Goal: Task Accomplishment & Management: Manage account settings

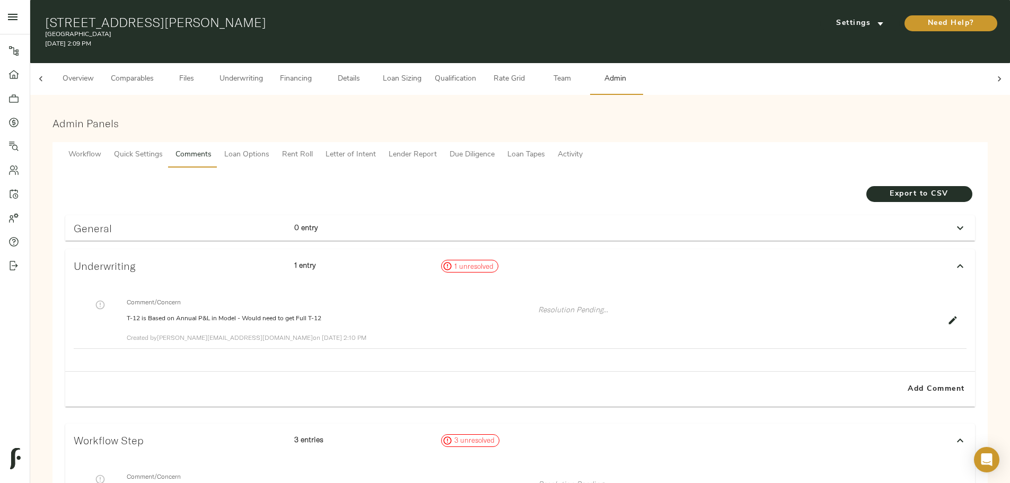
scroll to position [0, 41]
click at [5, 84] on link "Dashboard" at bounding box center [15, 75] width 30 height 24
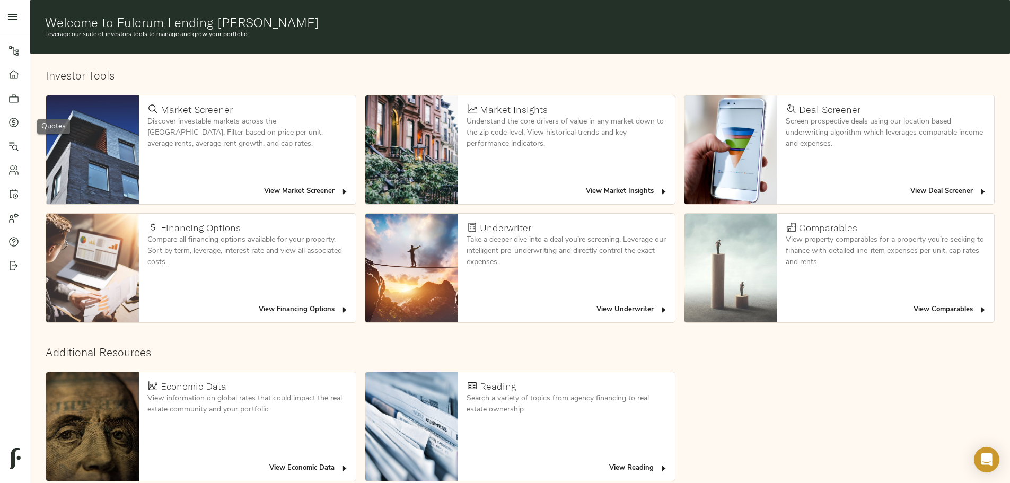
click at [14, 119] on icon at bounding box center [13, 122] width 11 height 11
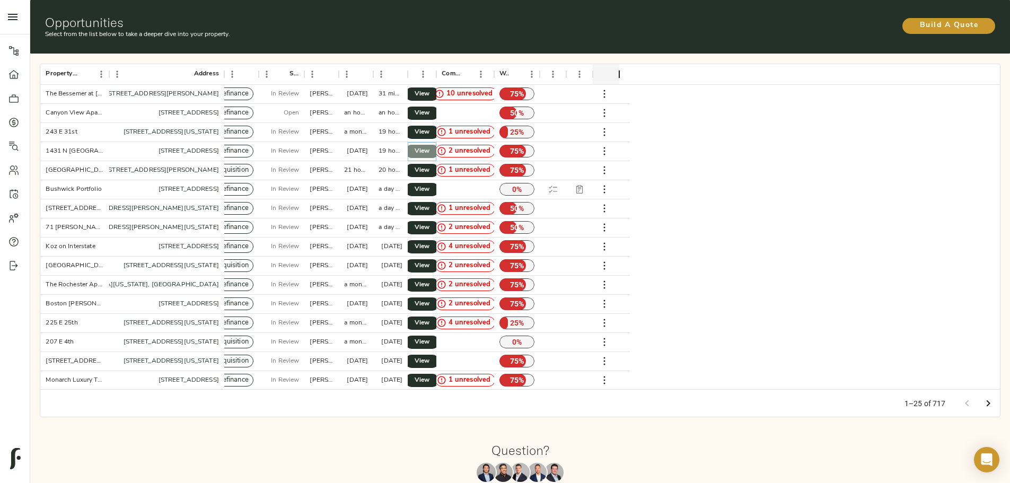
click at [439, 145] on link "View" at bounding box center [422, 151] width 34 height 13
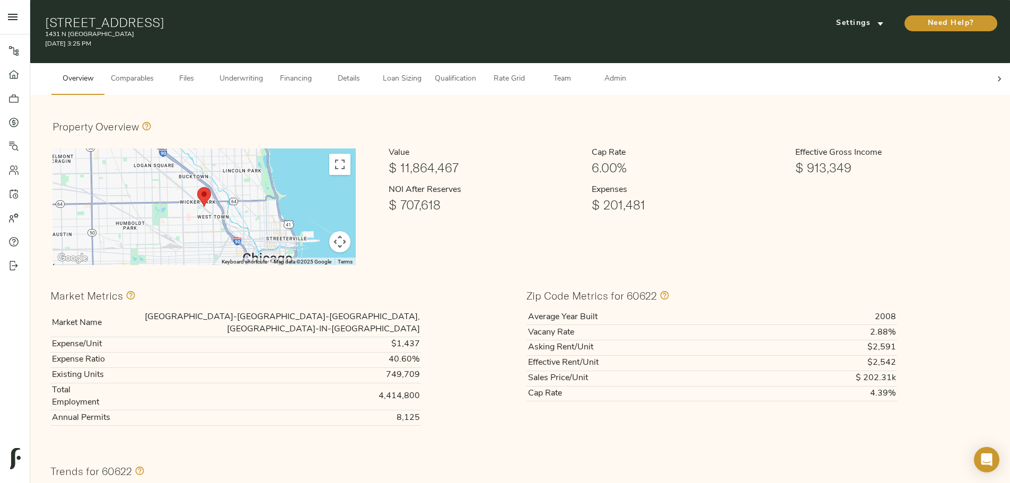
click at [263, 73] on span "Underwriting" at bounding box center [241, 79] width 43 height 13
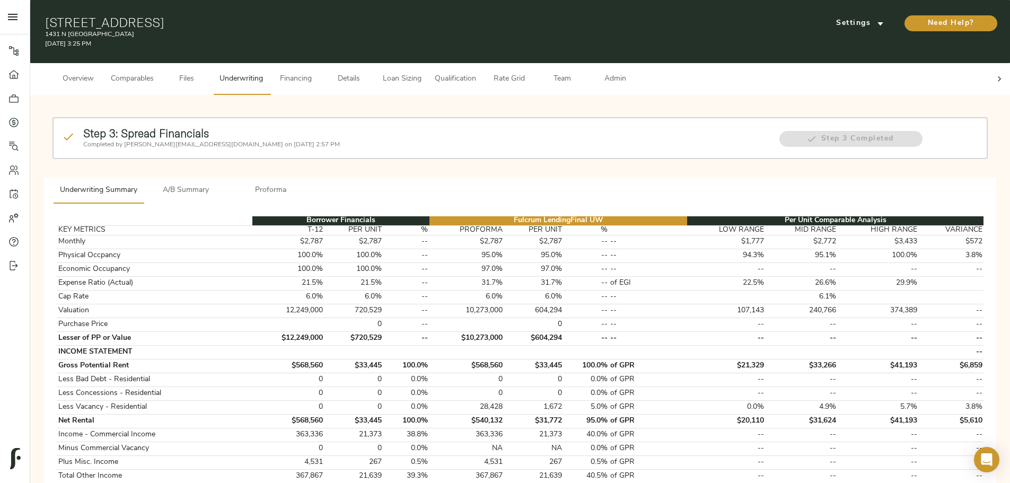
click at [375, 68] on button "Details" at bounding box center [348, 79] width 53 height 32
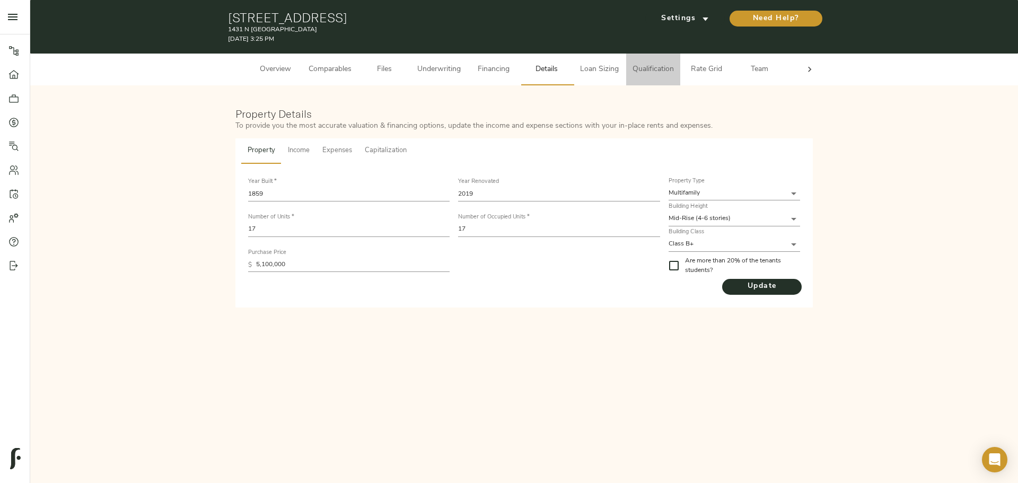
click at [641, 68] on span "Qualification" at bounding box center [653, 69] width 41 height 13
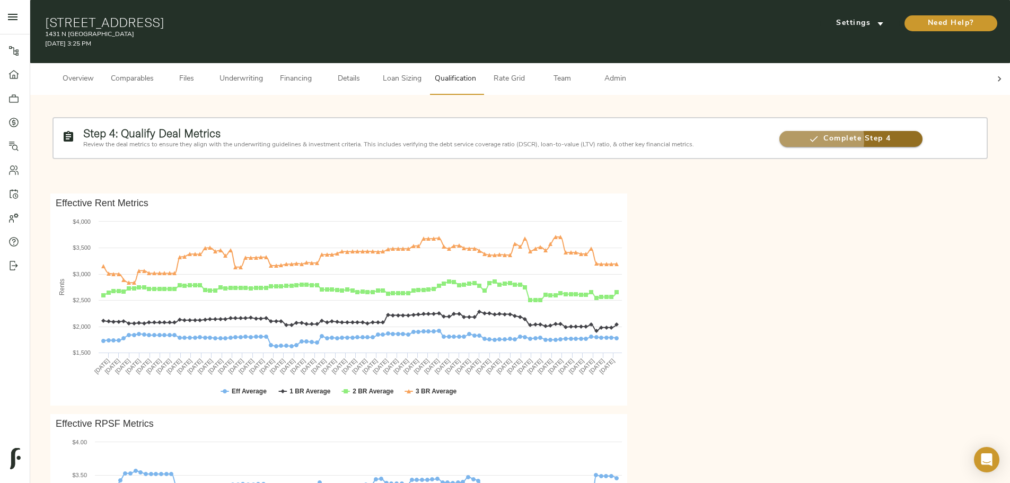
click at [780, 134] on span "Complete Step 4" at bounding box center [851, 139] width 143 height 13
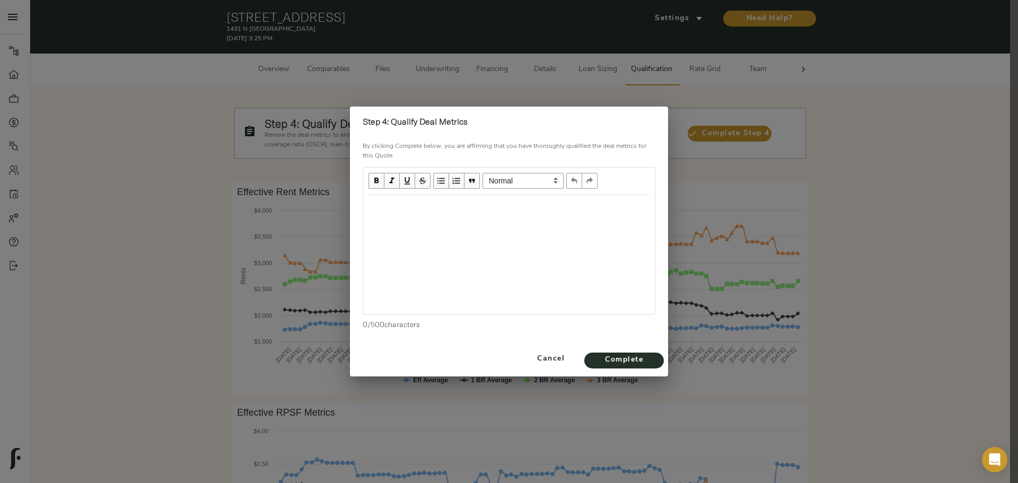
click at [482, 214] on div "Edit text" at bounding box center [509, 207] width 291 height 22
click at [552, 353] on span "Cancel" at bounding box center [551, 359] width 50 height 13
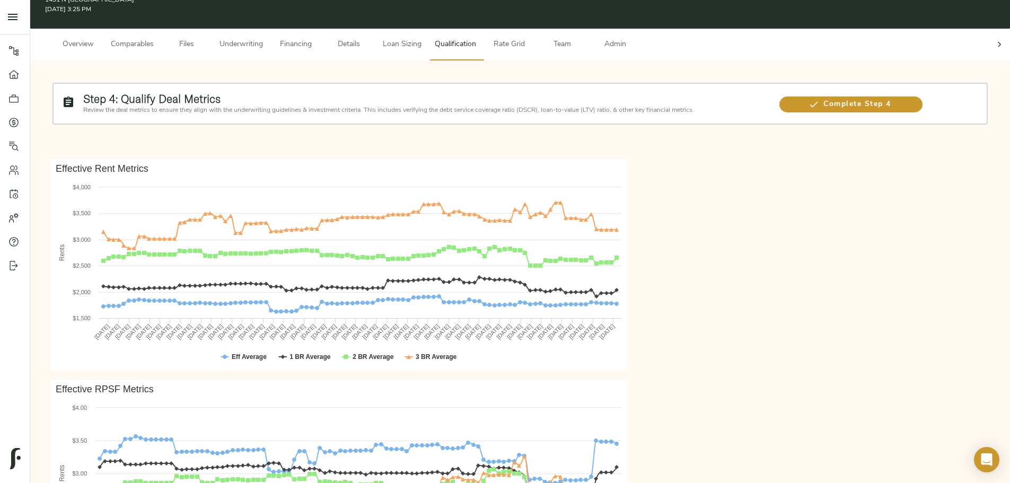
scroll to position [53, 0]
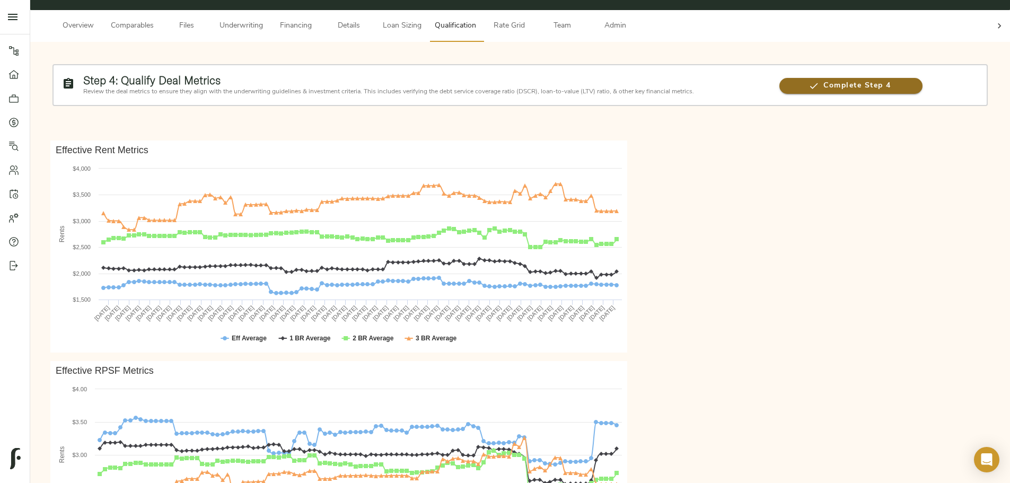
click at [780, 85] on span "Complete Step 4" at bounding box center [851, 86] width 143 height 13
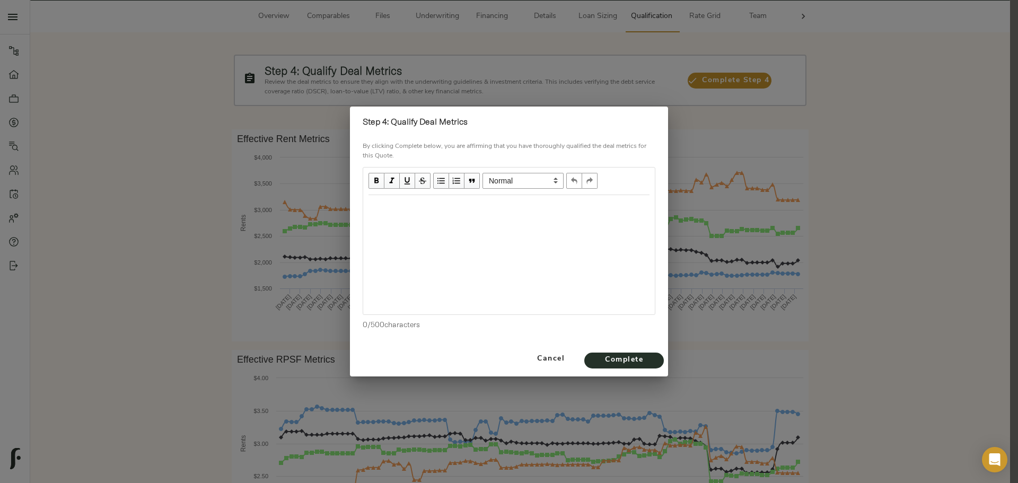
click at [458, 223] on div at bounding box center [509, 254] width 292 height 119
click at [401, 209] on div "Edit text" at bounding box center [509, 206] width 281 height 12
click at [651, 362] on span "Complete" at bounding box center [624, 360] width 58 height 13
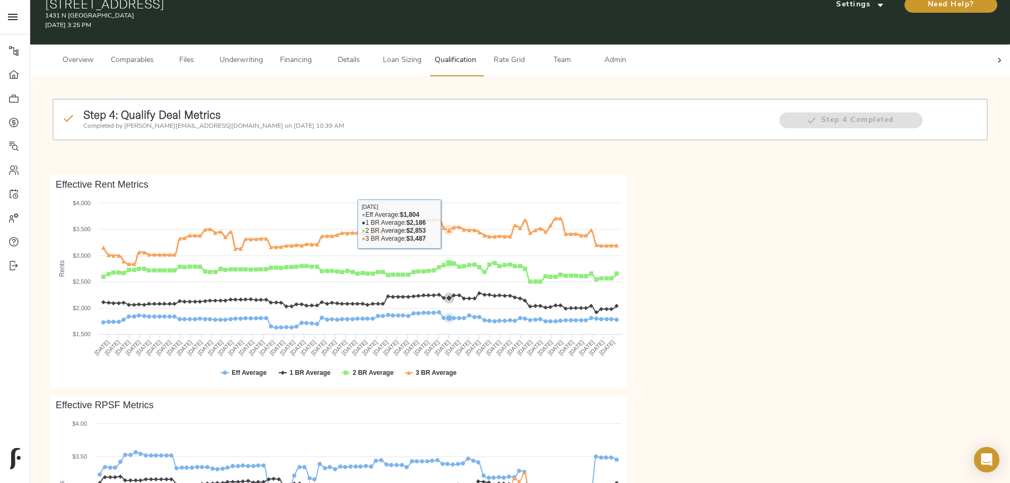
scroll to position [0, 0]
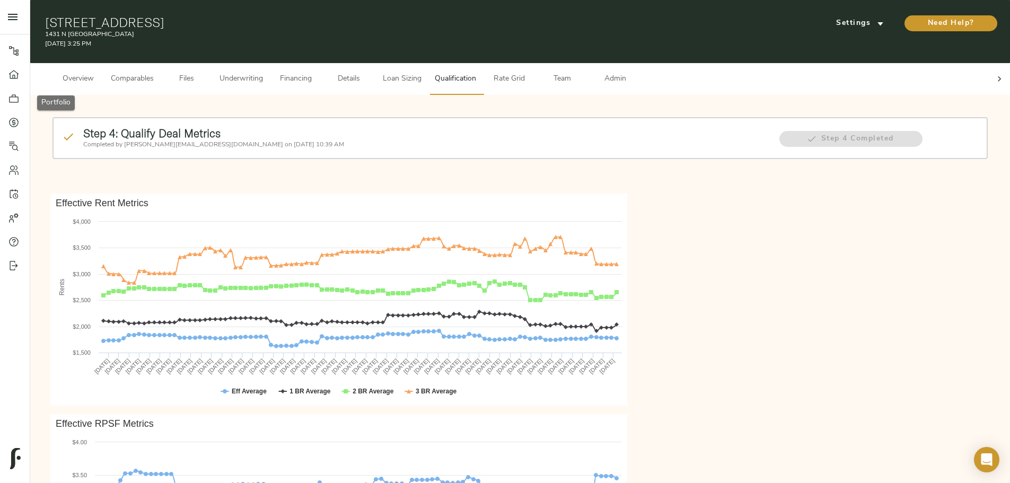
click at [18, 95] on icon at bounding box center [13, 98] width 11 height 11
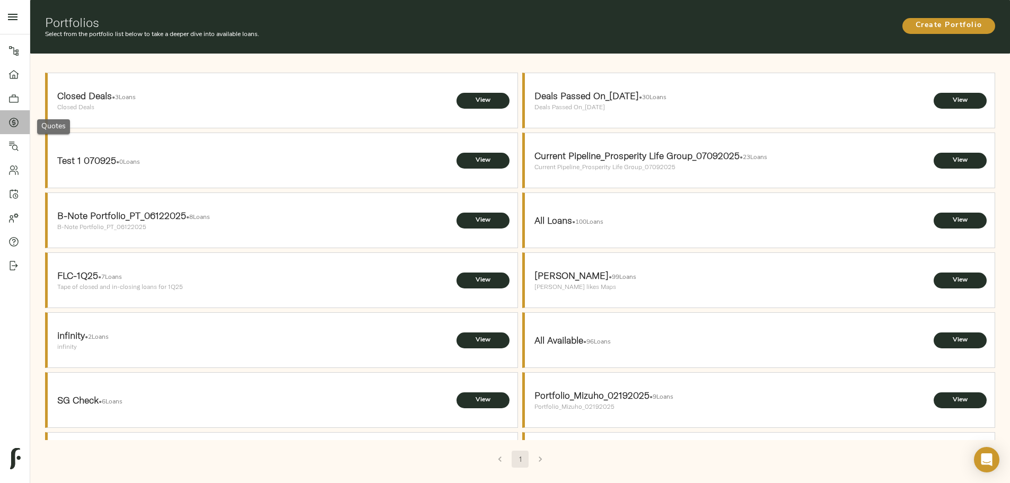
click at [17, 123] on icon at bounding box center [13, 122] width 11 height 11
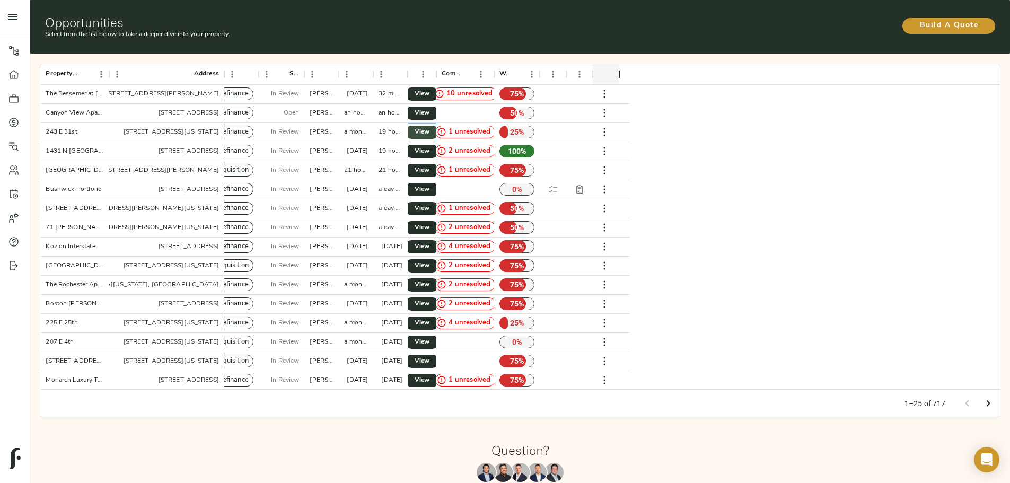
click at [428, 127] on span "View" at bounding box center [422, 132] width 13 height 11
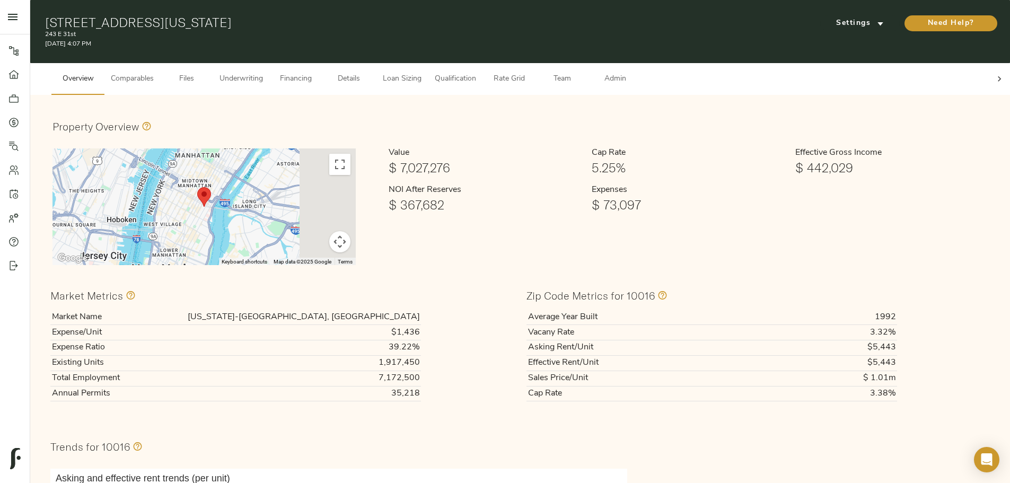
click at [263, 73] on span "Underwriting" at bounding box center [241, 79] width 43 height 13
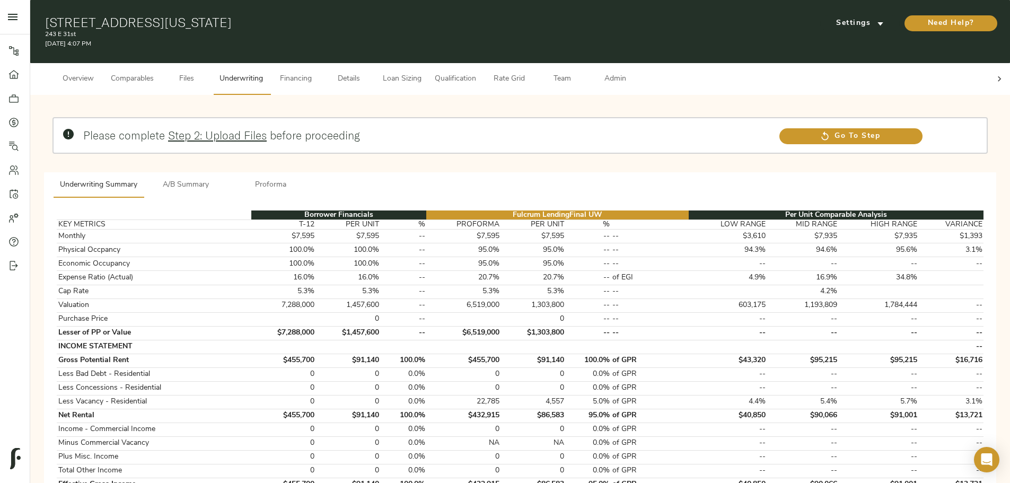
click at [222, 179] on span "A/B Summary" at bounding box center [186, 185] width 72 height 13
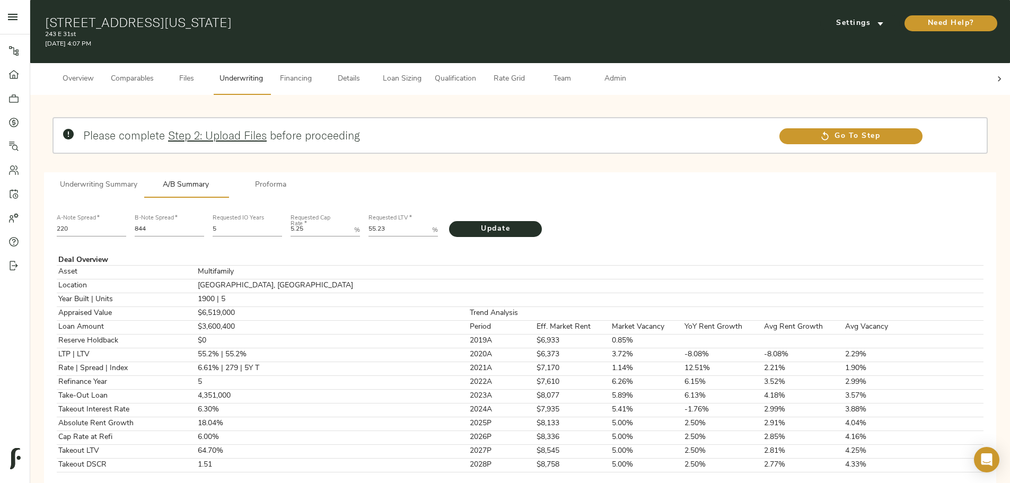
click at [16, 119] on icon at bounding box center [13, 122] width 11 height 11
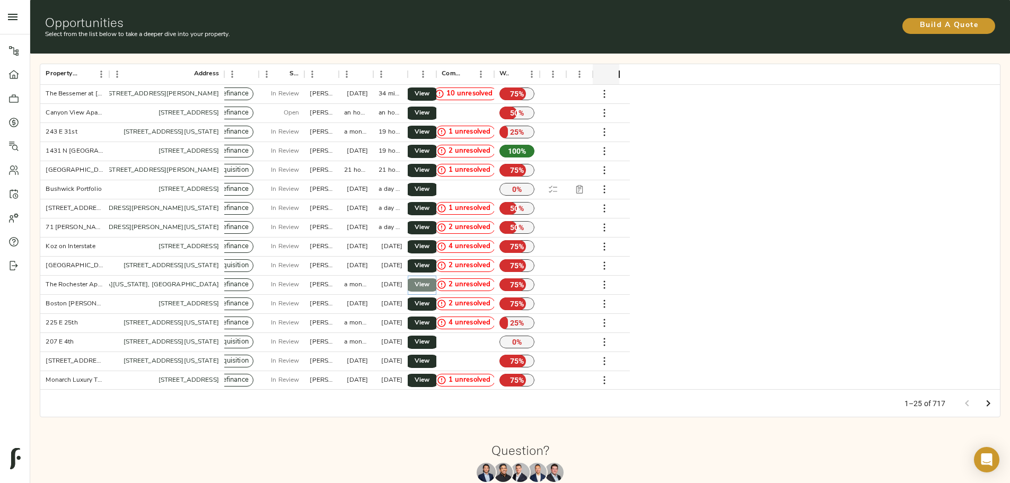
click at [428, 279] on span "View" at bounding box center [422, 284] width 13 height 11
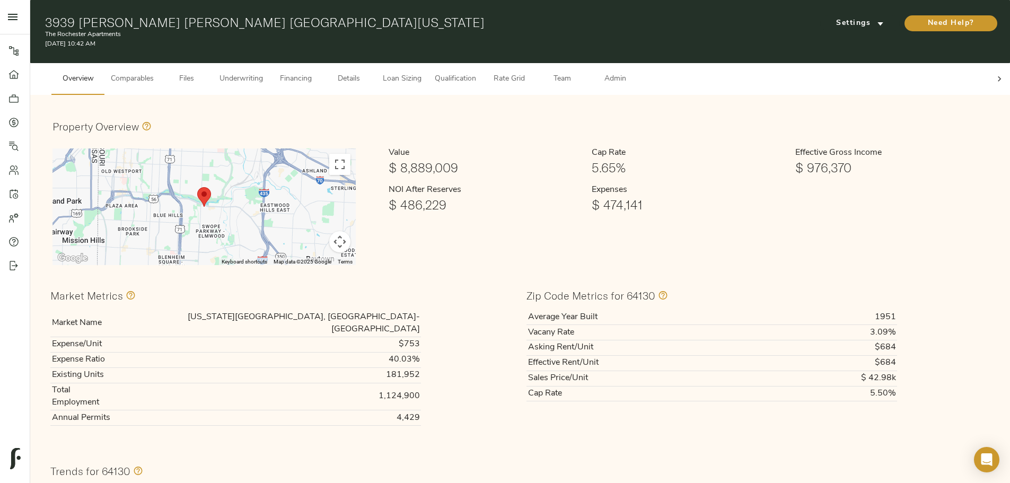
click at [476, 73] on span "Qualification" at bounding box center [455, 79] width 41 height 13
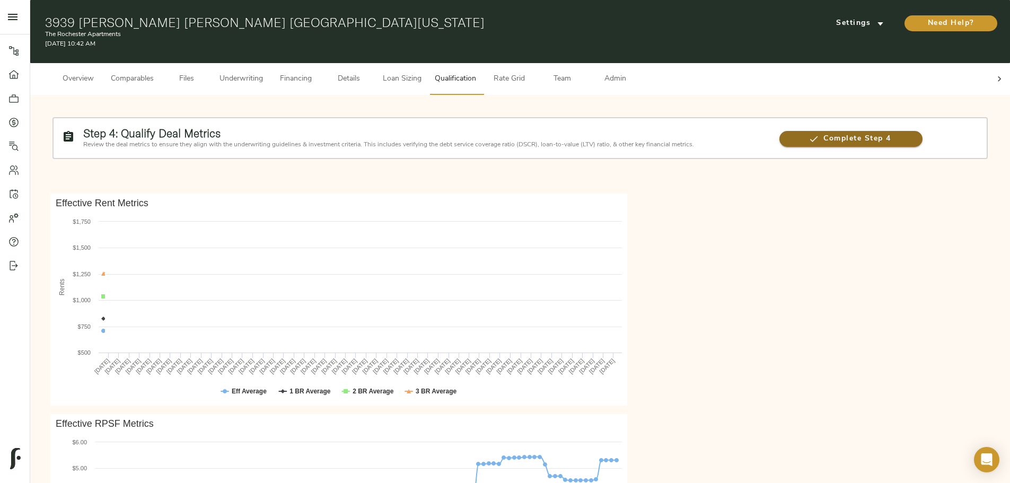
click at [809, 137] on icon "button" at bounding box center [814, 139] width 11 height 11
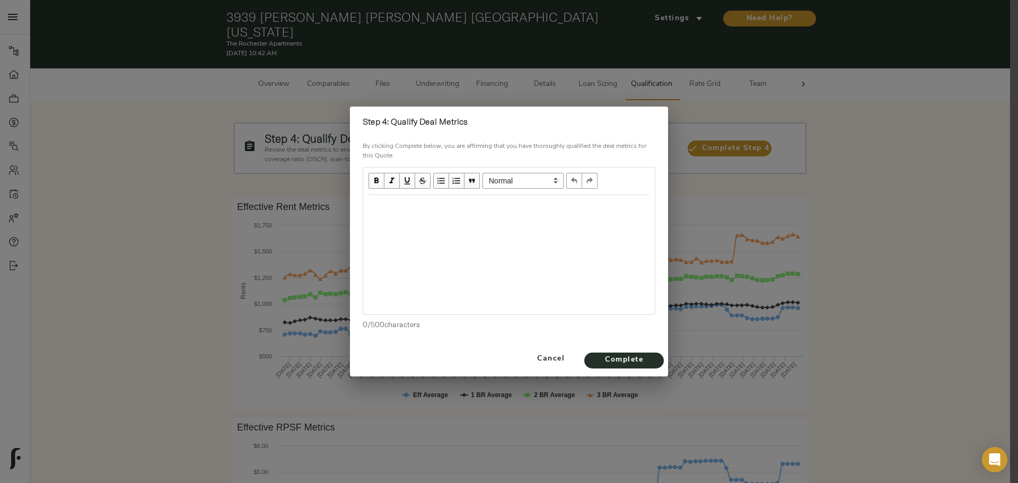
click at [489, 217] on div "Edit text" at bounding box center [509, 207] width 291 height 22
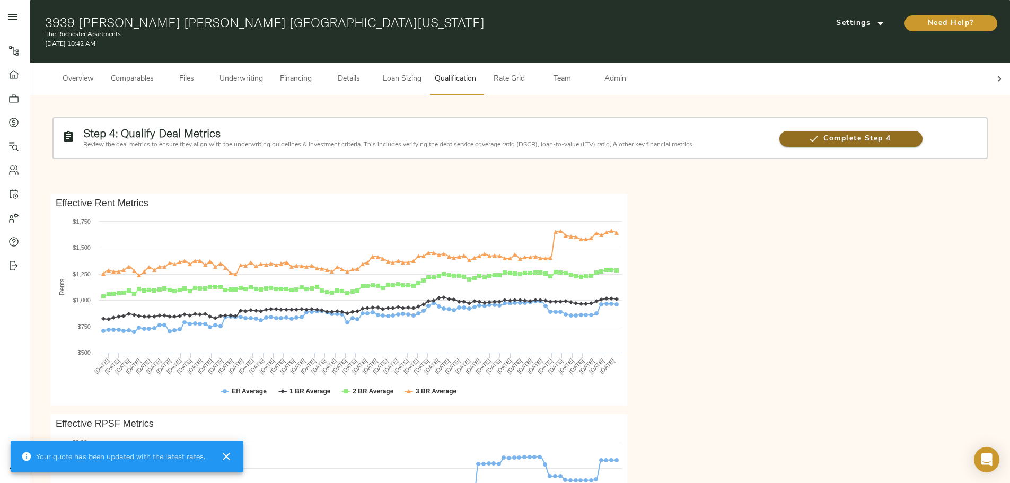
click at [780, 133] on span "Complete Step 4" at bounding box center [851, 139] width 143 height 13
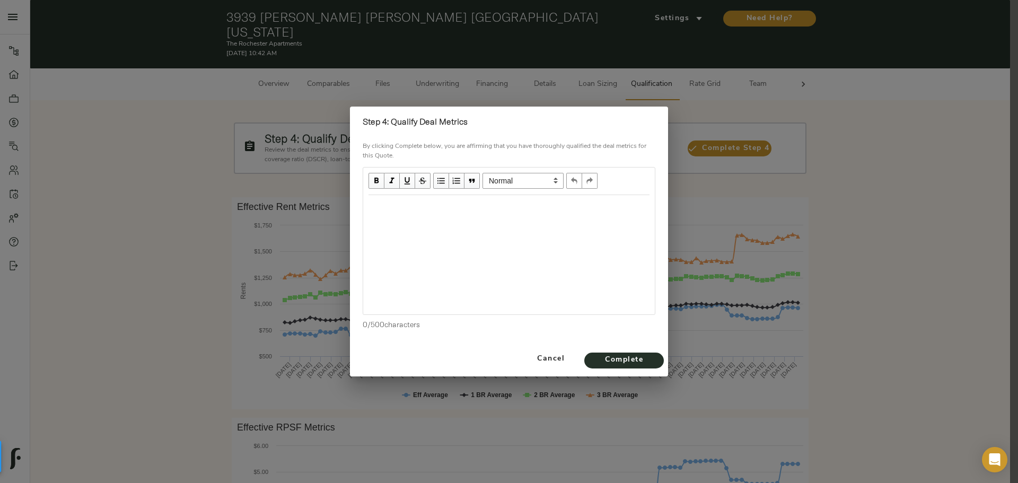
click at [441, 215] on div "Edit text" at bounding box center [509, 207] width 291 height 22
click at [641, 353] on button "Complete" at bounding box center [624, 361] width 80 height 16
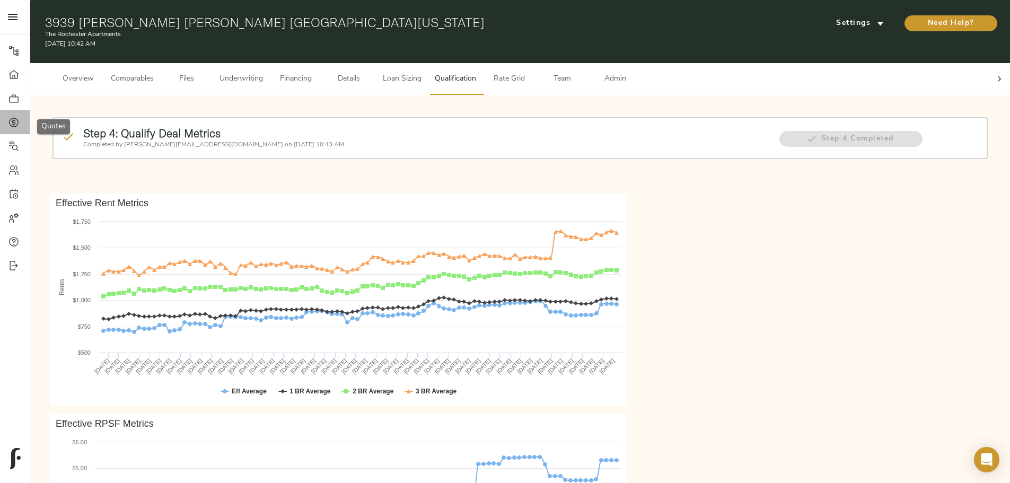
click at [18, 123] on icon at bounding box center [13, 122] width 11 height 11
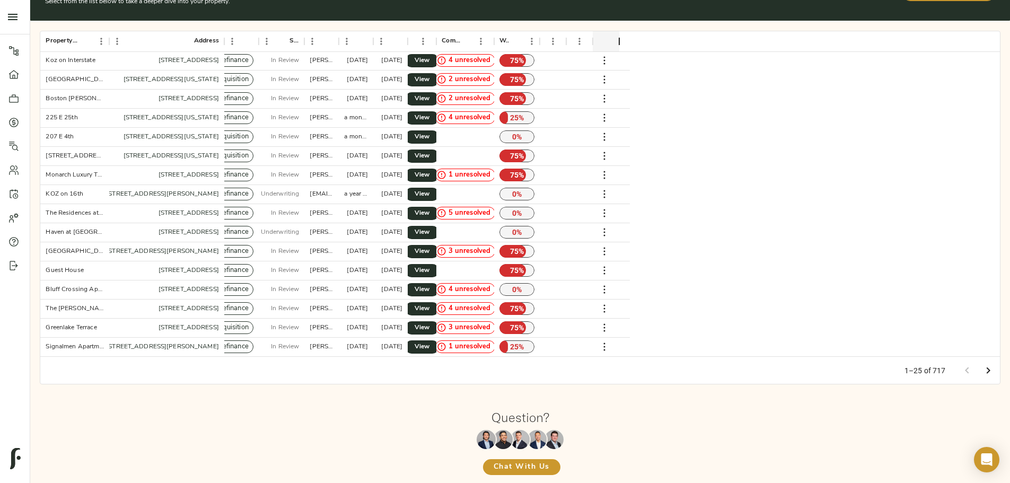
scroll to position [50, 0]
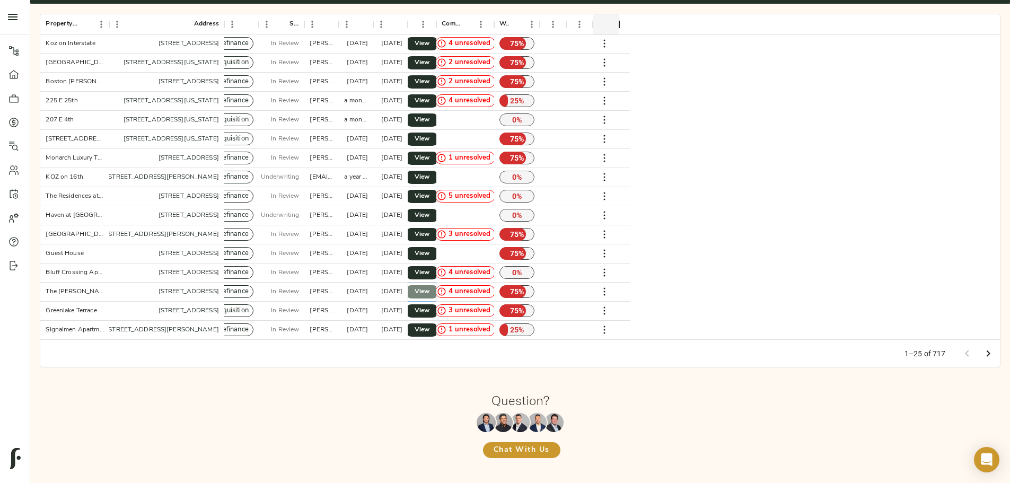
click at [428, 286] on span "View" at bounding box center [422, 291] width 13 height 11
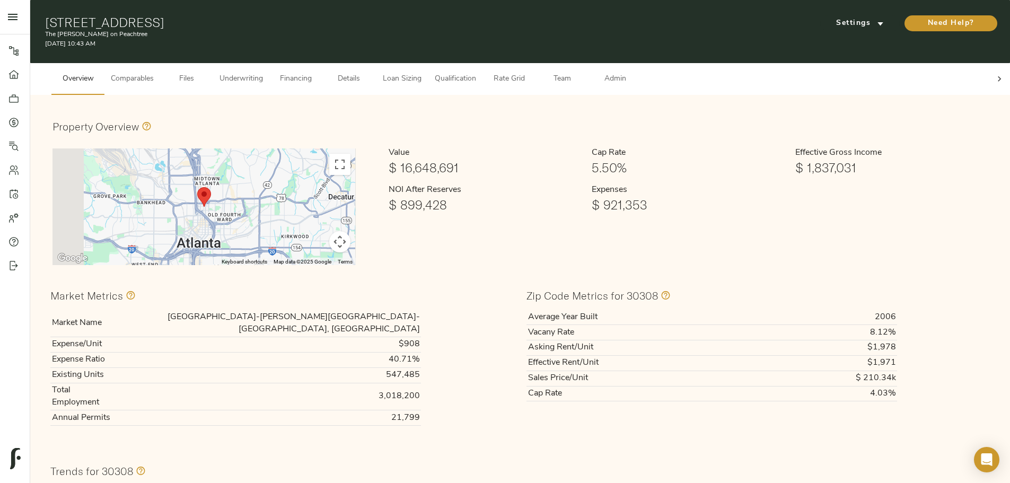
click at [476, 73] on span "Qualification" at bounding box center [455, 79] width 41 height 13
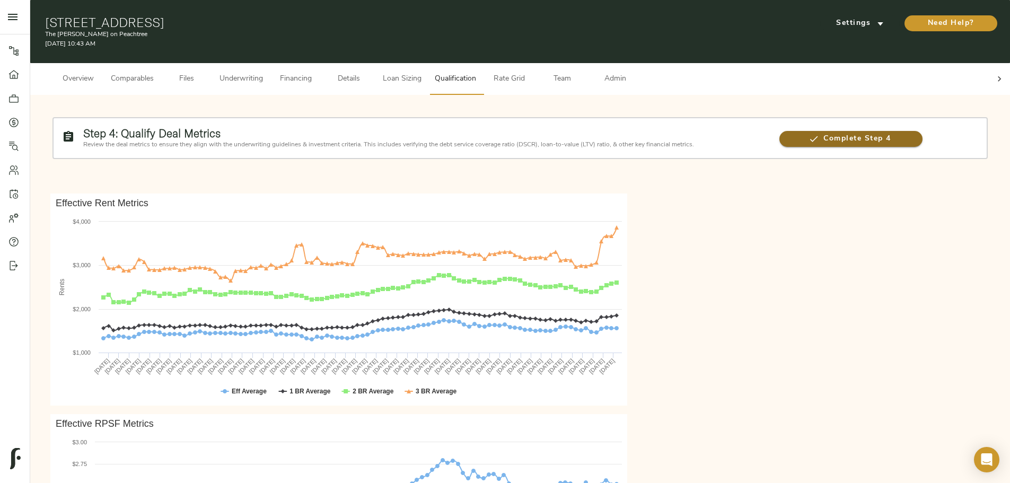
click at [780, 135] on span "Complete Step 4" at bounding box center [851, 139] width 143 height 13
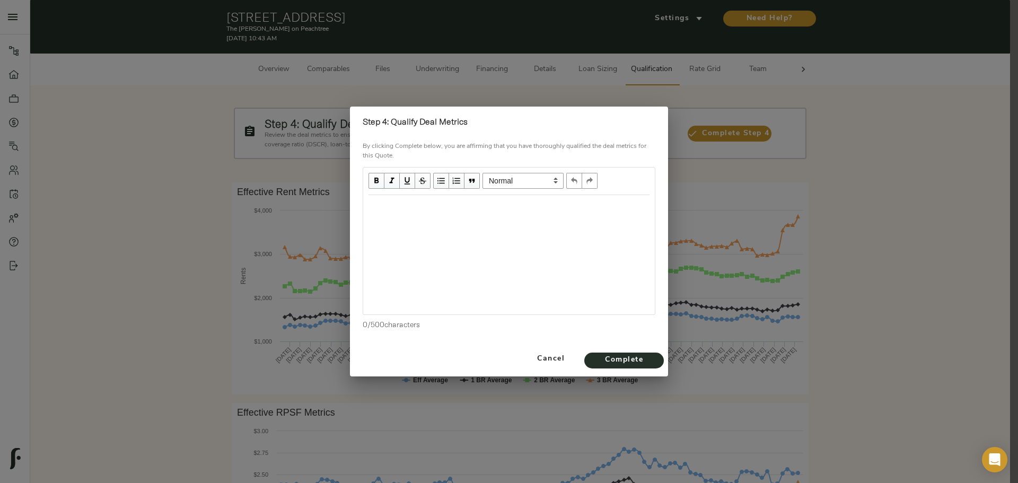
click at [445, 206] on div "Edit text" at bounding box center [509, 206] width 281 height 12
click at [625, 363] on span "Complete" at bounding box center [624, 360] width 58 height 13
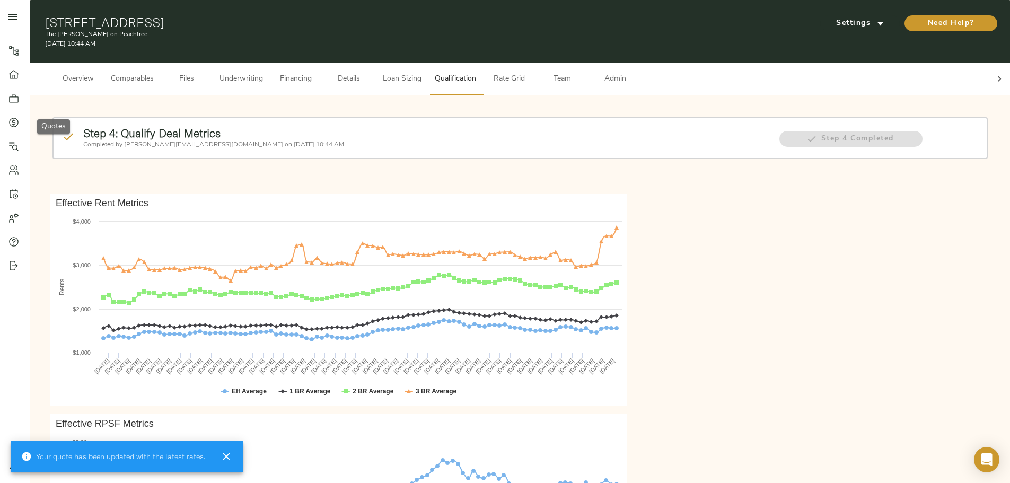
click at [12, 123] on icon at bounding box center [13, 122] width 11 height 11
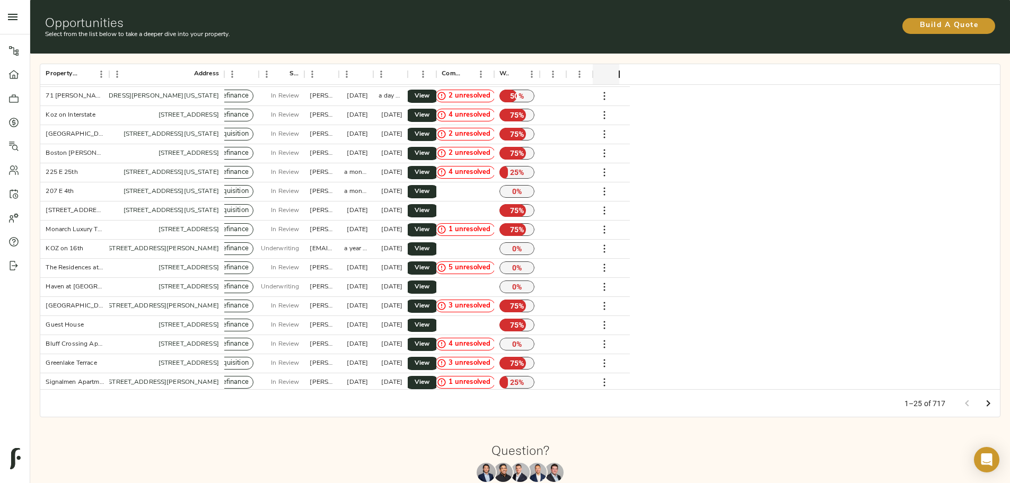
scroll to position [172, 0]
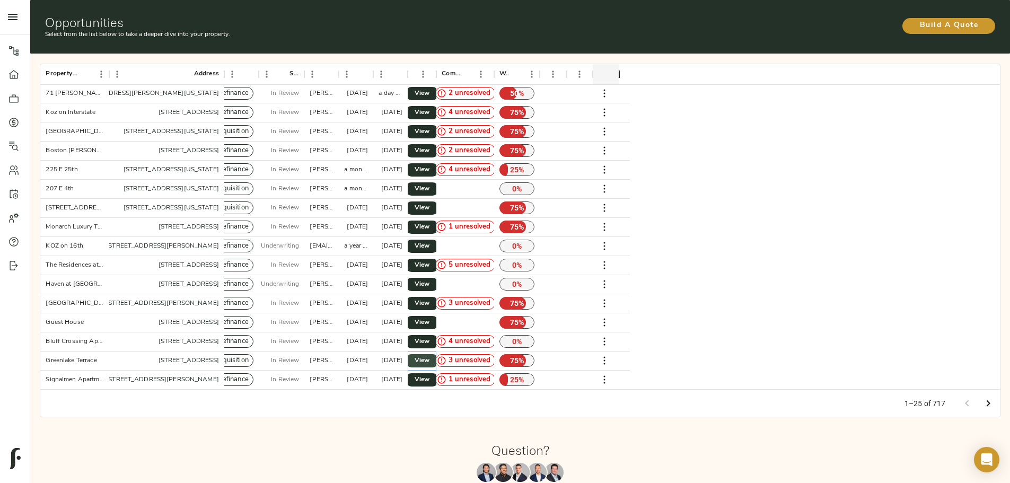
click at [439, 354] on link "View" at bounding box center [422, 360] width 34 height 13
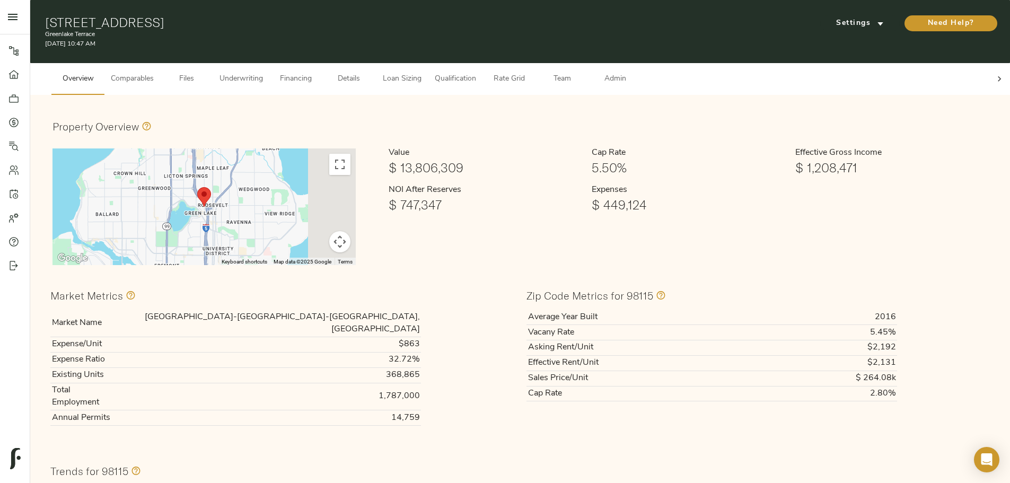
click at [476, 73] on span "Qualification" at bounding box center [455, 79] width 41 height 13
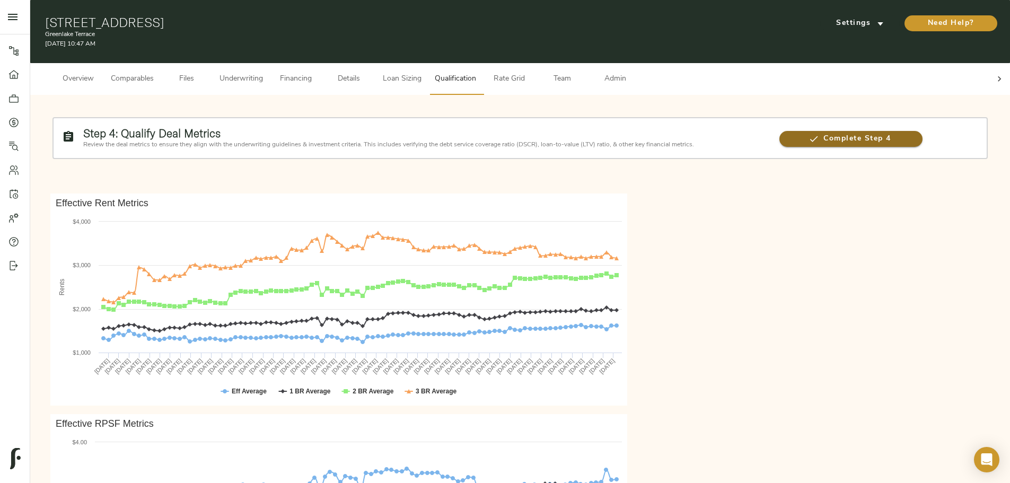
click at [780, 133] on span "Complete Step 4" at bounding box center [851, 139] width 143 height 13
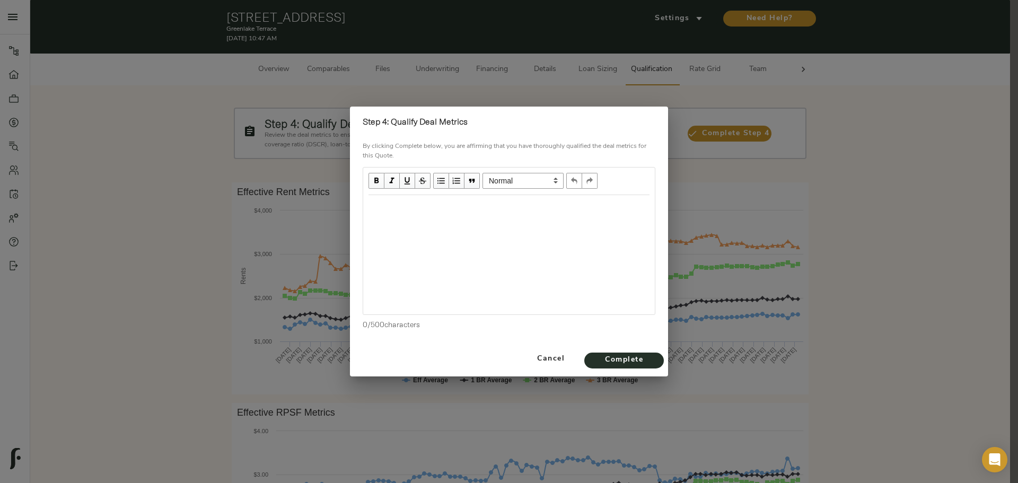
click at [401, 202] on div "Edit text" at bounding box center [509, 206] width 281 height 12
click at [412, 205] on span "Confirmed reviewed" at bounding box center [404, 206] width 70 height 9
click at [518, 204] on span "Confirmed deal metrics have been reviewed" at bounding box center [444, 206] width 150 height 9
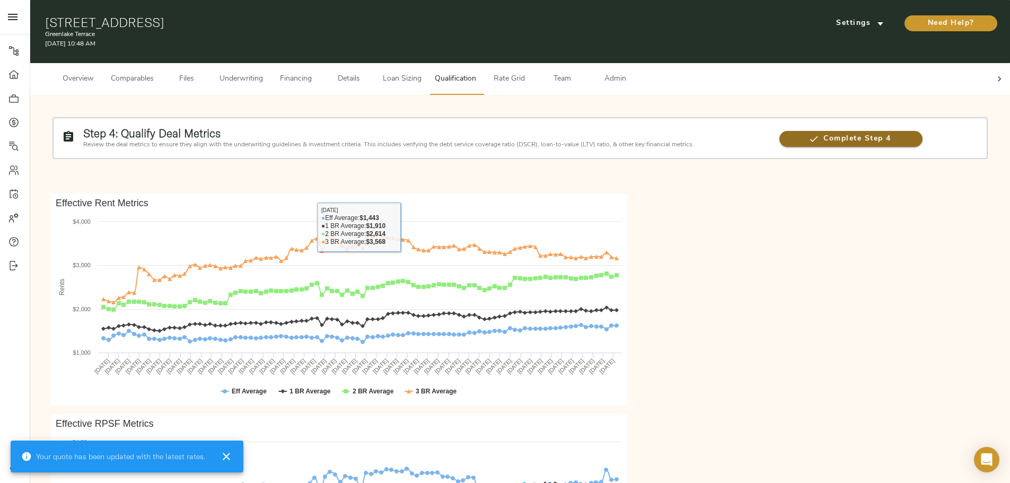
click at [780, 133] on span "Complete Step 4" at bounding box center [851, 139] width 143 height 13
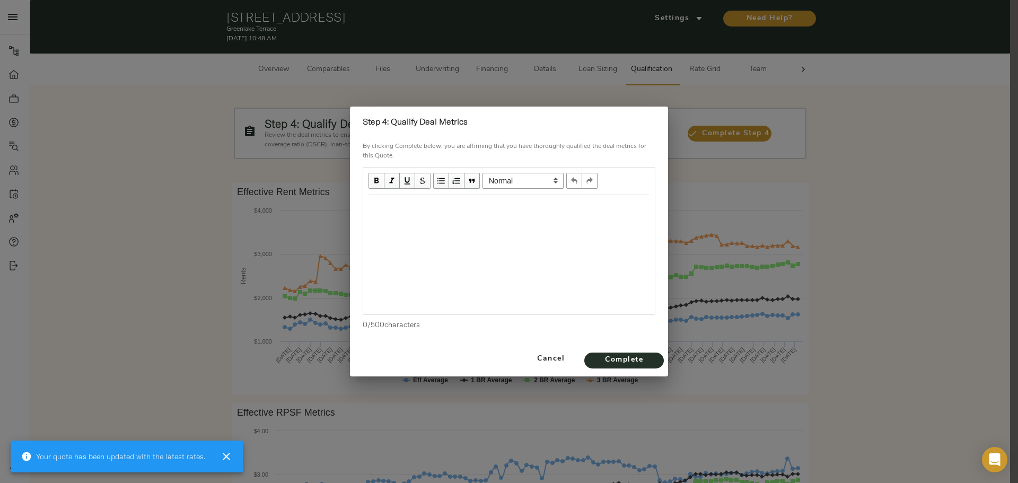
click at [427, 208] on div "Edit text" at bounding box center [509, 206] width 281 height 12
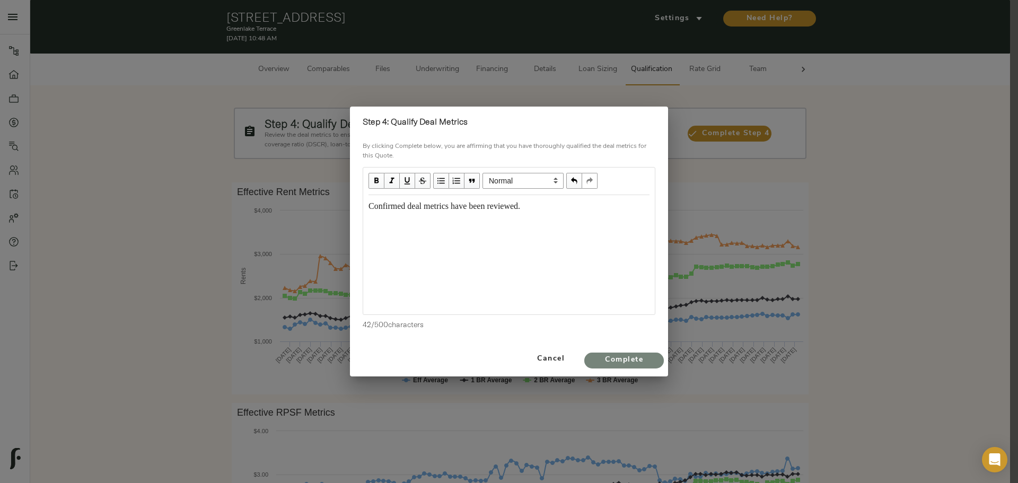
click at [622, 361] on span "Complete" at bounding box center [624, 360] width 58 height 13
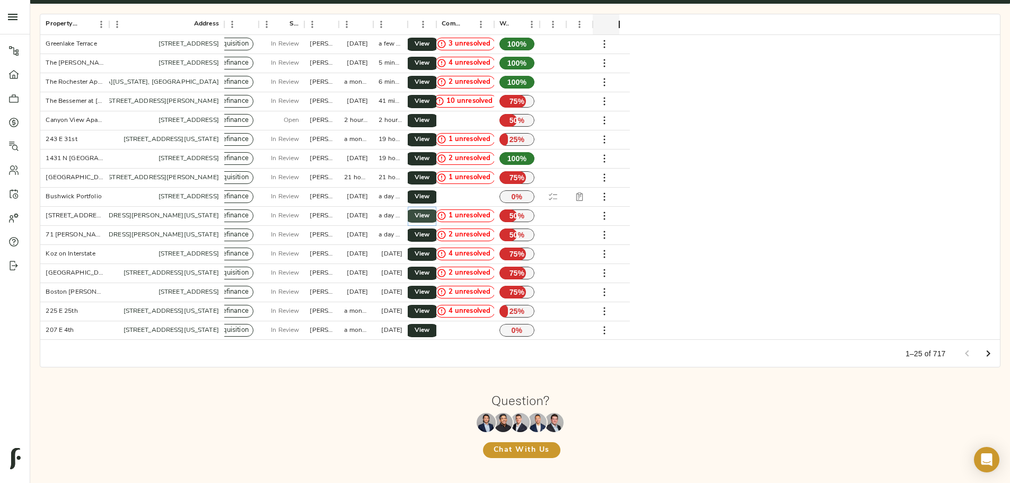
click at [428, 211] on span "View" at bounding box center [422, 216] width 13 height 11
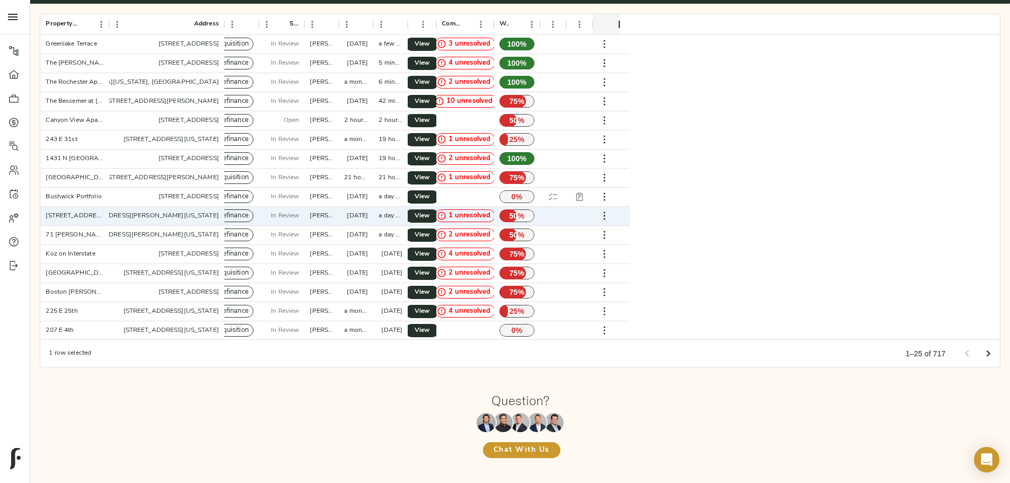
click at [164, 209] on div "Property Name Address Type Stage Created By Created Last Updated Actions Commen…" at bounding box center [520, 190] width 989 height 382
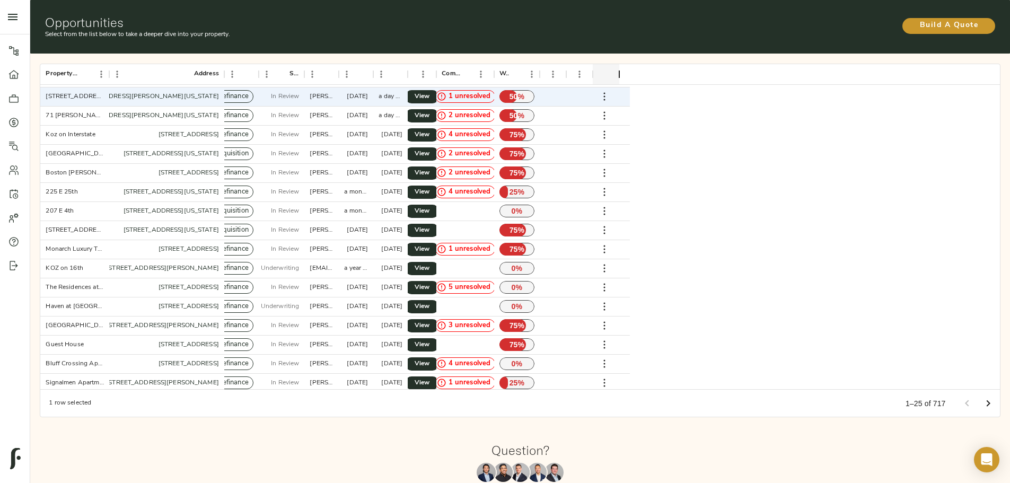
scroll to position [172, 0]
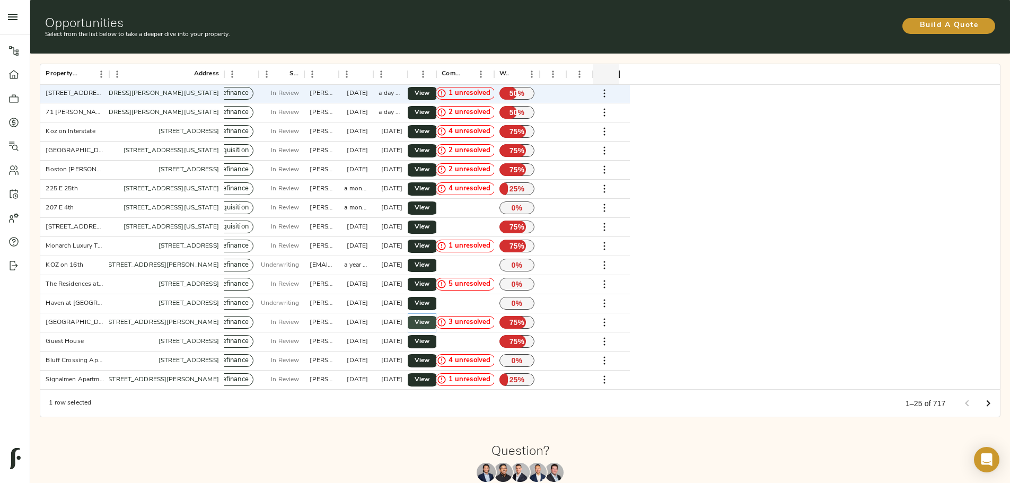
click at [428, 317] on span "View" at bounding box center [422, 322] width 13 height 11
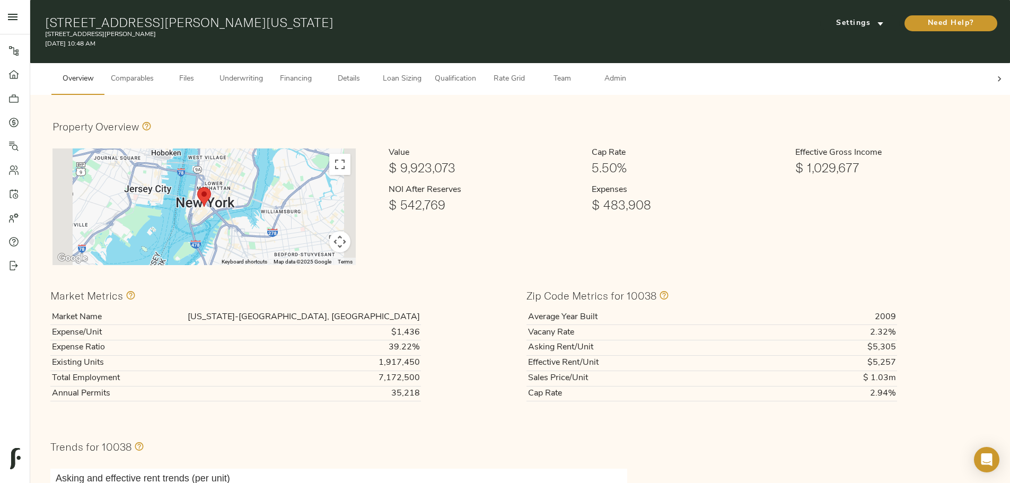
click at [529, 73] on span "Rate Grid" at bounding box center [509, 79] width 40 height 13
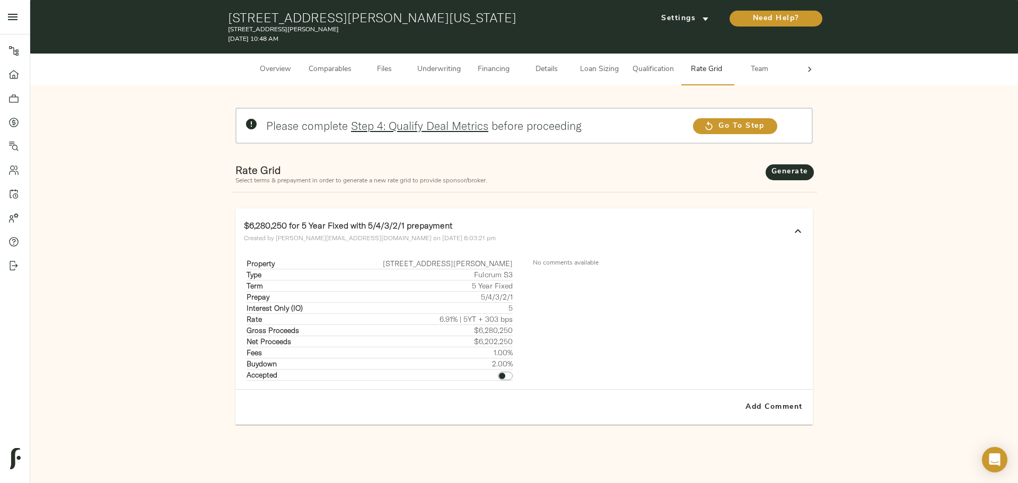
click at [654, 63] on button "Qualification" at bounding box center [653, 70] width 54 height 32
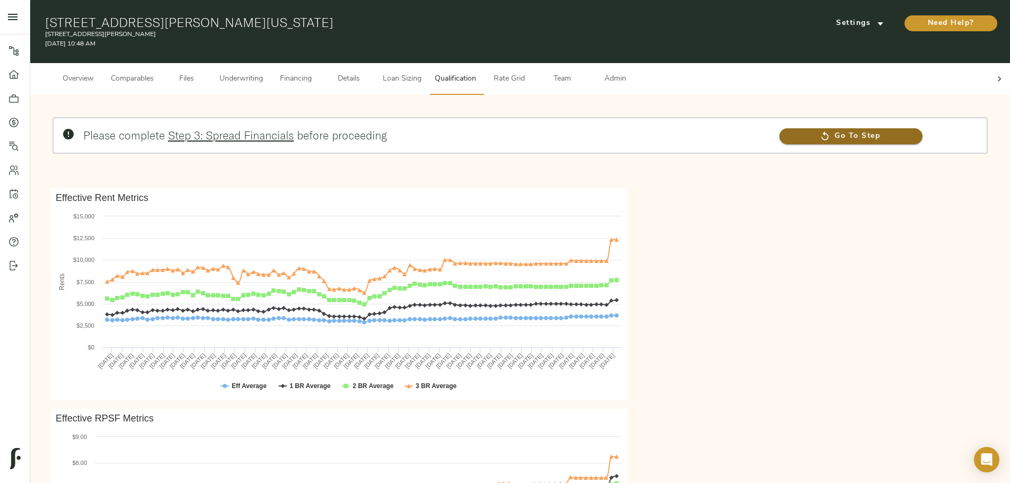
click at [780, 130] on span "Go To Step" at bounding box center [851, 136] width 143 height 13
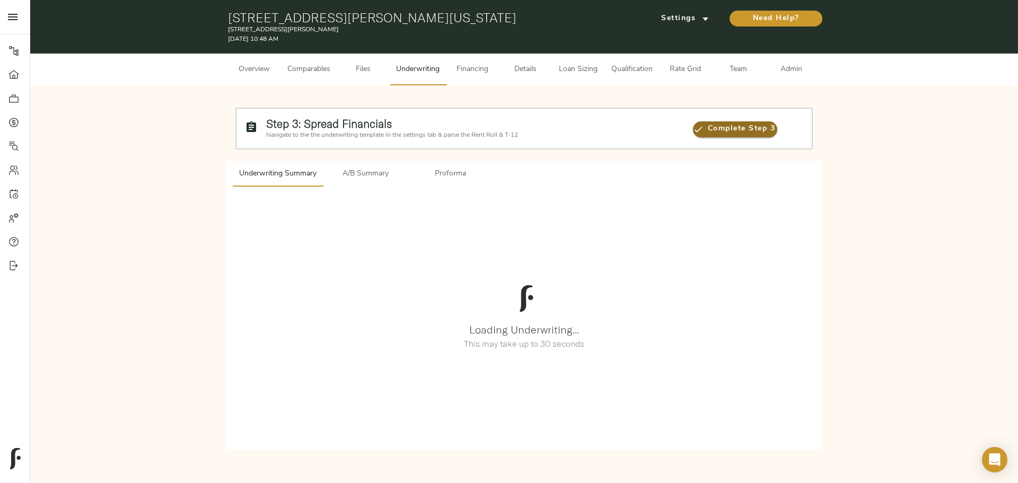
click at [707, 128] on span "Complete Step 3" at bounding box center [735, 129] width 84 height 13
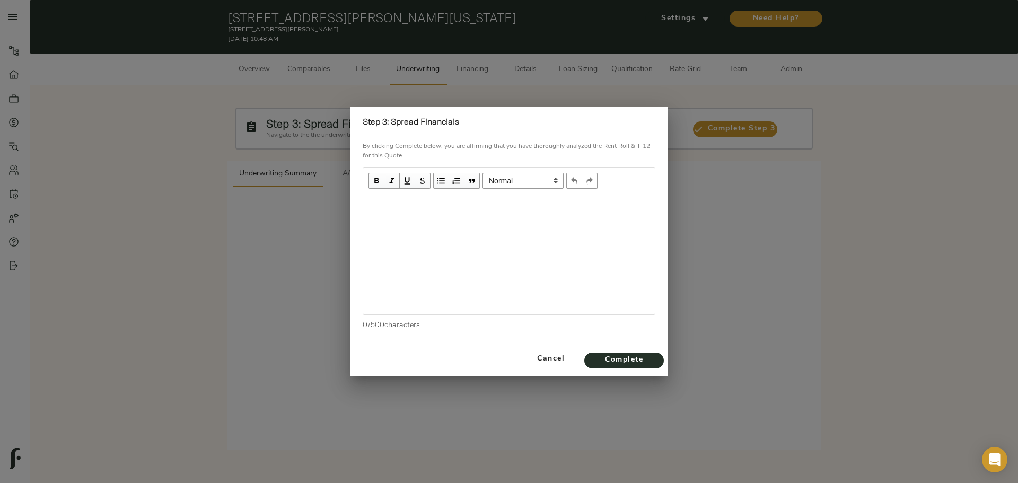
click at [421, 205] on div "Edit text" at bounding box center [509, 206] width 281 height 12
click at [550, 360] on span "Cancel" at bounding box center [551, 359] width 50 height 13
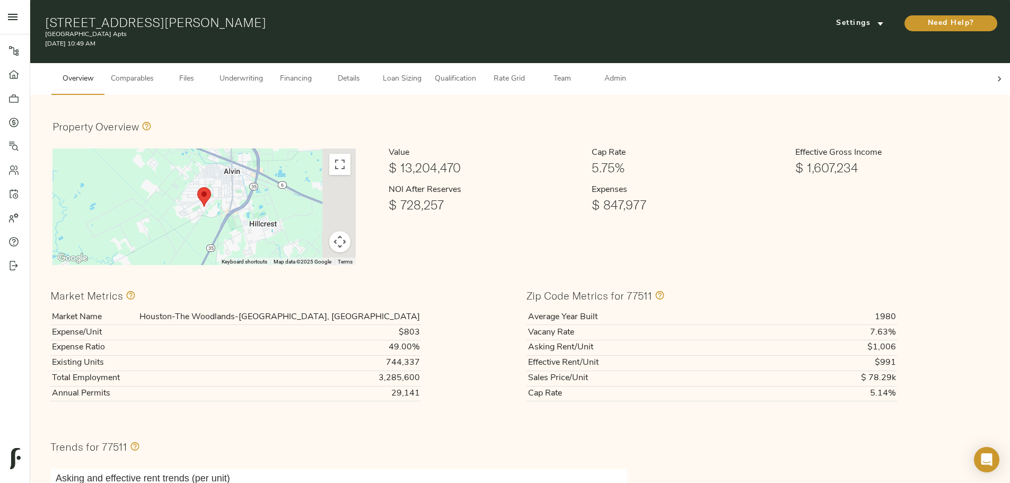
click at [476, 73] on span "Qualification" at bounding box center [455, 79] width 41 height 13
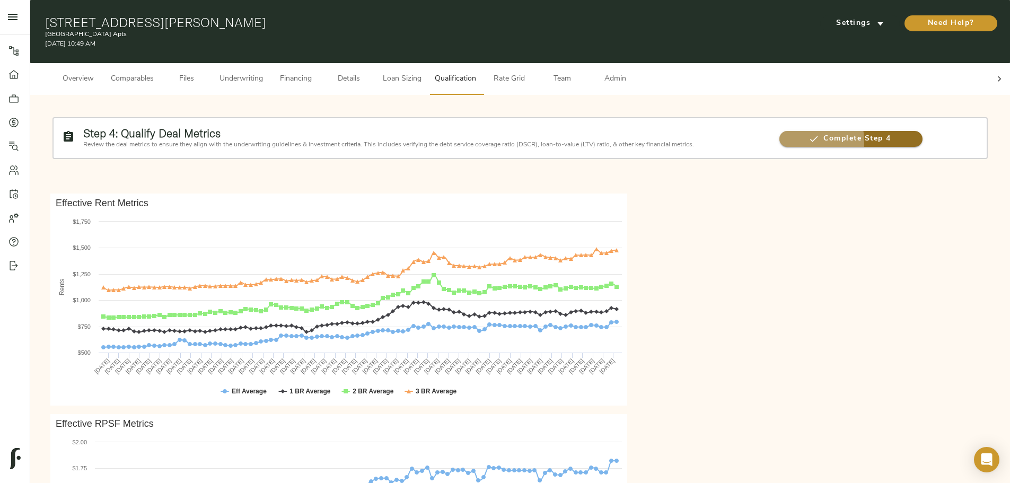
click at [780, 136] on span "Complete Step 4" at bounding box center [851, 139] width 143 height 13
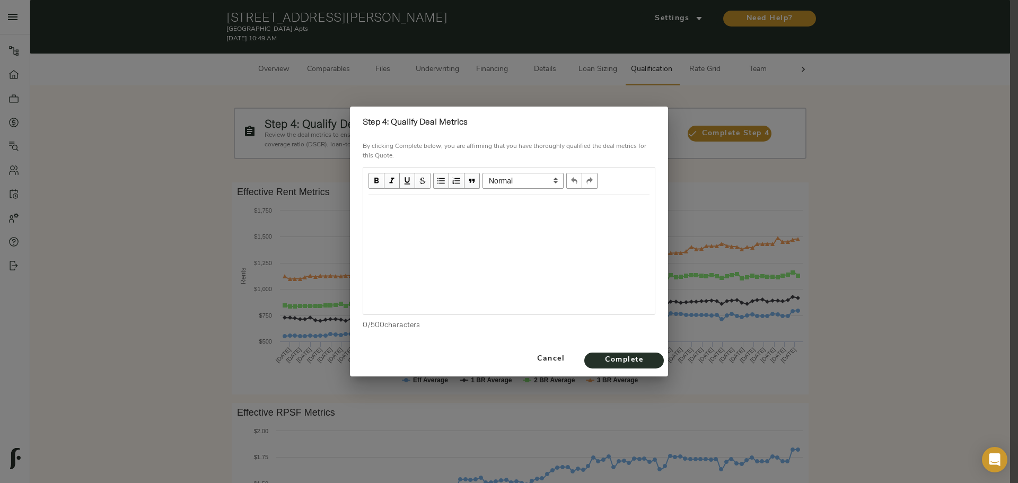
click at [421, 196] on div "Edit text" at bounding box center [509, 207] width 291 height 22
copy span "Confirmed deal metrics have been reviewed. Awaiting further confirmation on bas…"
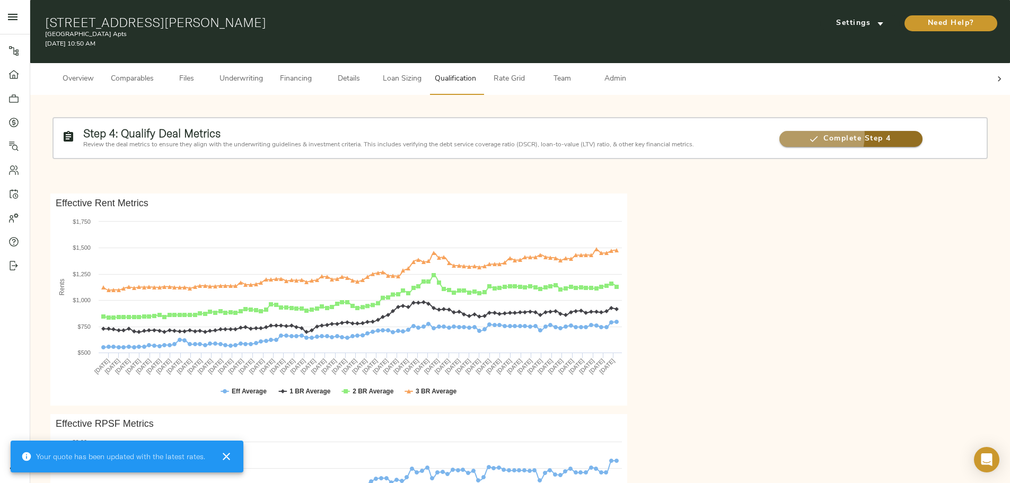
click at [780, 133] on span "Complete Step 4" at bounding box center [851, 139] width 143 height 13
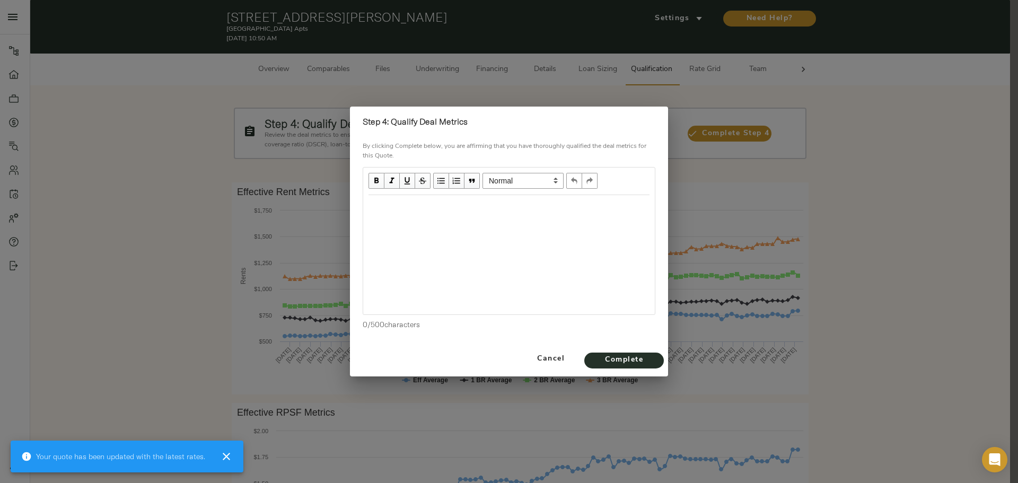
click at [422, 206] on div "Edit text" at bounding box center [509, 206] width 281 height 12
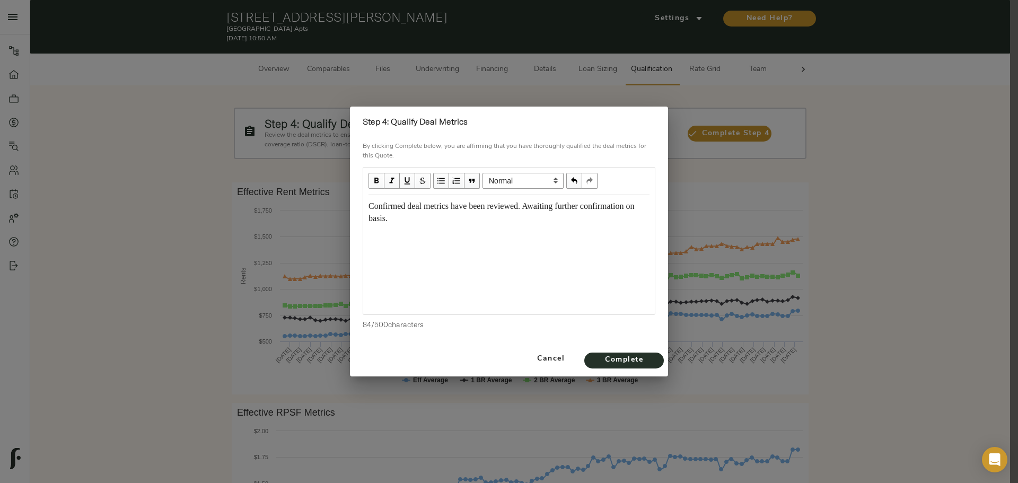
click at [373, 206] on span "Confirmed deal metrics have been reviewed. Awaiting further confirmation on bas…" at bounding box center [503, 212] width 268 height 21
click at [622, 365] on span "Complete" at bounding box center [624, 360] width 58 height 13
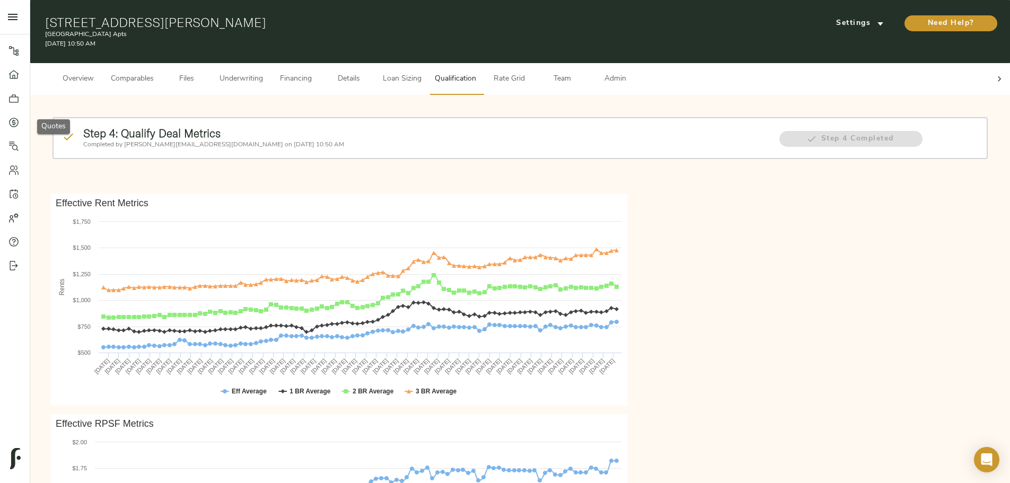
click at [12, 123] on icon at bounding box center [13, 122] width 11 height 11
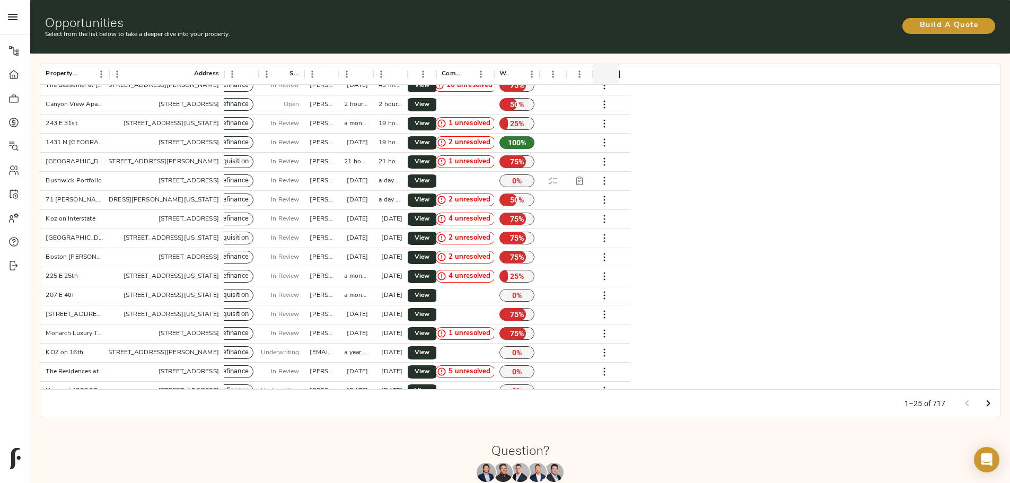
scroll to position [172, 0]
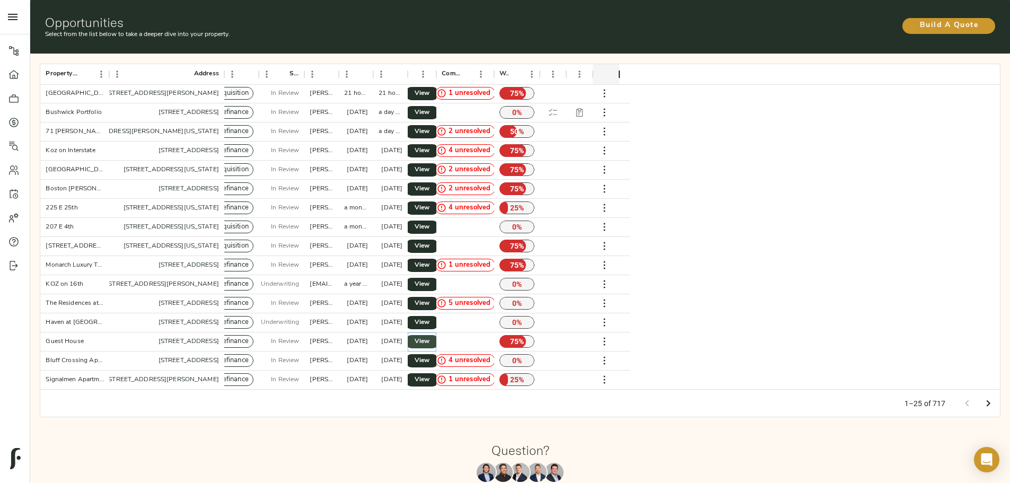
click at [439, 335] on link "View" at bounding box center [422, 341] width 34 height 13
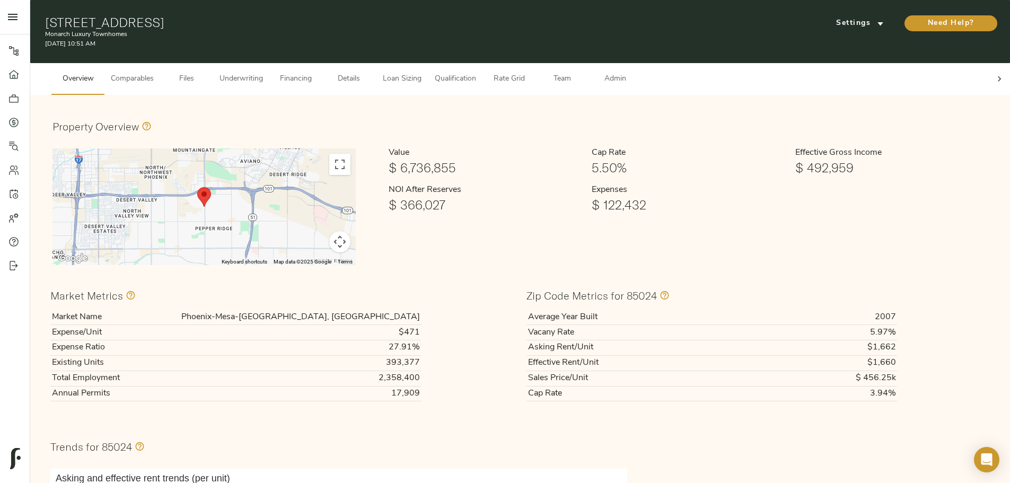
click at [476, 73] on span "Qualification" at bounding box center [455, 79] width 41 height 13
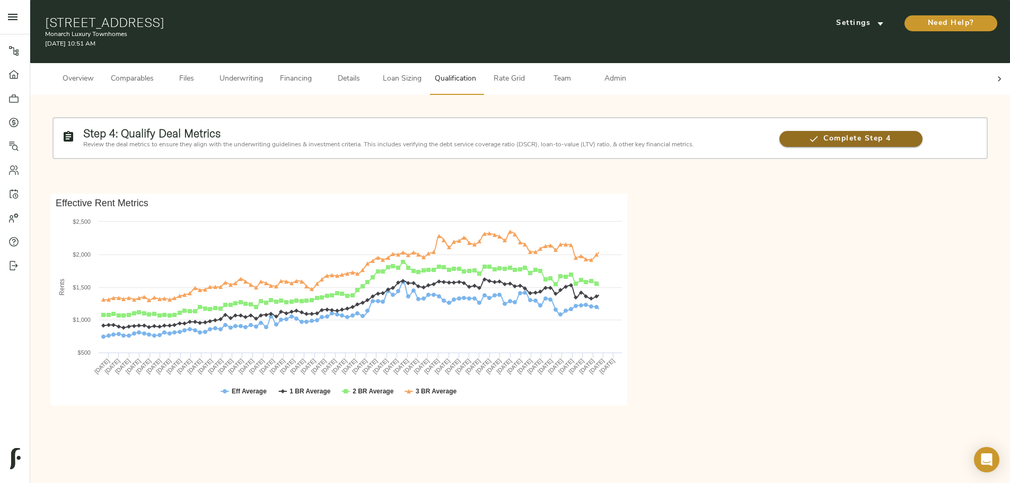
click at [780, 133] on span "Complete Step 4" at bounding box center [851, 139] width 143 height 13
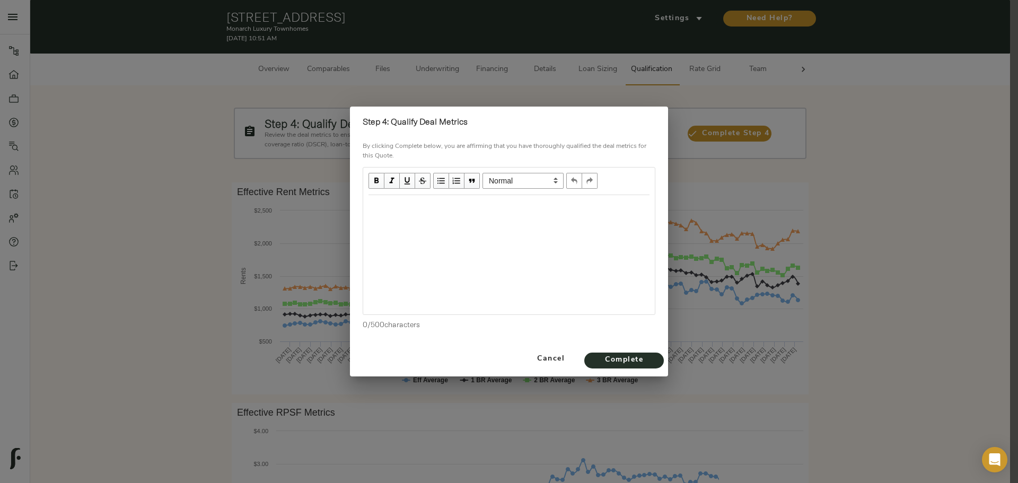
click at [460, 203] on div "Edit text" at bounding box center [509, 206] width 281 height 12
drag, startPoint x: 537, startPoint y: 206, endPoint x: 542, endPoint y: 227, distance: 21.4
click at [542, 227] on div "Confirmed deal metrics have been reviewed. Awaiting further confirmation on bas…" at bounding box center [509, 213] width 291 height 34
click at [649, 369] on div "Cancel Complete" at bounding box center [509, 359] width 318 height 35
click at [648, 363] on span "Complete" at bounding box center [624, 360] width 58 height 13
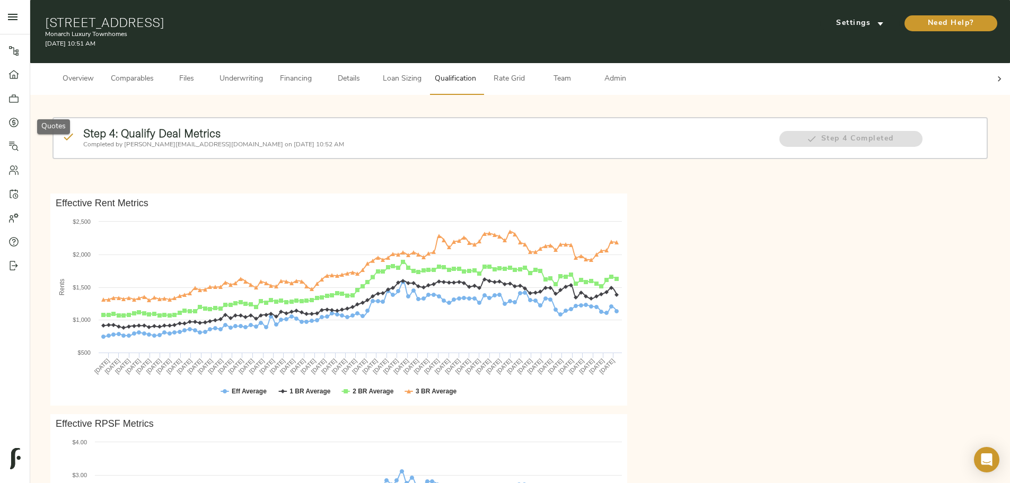
click at [15, 119] on icon at bounding box center [13, 122] width 11 height 11
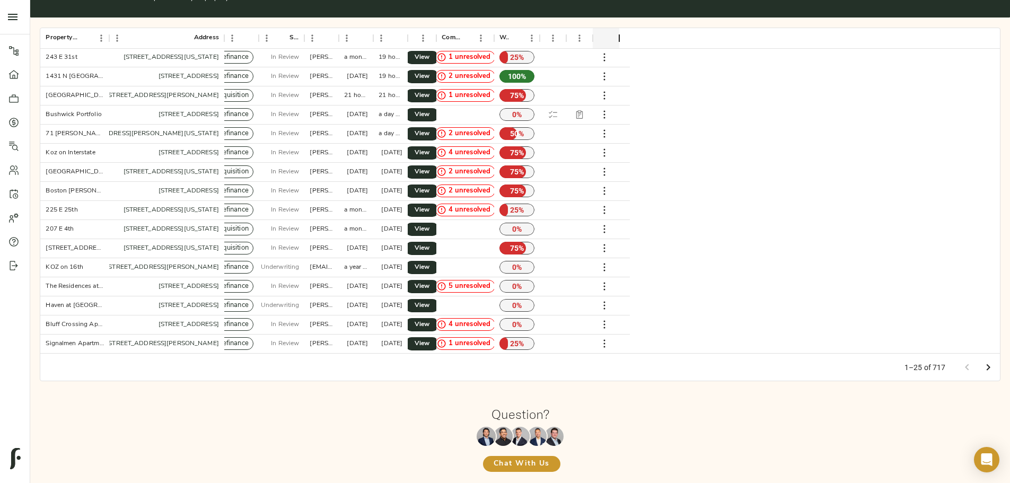
scroll to position [50, 0]
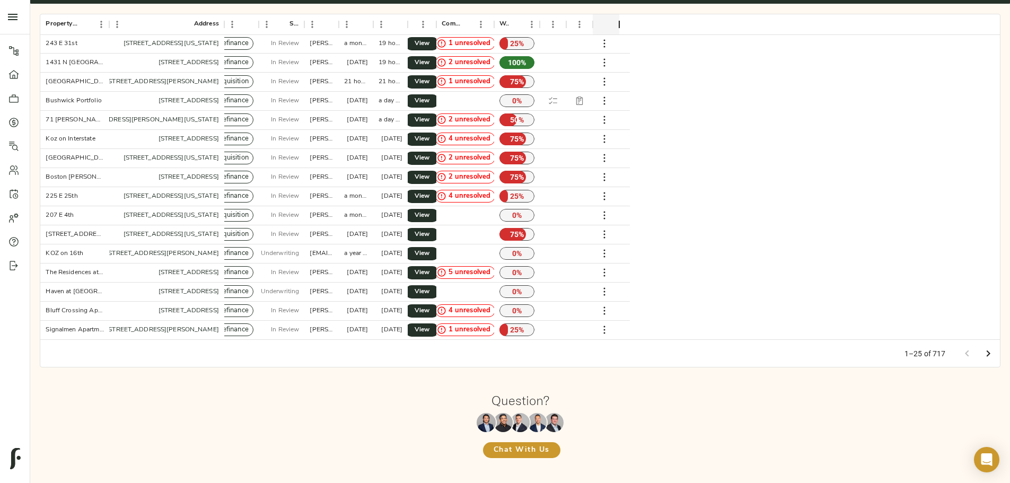
click at [982, 347] on icon "Go to next page" at bounding box center [988, 353] width 13 height 13
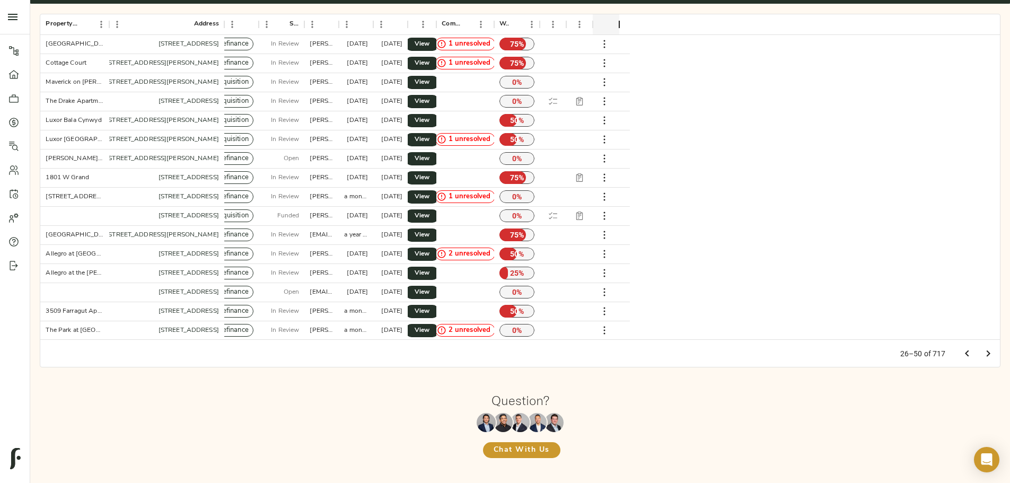
scroll to position [0, 0]
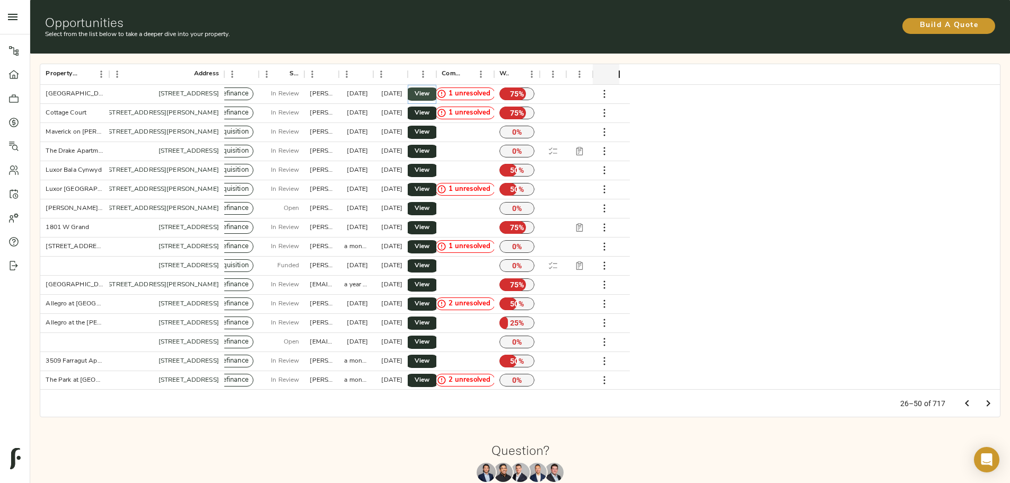
click at [439, 88] on link "View" at bounding box center [422, 94] width 34 height 13
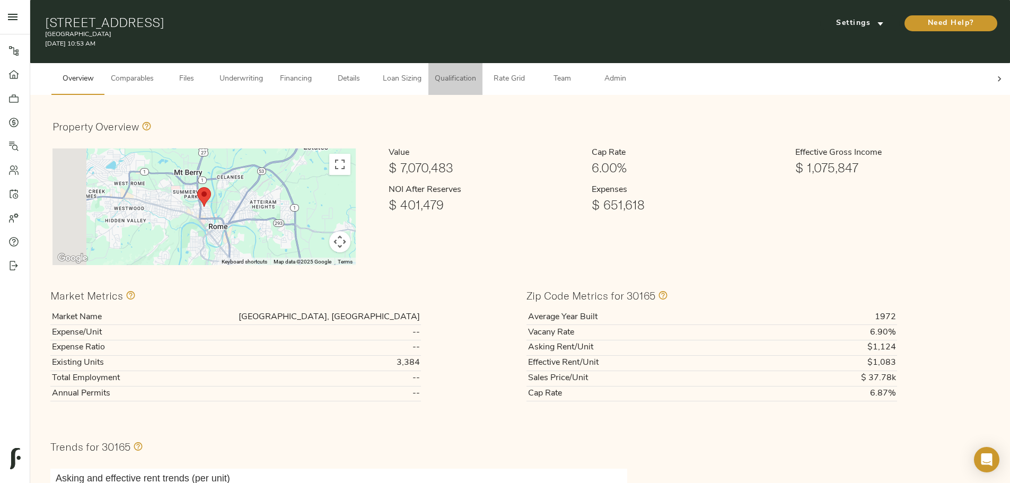
click at [476, 73] on span "Qualification" at bounding box center [455, 79] width 41 height 13
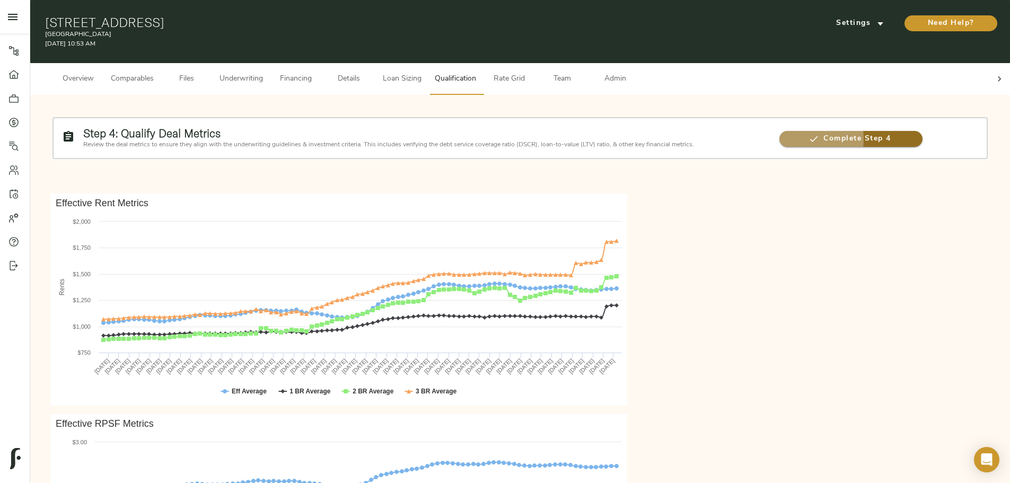
click at [780, 134] on span "Complete Step 4" at bounding box center [851, 139] width 143 height 13
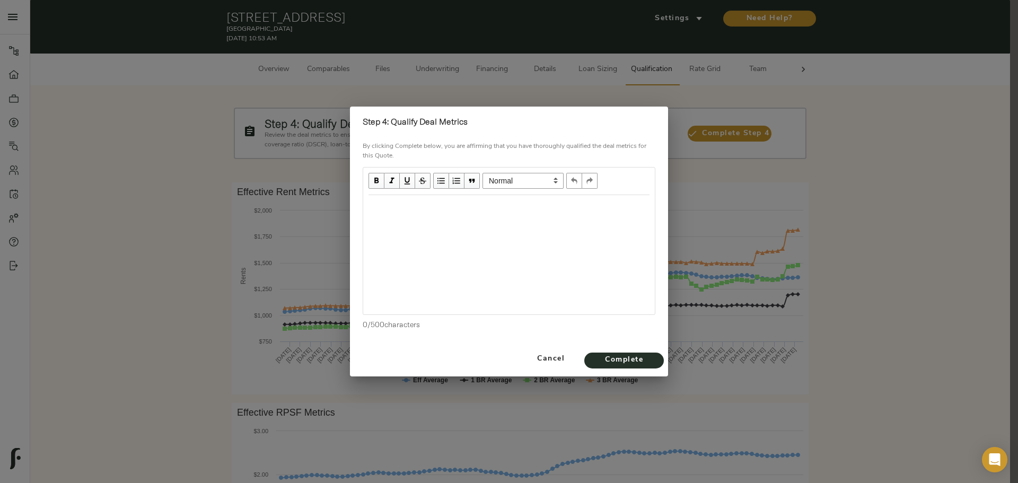
click at [388, 200] on div "Edit text" at bounding box center [509, 207] width 291 height 22
click at [373, 206] on span "Confirmed deal metrics have been reviewed. Awaiting further confirmation on bas…" at bounding box center [503, 212] width 268 height 21
click at [601, 355] on span "Complete" at bounding box center [624, 360] width 58 height 13
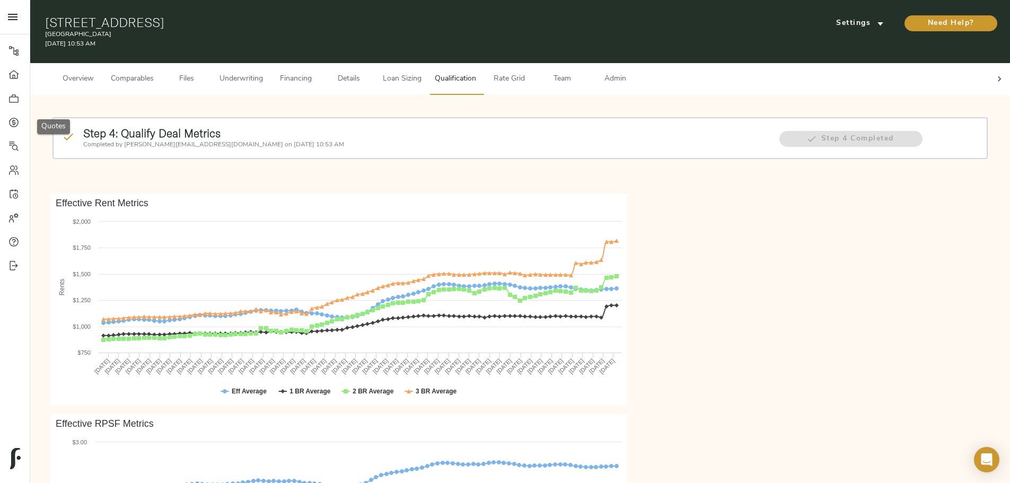
click at [12, 126] on icon at bounding box center [13, 122] width 11 height 11
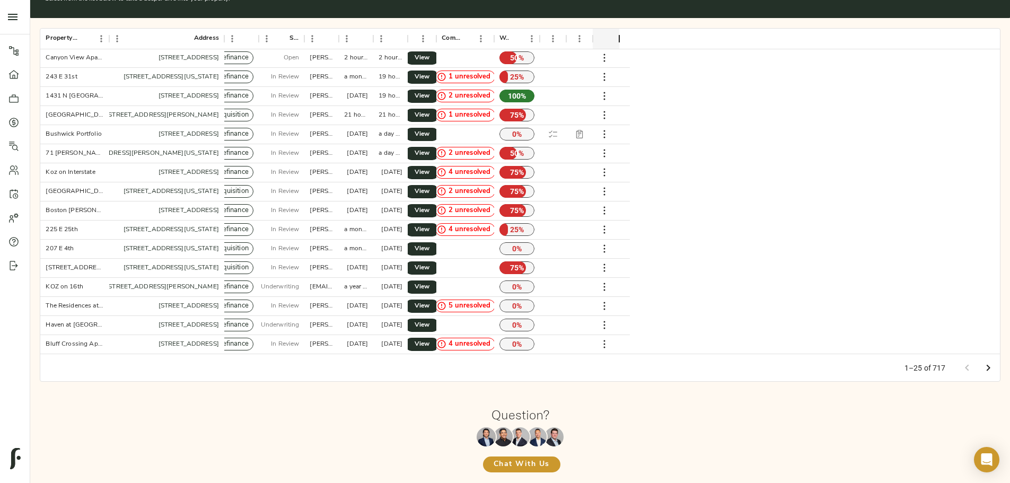
scroll to position [50, 0]
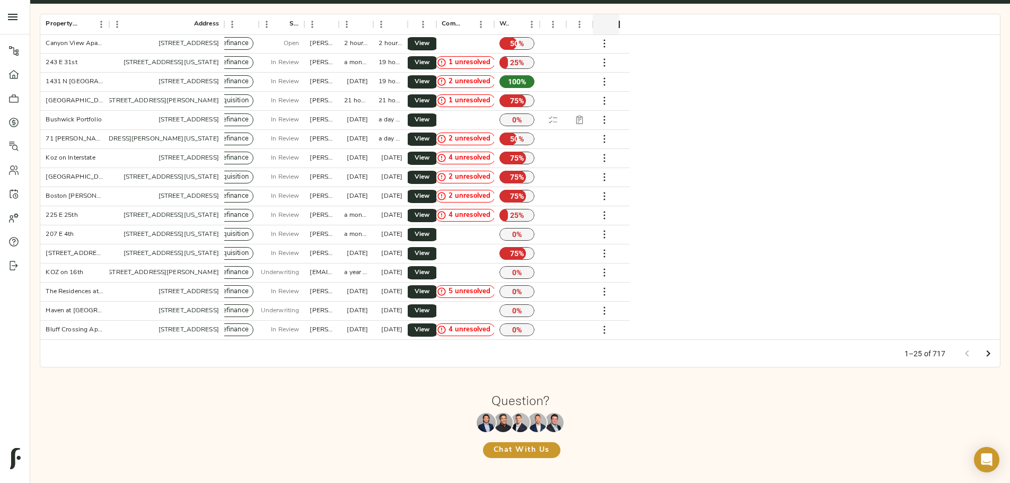
click at [982, 347] on icon "Go to next page" at bounding box center [988, 353] width 13 height 13
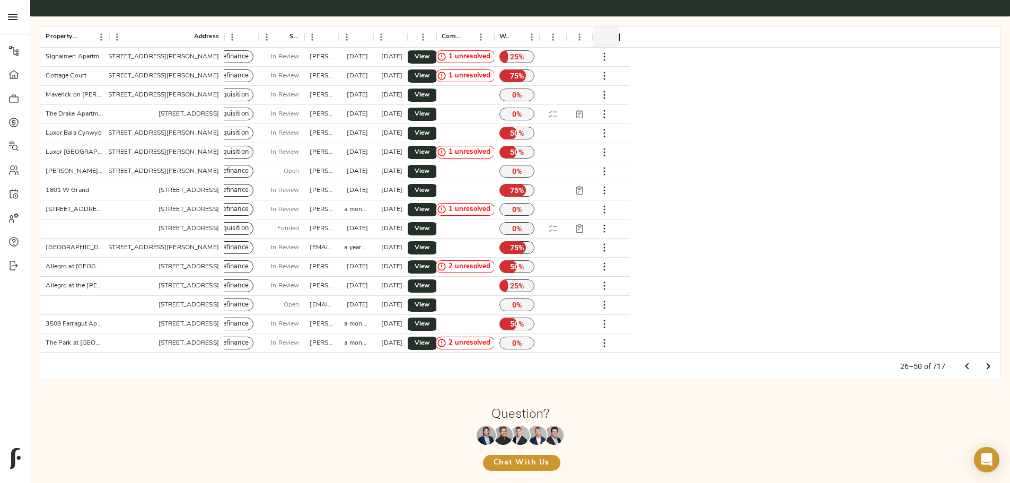
scroll to position [0, 0]
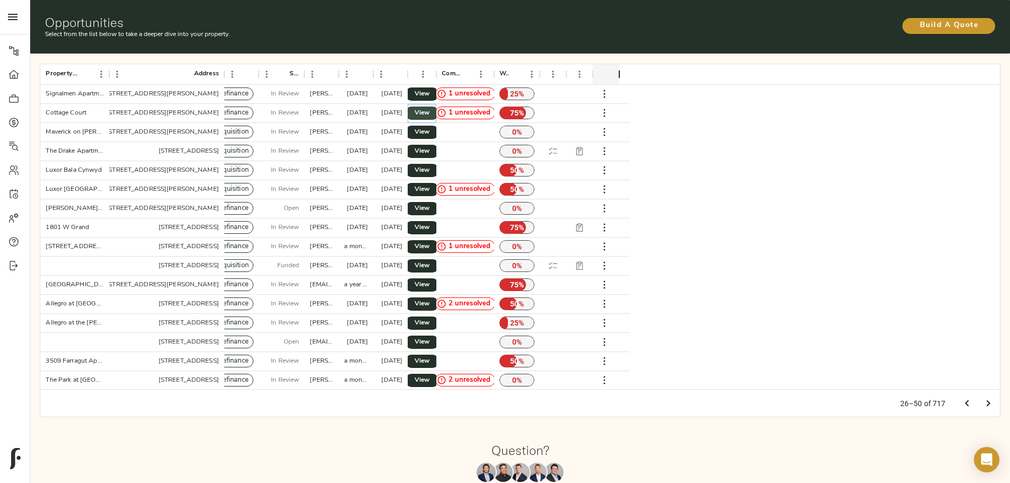
click at [428, 108] on span "View" at bounding box center [422, 113] width 13 height 11
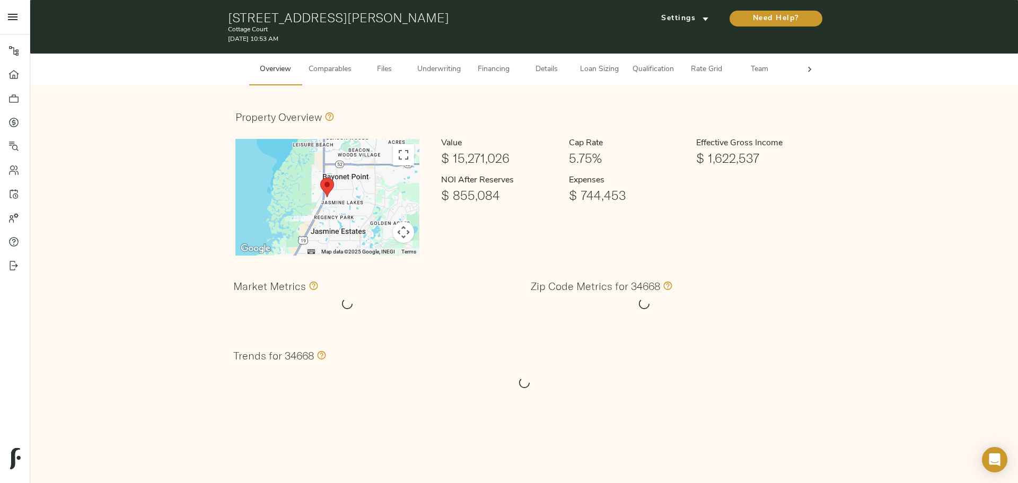
click at [652, 76] on span "Qualification" at bounding box center [653, 69] width 41 height 13
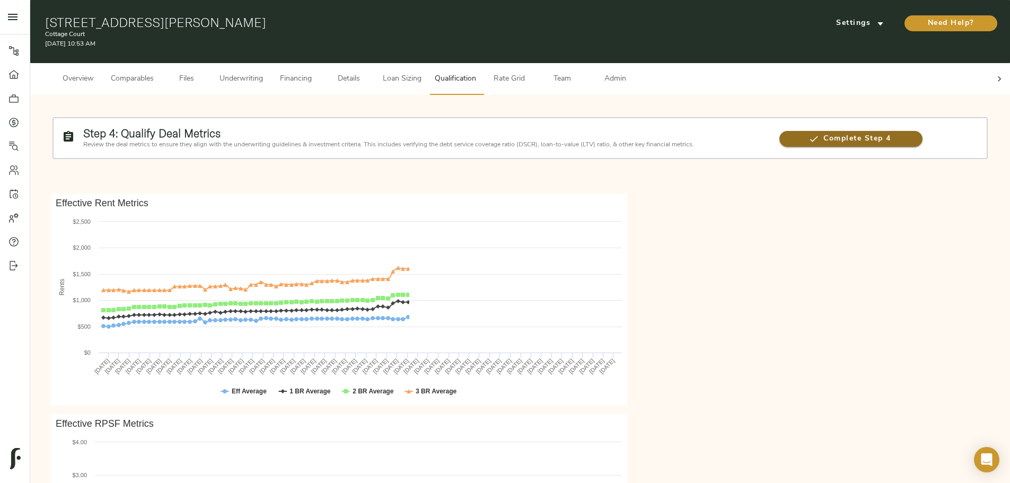
click at [780, 135] on span "Complete Step 4" at bounding box center [851, 139] width 143 height 13
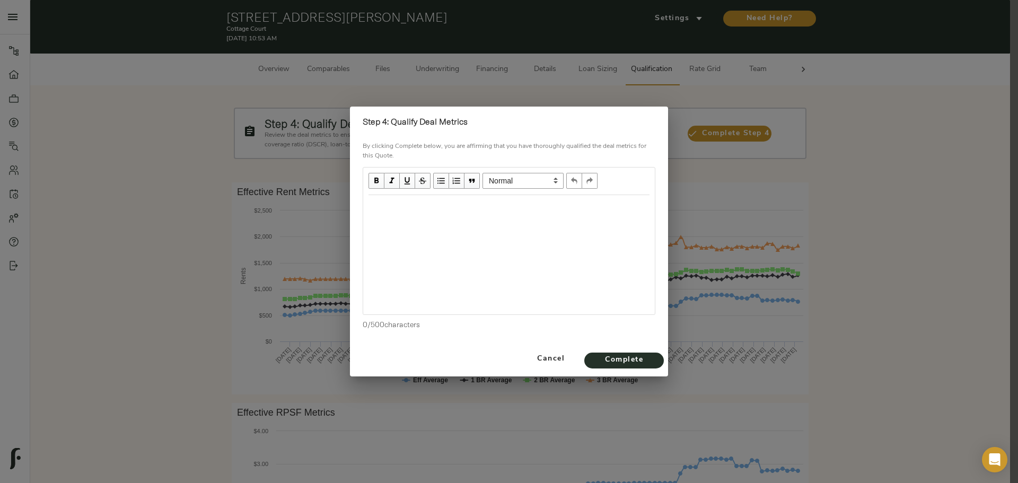
click at [408, 211] on div "Edit text" at bounding box center [509, 206] width 281 height 12
click at [369, 203] on span "Confirmed deal metrics have been reviewed. Awaiting further confirmation on bas…" at bounding box center [503, 212] width 268 height 21
click at [622, 360] on span "Complete" at bounding box center [624, 360] width 58 height 13
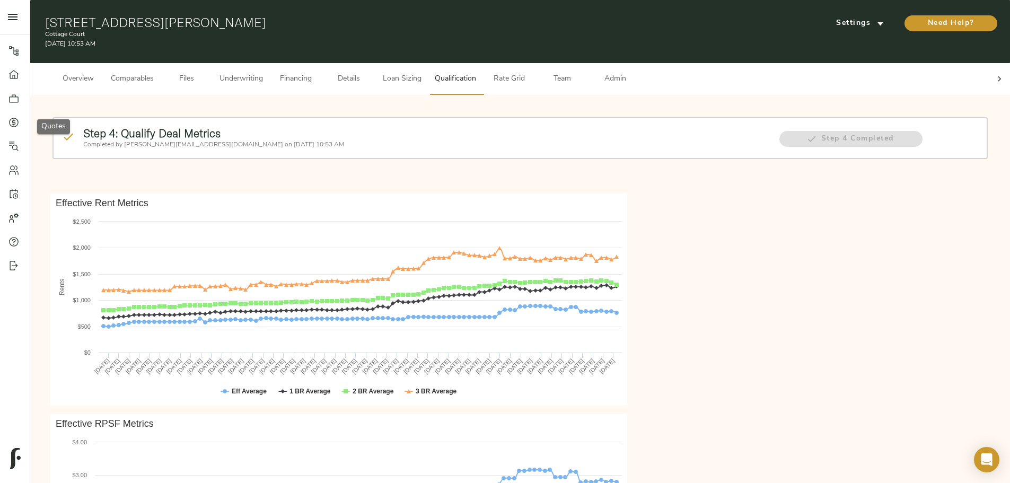
click at [13, 129] on link "Quotes" at bounding box center [15, 122] width 30 height 24
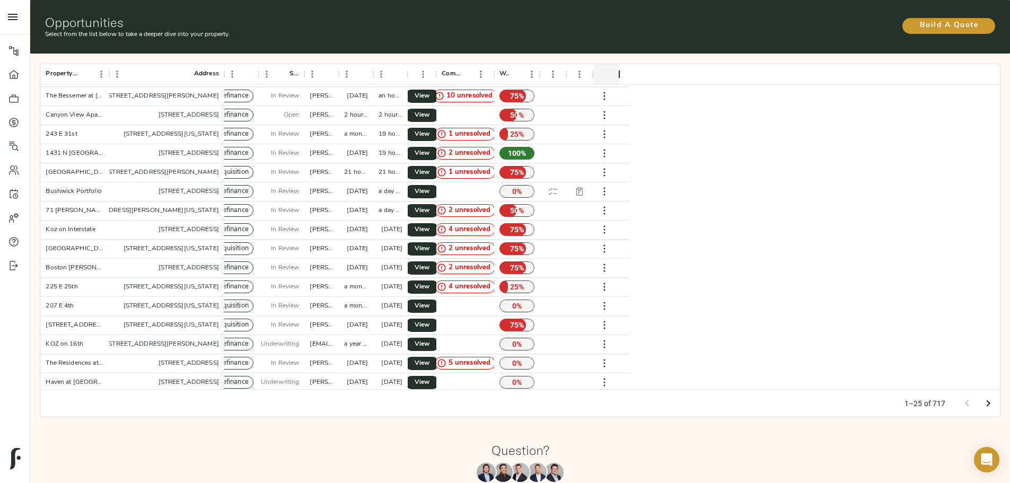
scroll to position [172, 0]
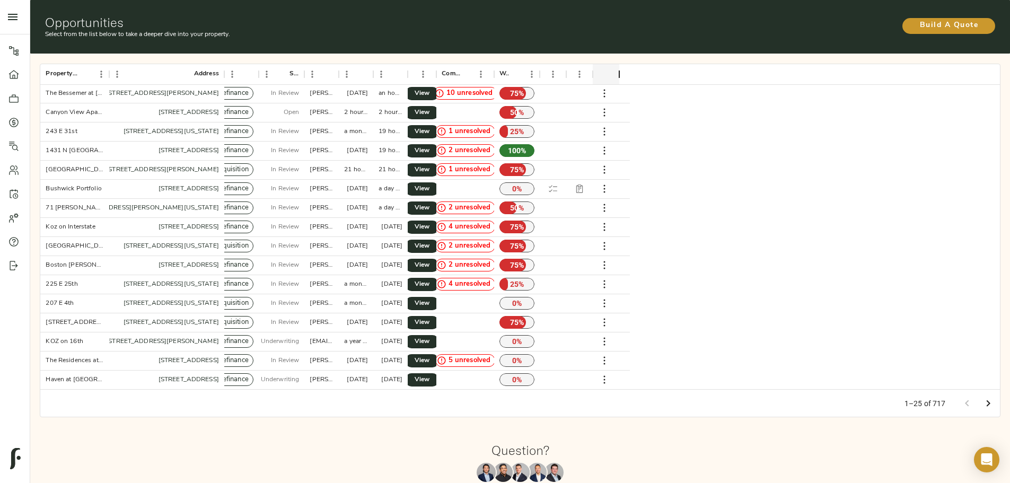
click at [982, 397] on icon "Go to next page" at bounding box center [988, 403] width 13 height 13
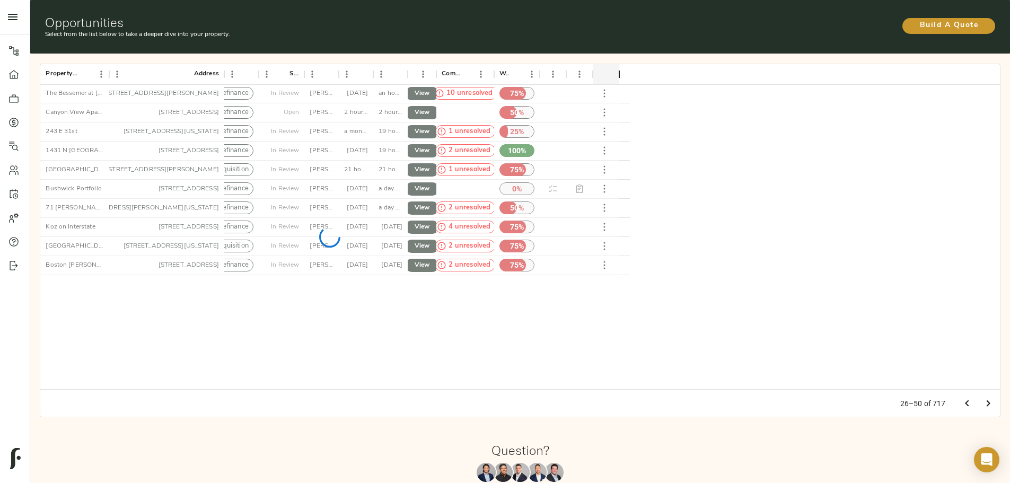
scroll to position [0, 0]
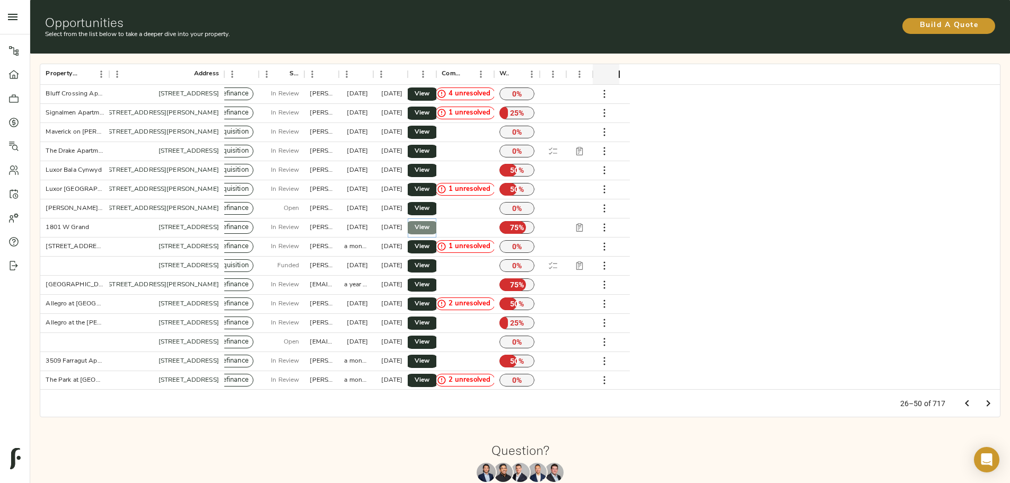
click at [428, 222] on span "View" at bounding box center [422, 227] width 13 height 11
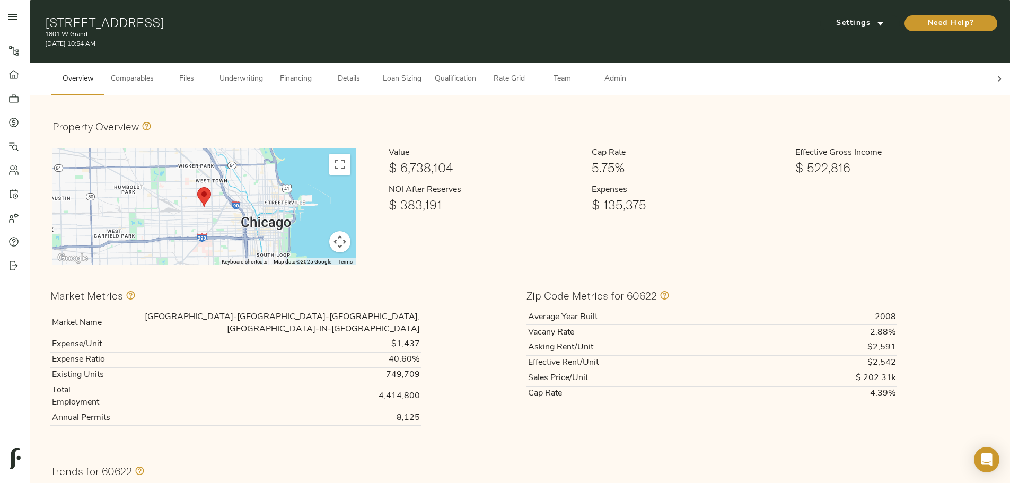
click at [529, 73] on span "Rate Grid" at bounding box center [509, 79] width 40 height 13
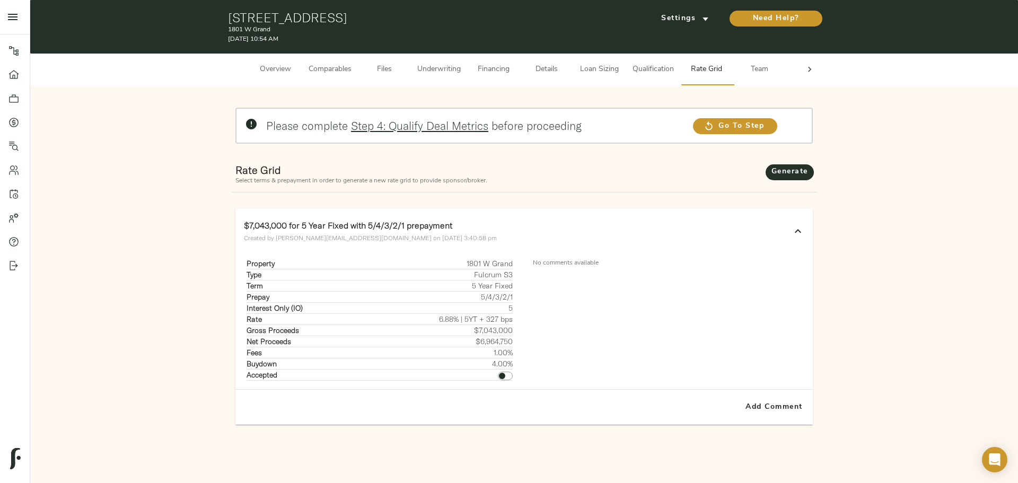
click at [670, 67] on span "Qualification" at bounding box center [653, 69] width 41 height 13
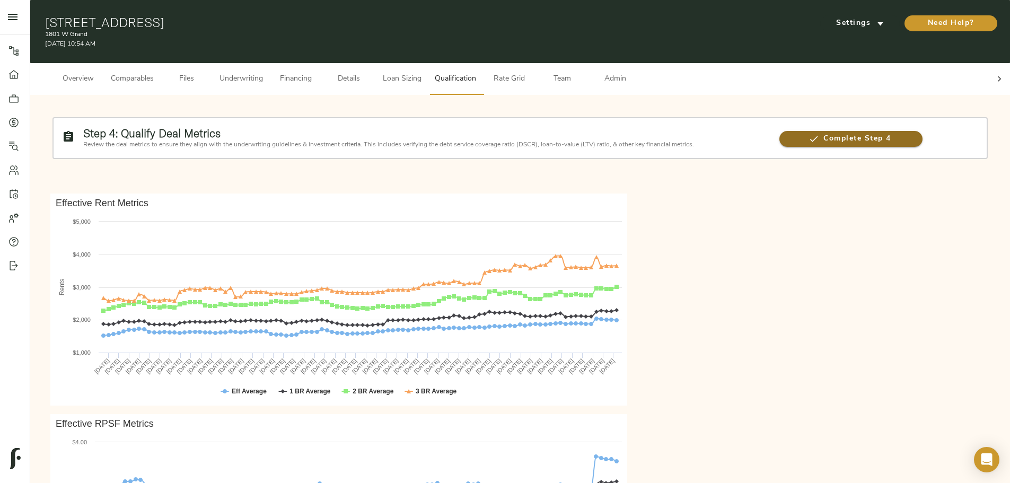
click at [780, 138] on span "Complete Step 4" at bounding box center [851, 139] width 143 height 13
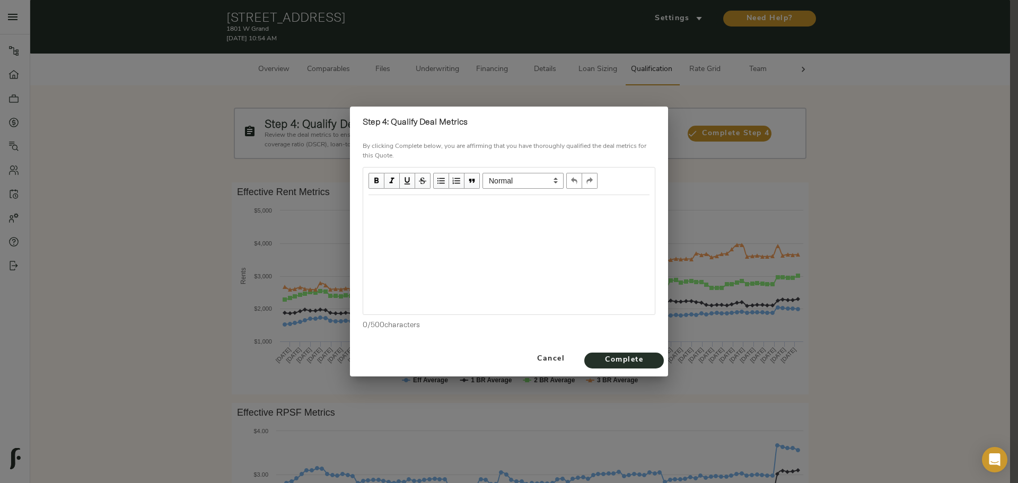
click at [540, 212] on div "Edit text" at bounding box center [509, 206] width 281 height 12
click at [374, 207] on span "Confirmed deal metrics have been reviewed. Awaiting further confirmation on bas…" at bounding box center [503, 212] width 268 height 21
click at [615, 364] on span "Complete" at bounding box center [624, 360] width 58 height 13
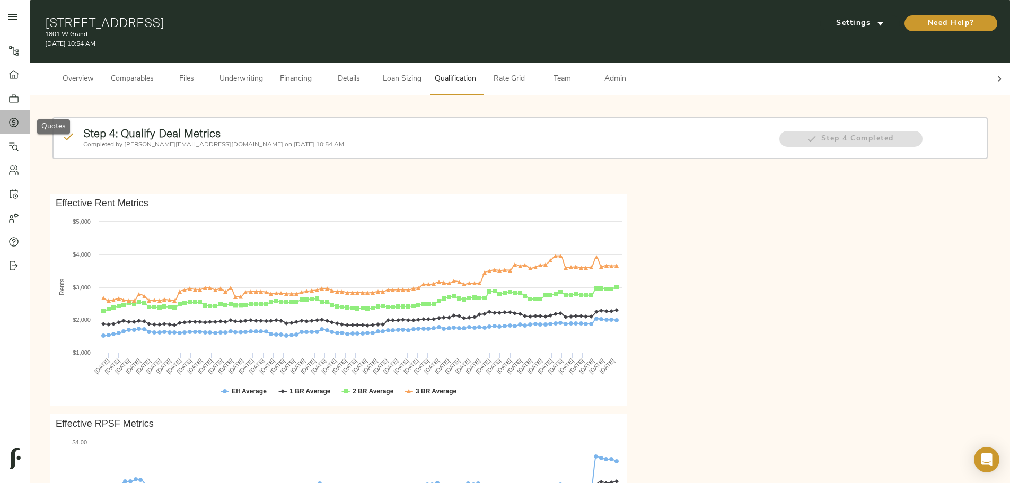
click at [15, 127] on icon at bounding box center [14, 123] width 10 height 10
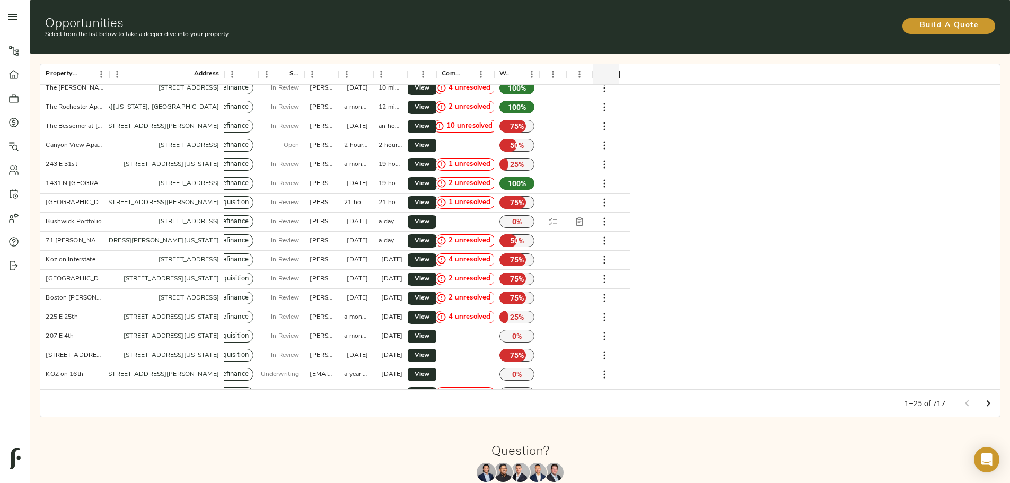
scroll to position [172, 0]
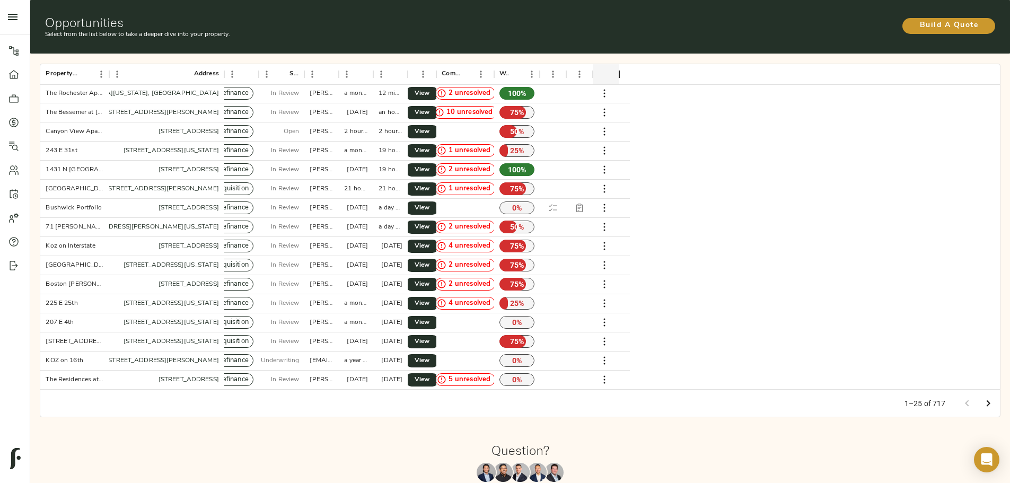
click at [982, 397] on icon "Go to next page" at bounding box center [988, 403] width 13 height 13
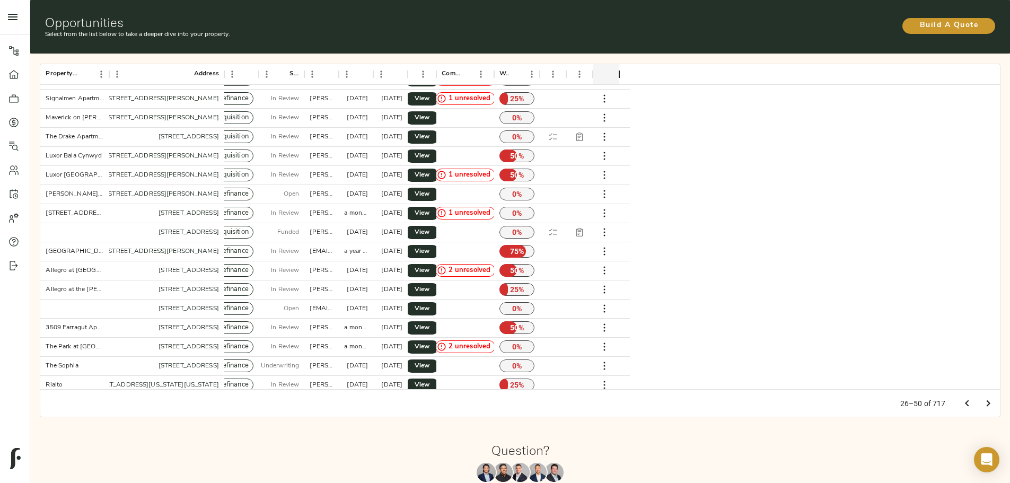
scroll to position [0, 0]
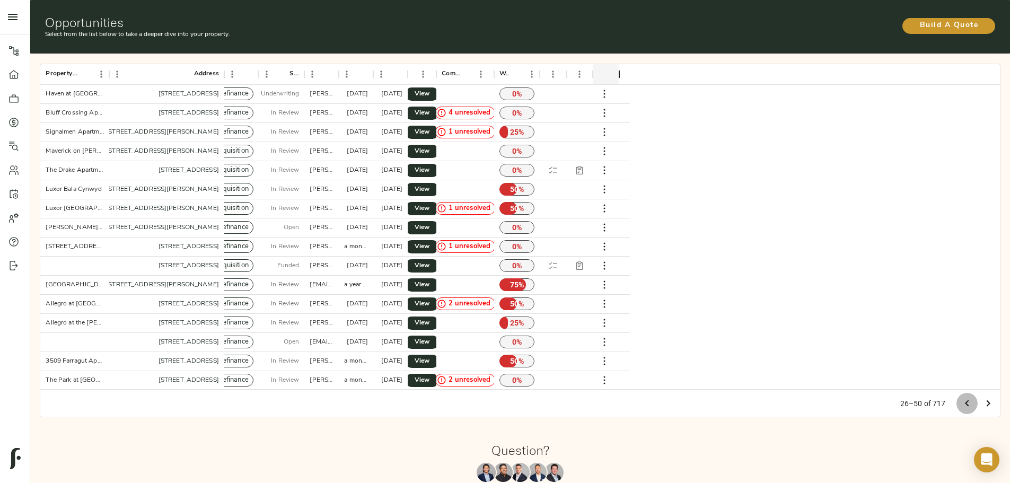
click at [961, 397] on icon "Go to previous page" at bounding box center [967, 403] width 13 height 13
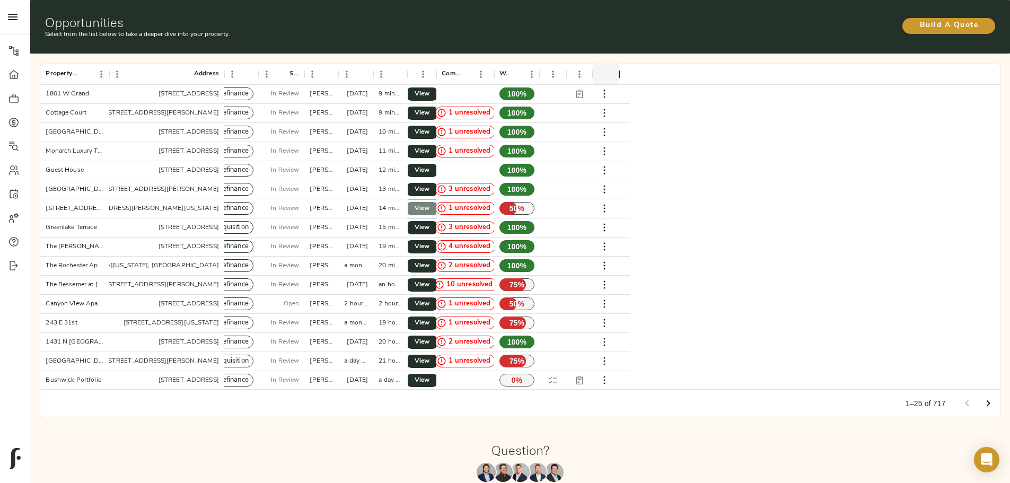
click at [428, 203] on span "View" at bounding box center [422, 208] width 13 height 11
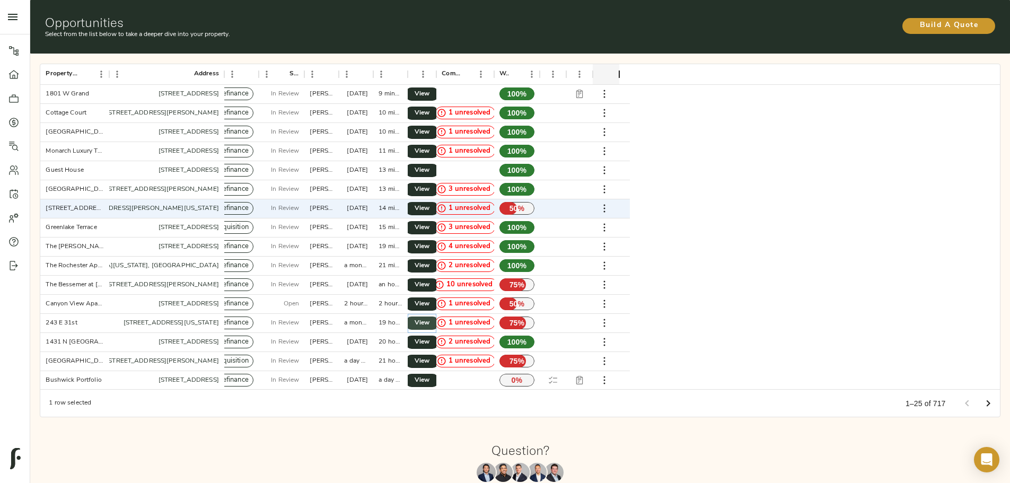
click at [439, 317] on link "View" at bounding box center [422, 323] width 34 height 13
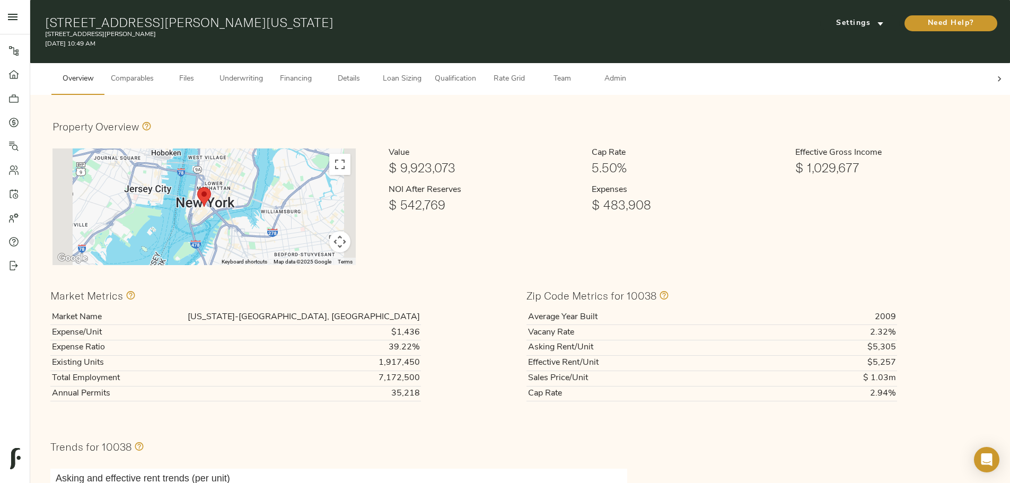
click at [476, 73] on span "Qualification" at bounding box center [455, 79] width 41 height 13
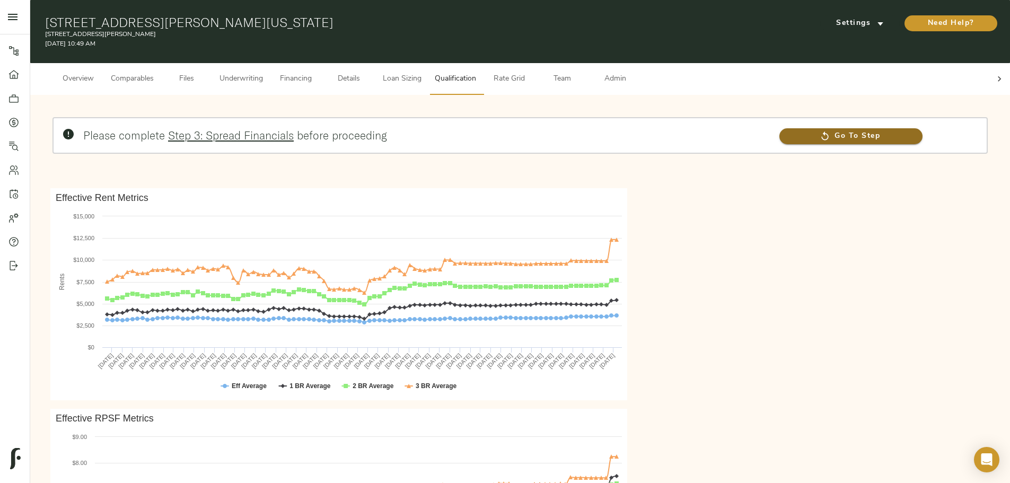
click at [780, 130] on span "Go To Step" at bounding box center [851, 136] width 143 height 13
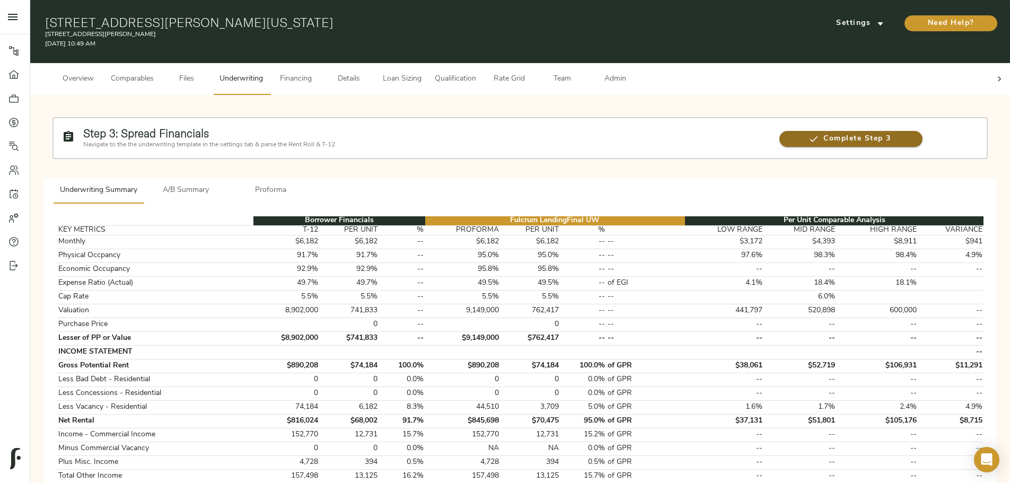
click at [780, 133] on span "Complete Step 3" at bounding box center [851, 139] width 143 height 13
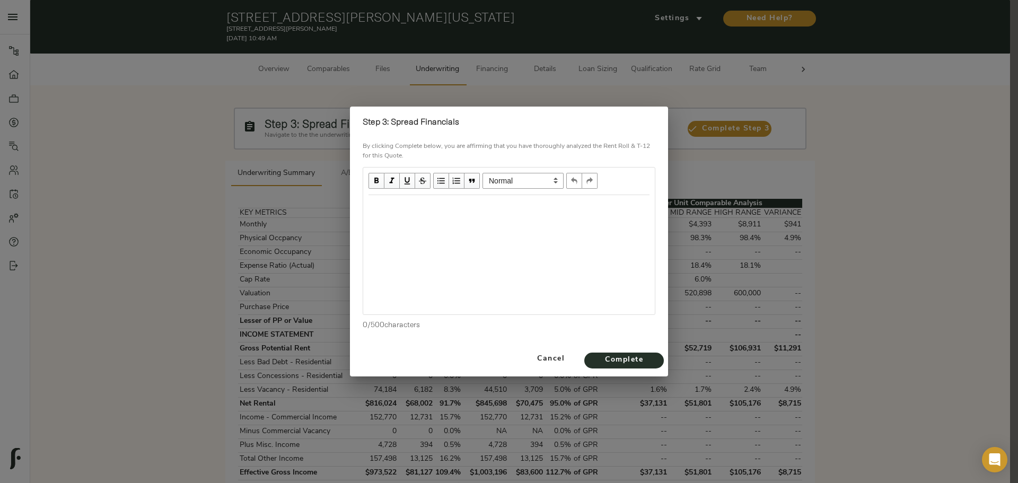
click at [397, 208] on div "Edit text" at bounding box center [509, 206] width 281 height 12
click at [554, 353] on span "Cancel" at bounding box center [551, 359] width 50 height 13
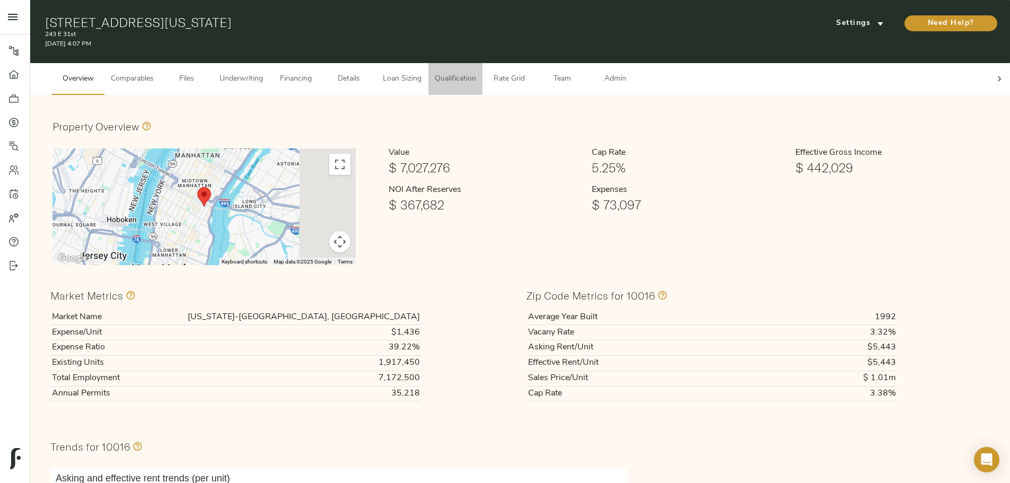
click at [476, 73] on span "Qualification" at bounding box center [455, 79] width 41 height 13
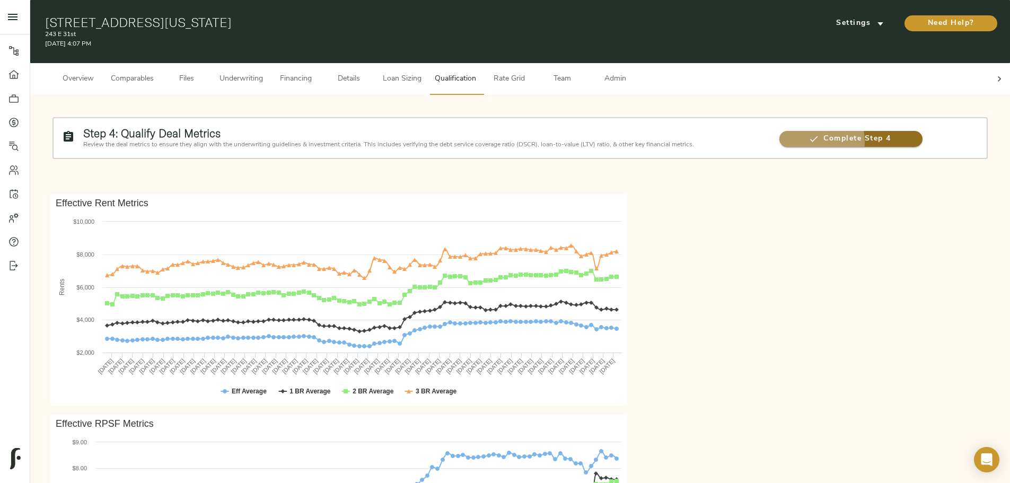
click at [780, 137] on span "Complete Step 4" at bounding box center [851, 139] width 143 height 13
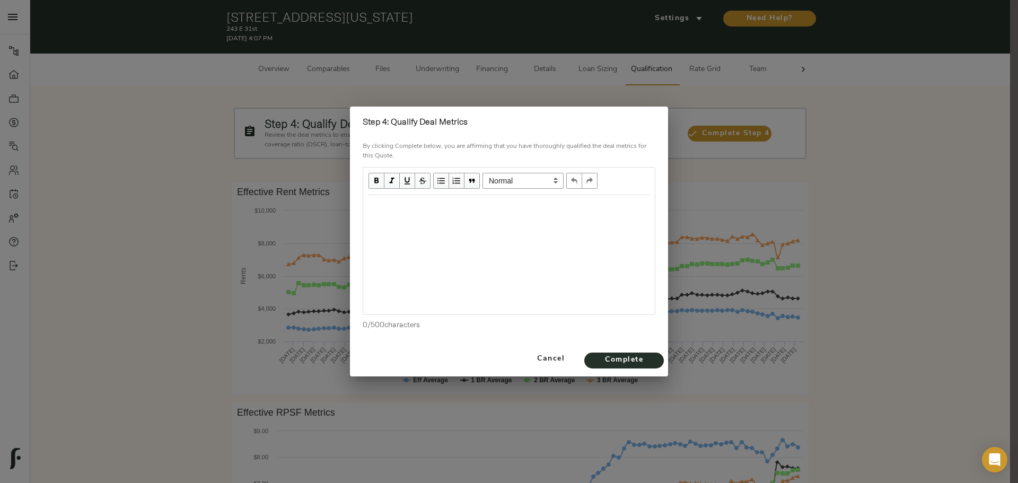
click at [383, 203] on div "Edit text" at bounding box center [509, 206] width 281 height 12
click at [648, 358] on span "Complete" at bounding box center [624, 360] width 58 height 13
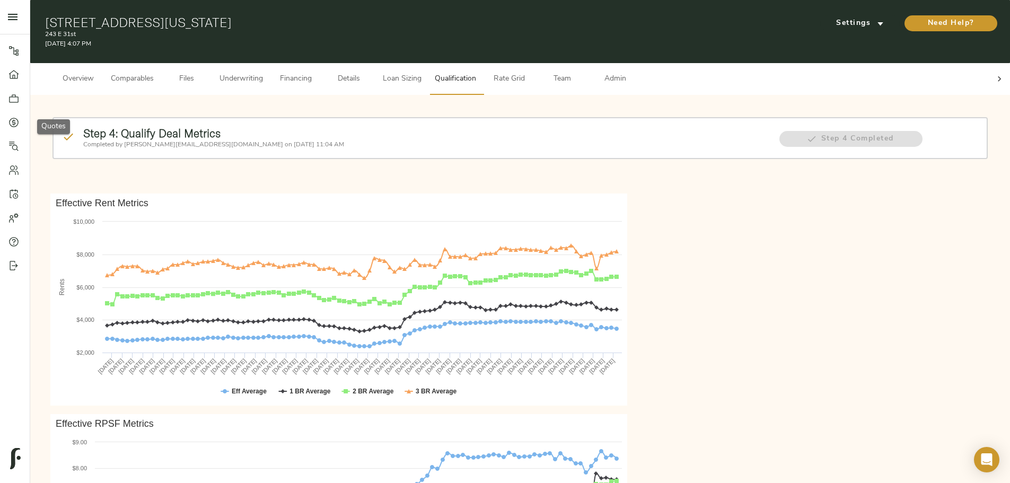
click at [15, 115] on link "Quotes" at bounding box center [15, 122] width 30 height 24
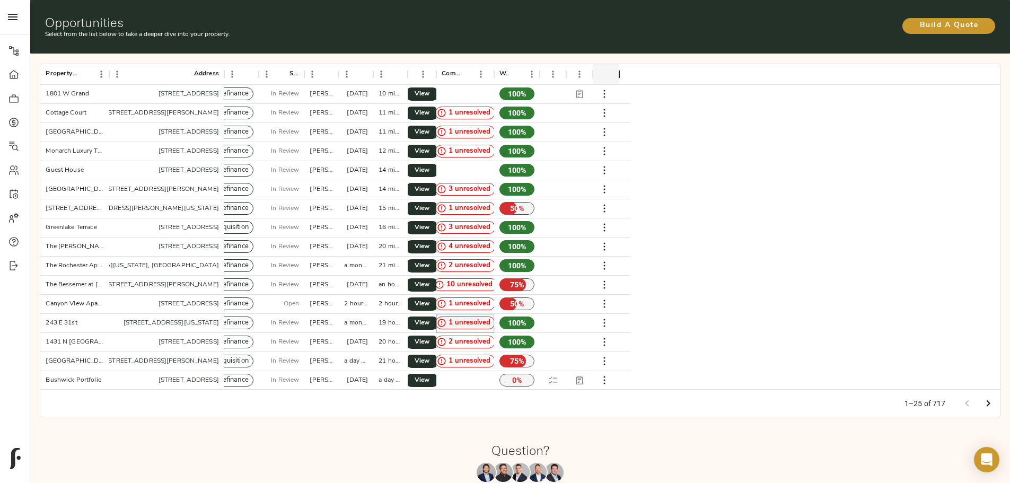
click at [495, 318] on span "1 unresolved" at bounding box center [469, 323] width 51 height 10
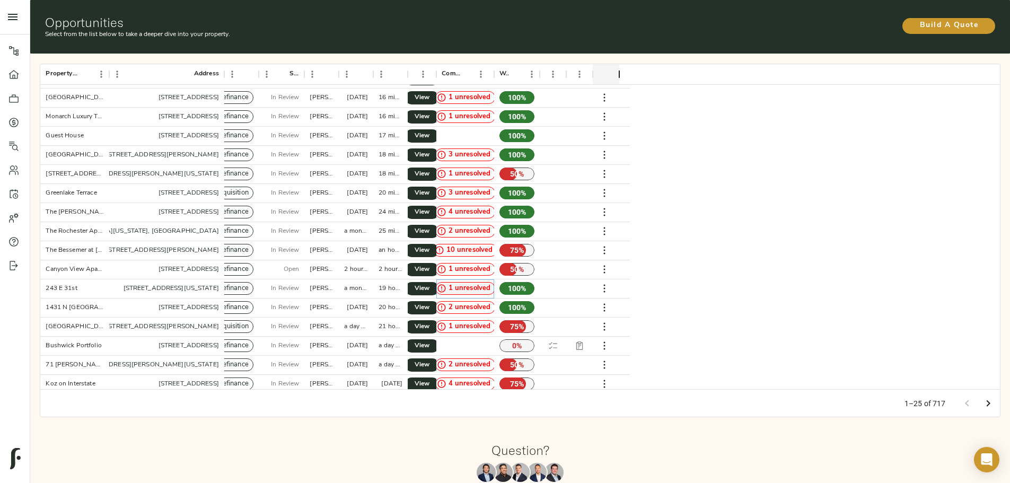
scroll to position [53, 0]
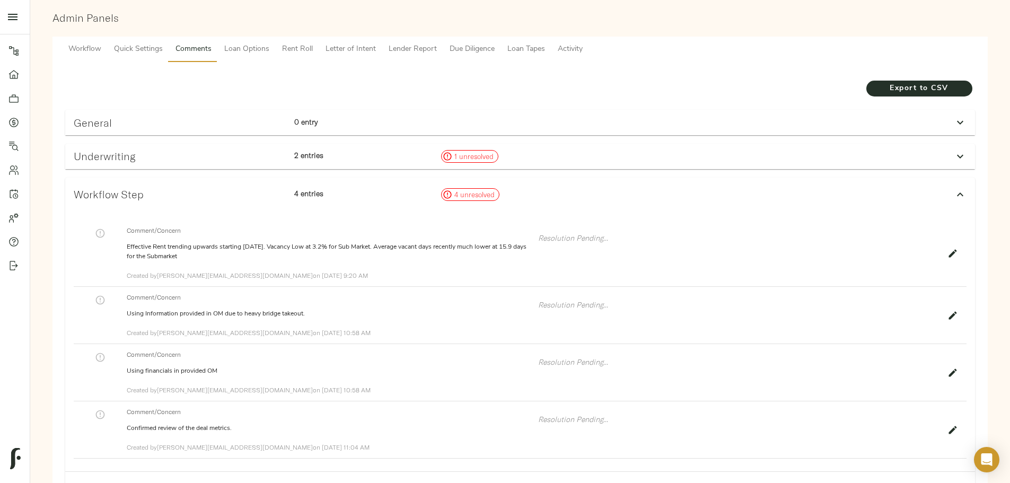
scroll to position [106, 0]
click at [948, 248] on icon "button" at bounding box center [953, 253] width 11 height 11
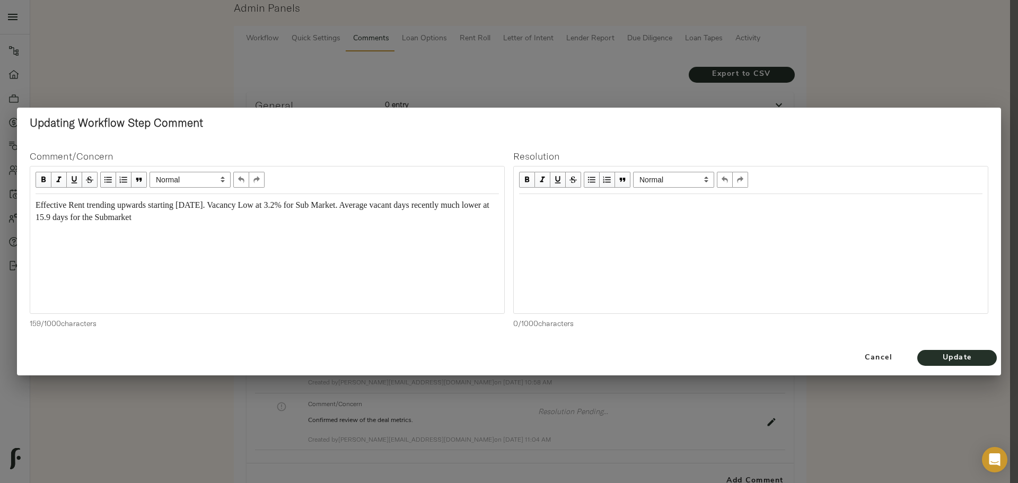
click at [551, 213] on div "Edit text" at bounding box center [750, 206] width 473 height 22
click at [983, 353] on span "Update" at bounding box center [957, 358] width 58 height 13
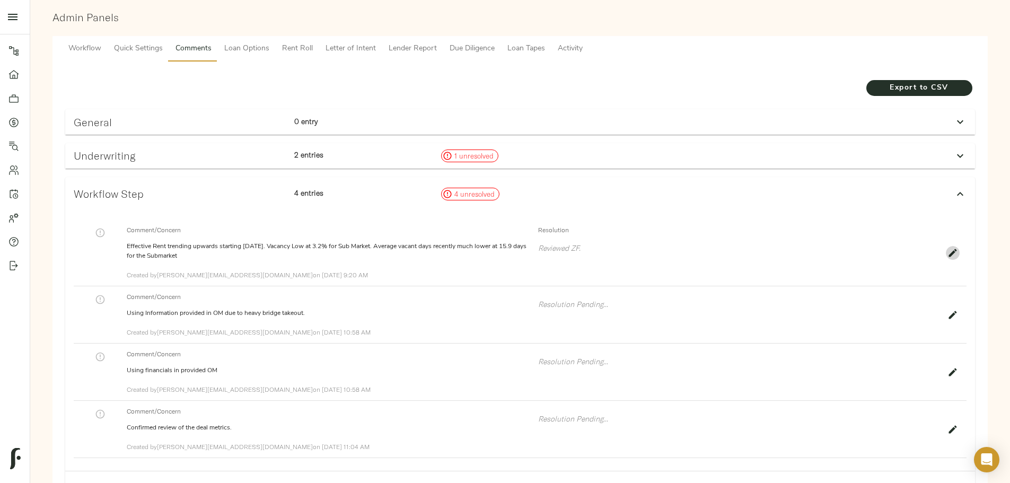
click at [948, 248] on icon "button" at bounding box center [953, 253] width 11 height 11
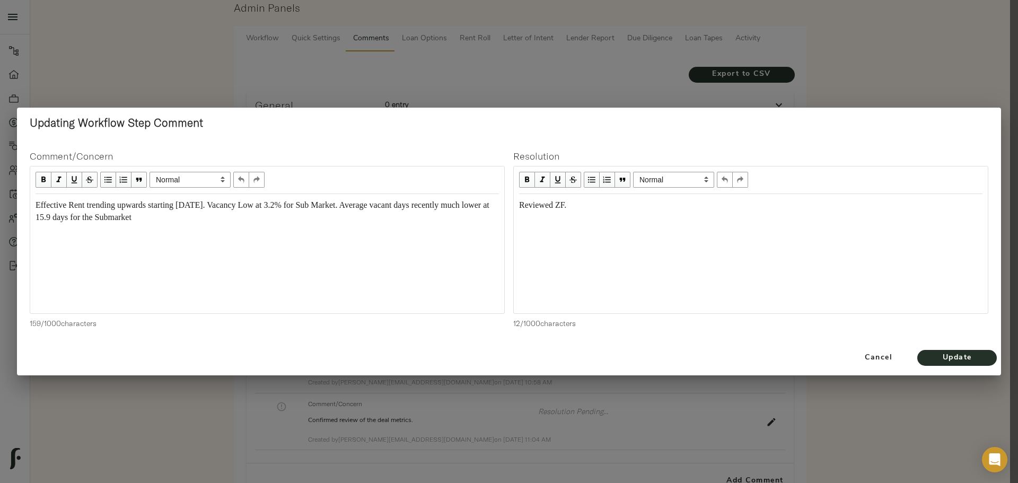
click at [563, 204] on span "Reviewed ZF." at bounding box center [542, 204] width 47 height 9
copy span "Reviewed ZF."
click at [723, 284] on div "Reviewed ZF." at bounding box center [751, 253] width 474 height 119
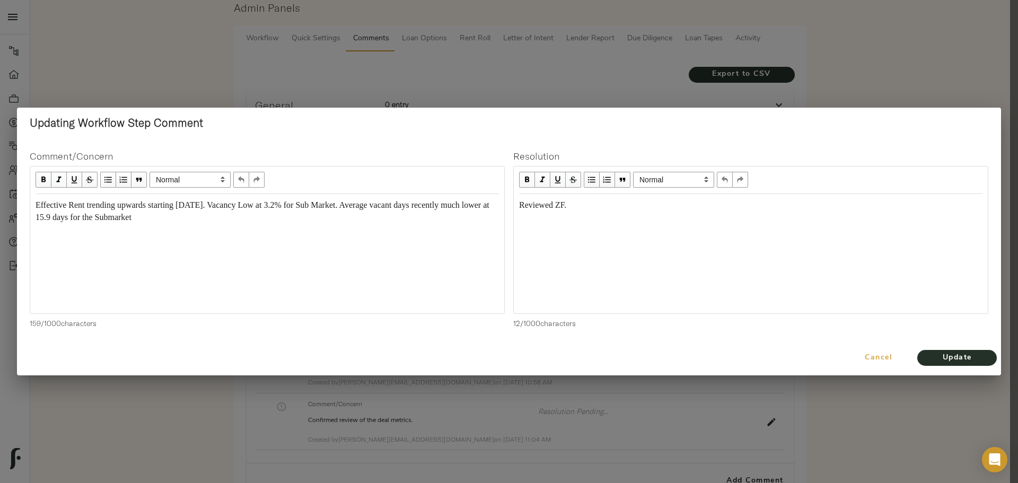
click at [884, 361] on span "Cancel" at bounding box center [879, 358] width 60 height 13
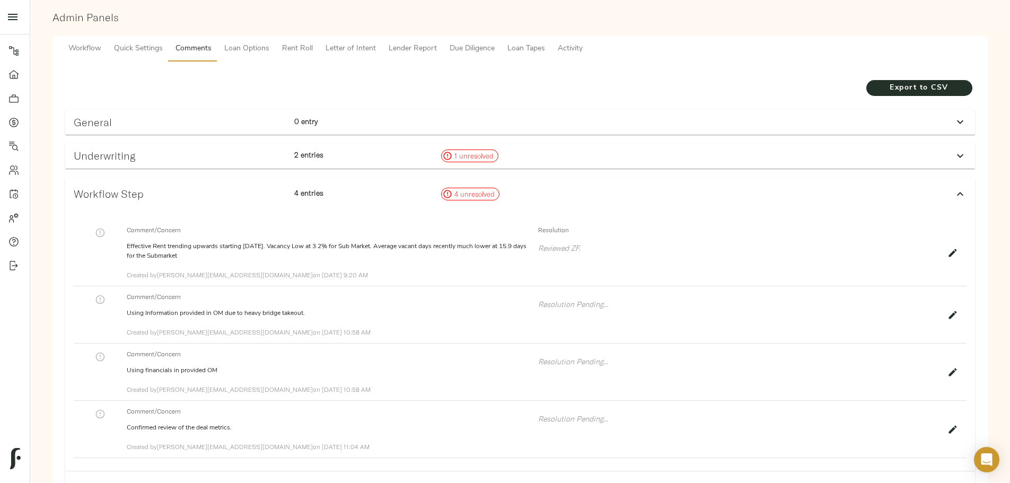
click at [779, 305] on div "Comment/Concern Using Information provided in OM due to heavy bridge takeout. R…" at bounding box center [520, 314] width 893 height 57
click at [946, 308] on button "button" at bounding box center [953, 315] width 14 height 14
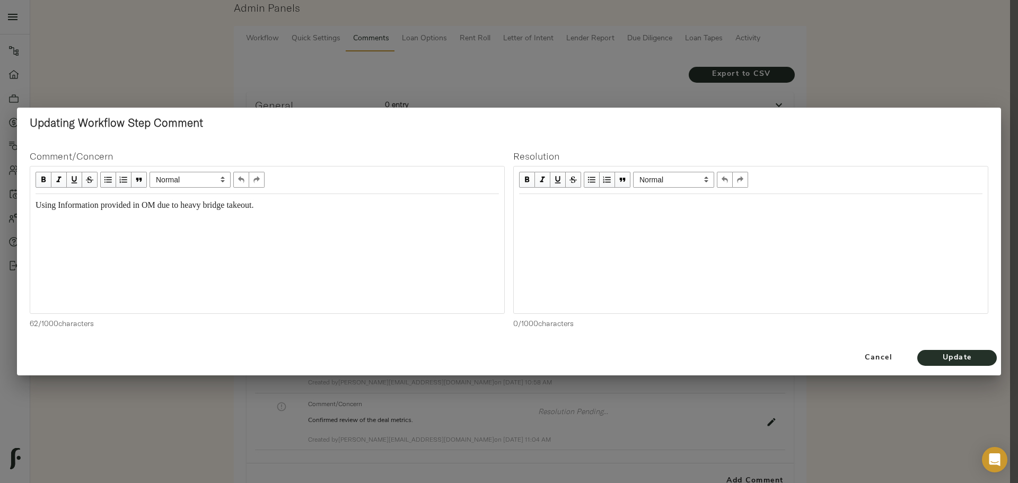
click at [554, 218] on div at bounding box center [751, 253] width 474 height 119
click at [548, 210] on div "Edit text" at bounding box center [750, 205] width 463 height 12
click at [964, 354] on span "Update" at bounding box center [957, 358] width 58 height 13
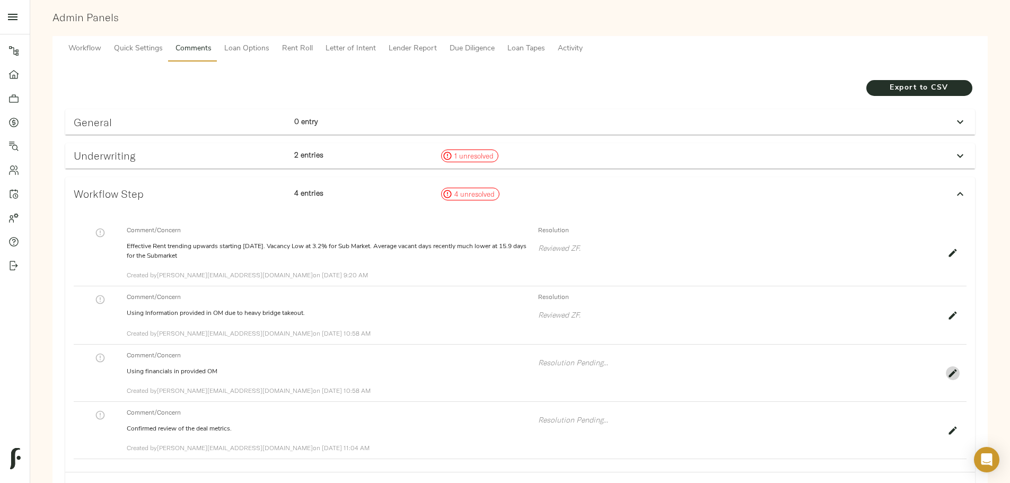
click at [946, 366] on button "button" at bounding box center [953, 373] width 14 height 14
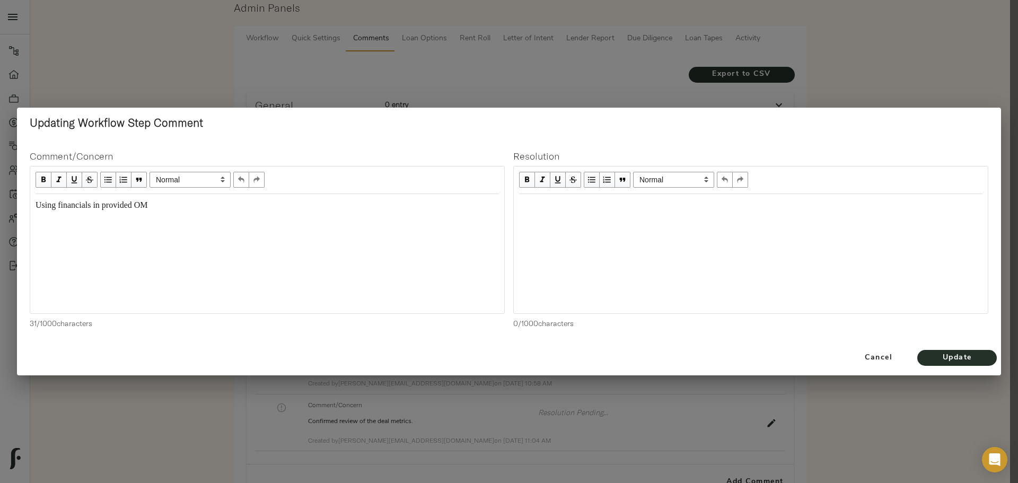
click at [555, 196] on div "Edit text" at bounding box center [750, 206] width 473 height 22
click at [919, 355] on button "Update" at bounding box center [957, 358] width 80 height 16
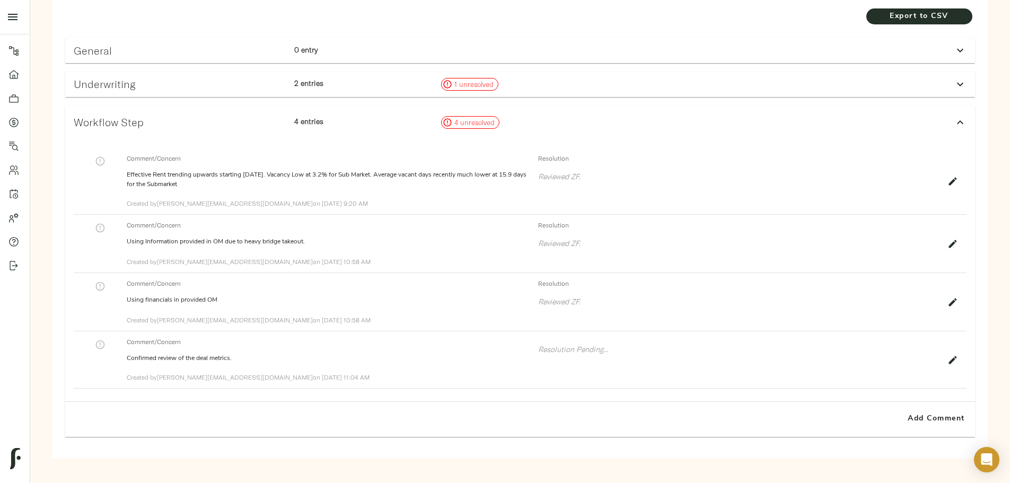
scroll to position [178, 0]
click at [949, 355] on icon "button" at bounding box center [953, 359] width 8 height 8
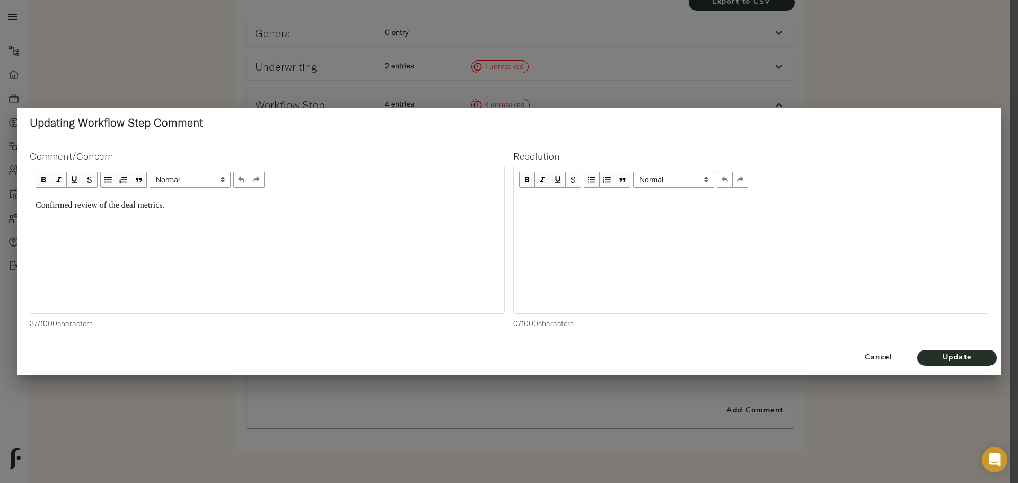
click at [579, 209] on div "Edit text" at bounding box center [750, 205] width 463 height 12
click at [935, 361] on span "Update" at bounding box center [957, 358] width 58 height 13
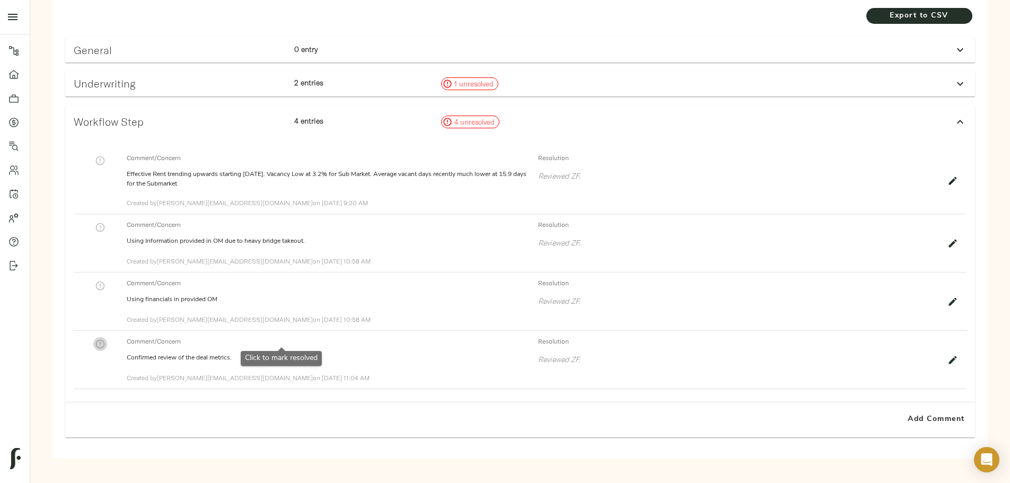
click at [106, 339] on icon "button" at bounding box center [100, 344] width 11 height 11
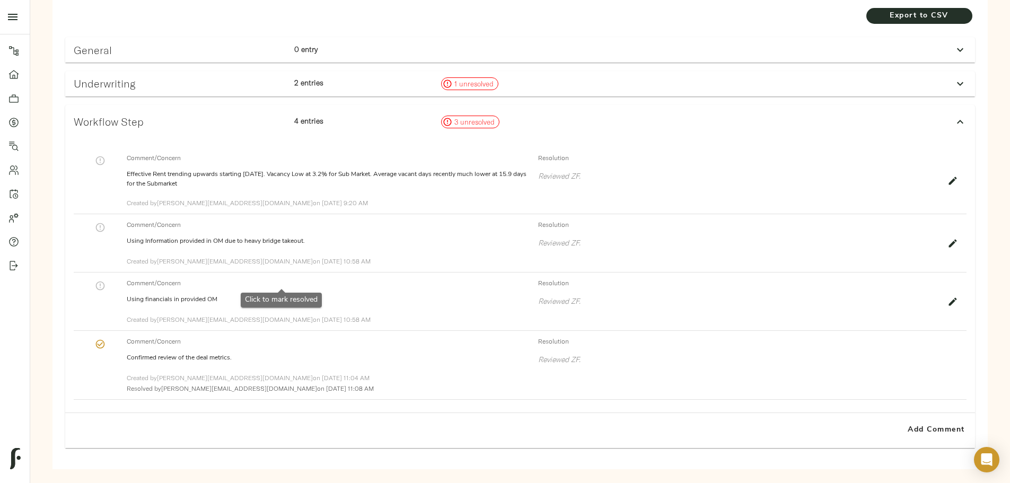
click at [105, 282] on icon "button" at bounding box center [100, 286] width 9 height 9
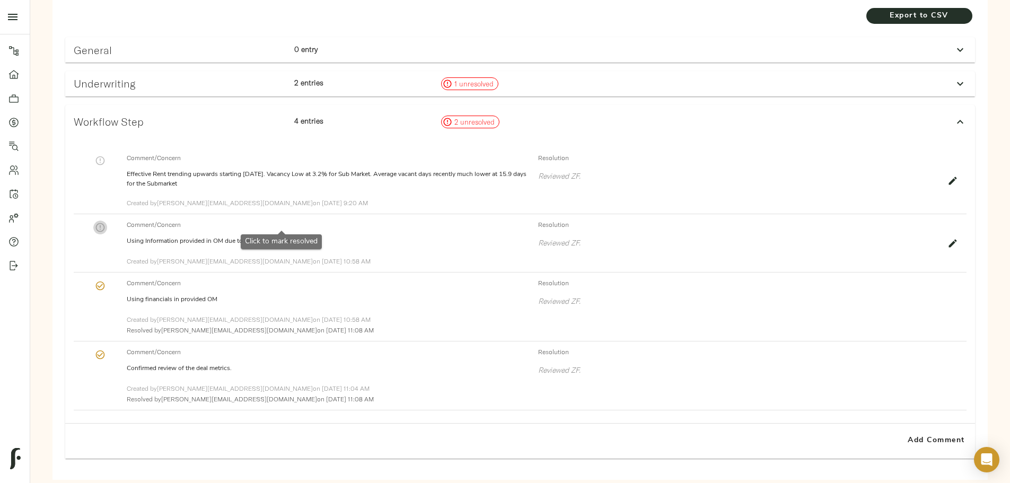
click at [106, 222] on icon "button" at bounding box center [100, 227] width 11 height 11
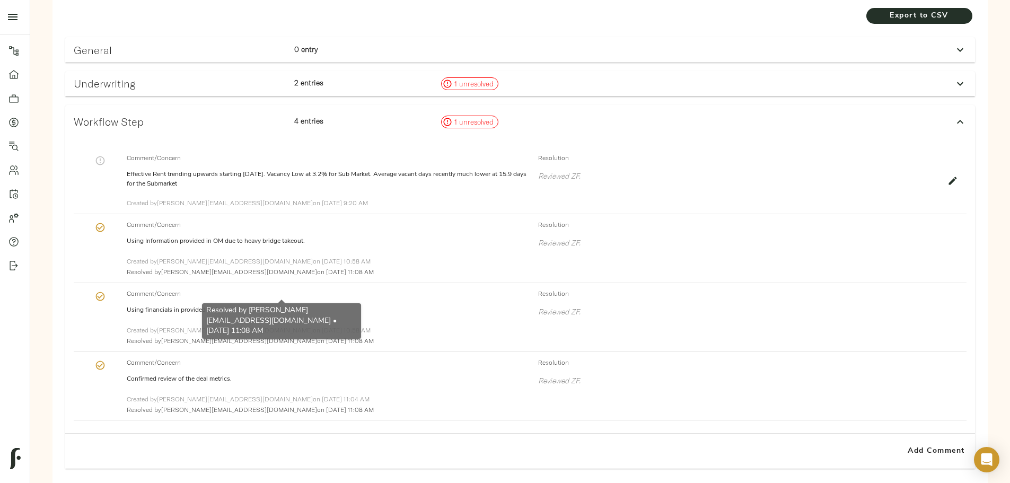
click at [106, 291] on icon "button" at bounding box center [100, 296] width 11 height 11
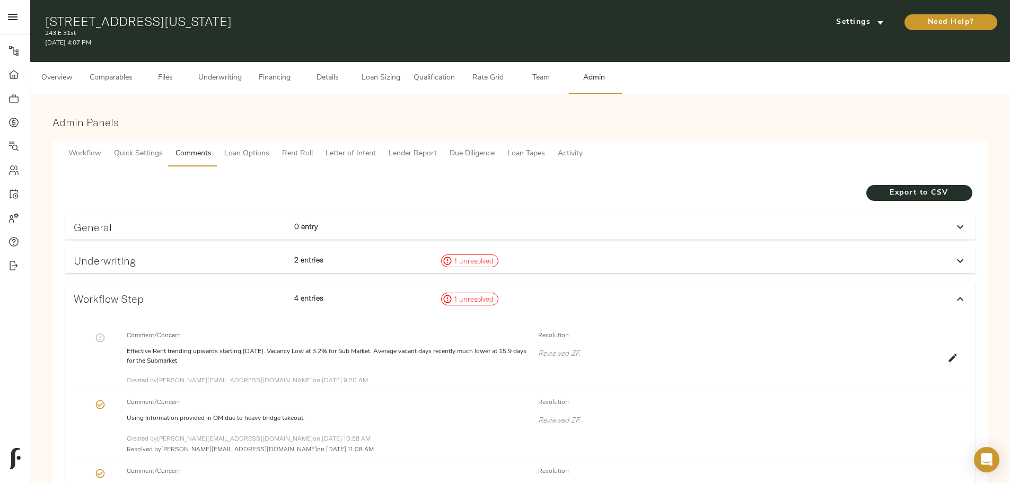
scroll to position [0, 0]
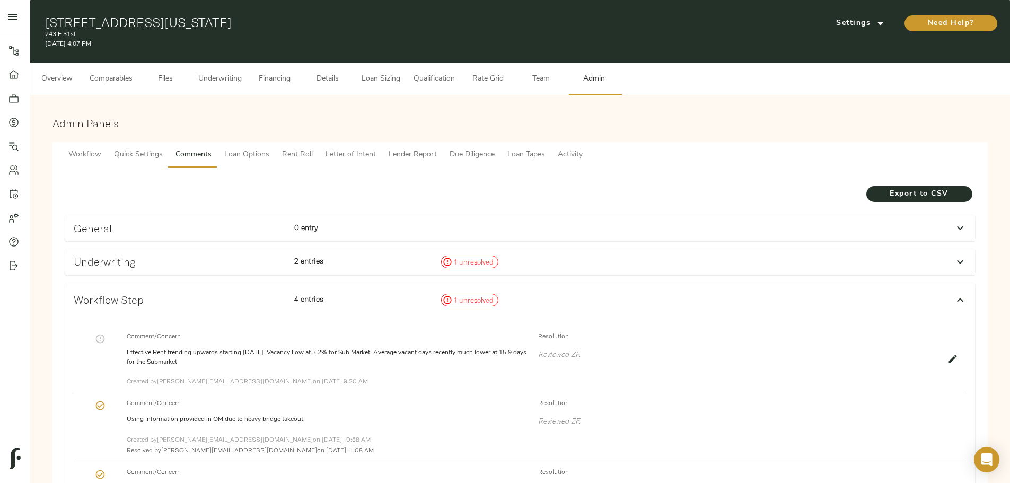
click at [389, 251] on div "2 entries" at bounding box center [363, 261] width 147 height 21
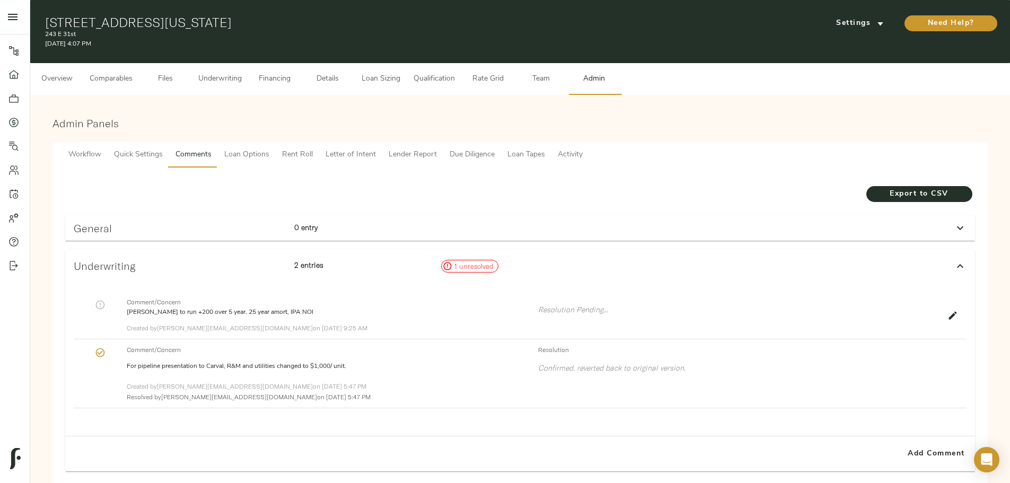
click at [949, 312] on icon "button" at bounding box center [953, 316] width 8 height 8
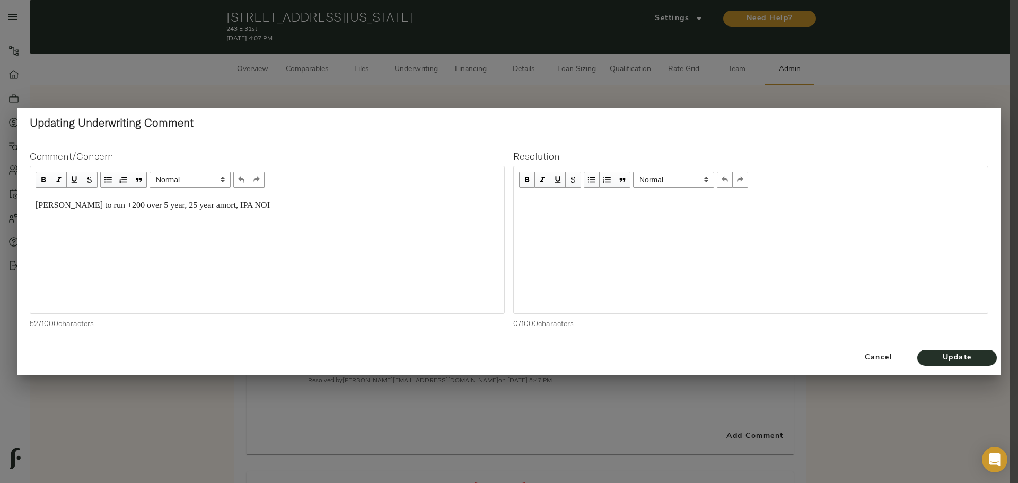
click at [559, 201] on div "Edit text" at bounding box center [750, 205] width 463 height 12
click at [965, 356] on span "Update" at bounding box center [957, 358] width 58 height 13
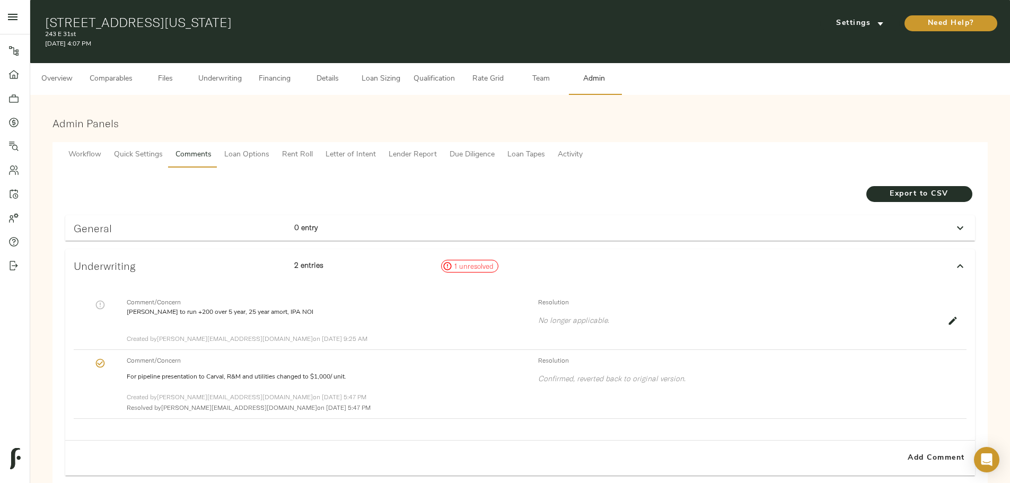
click at [106, 300] on icon "button" at bounding box center [100, 305] width 11 height 11
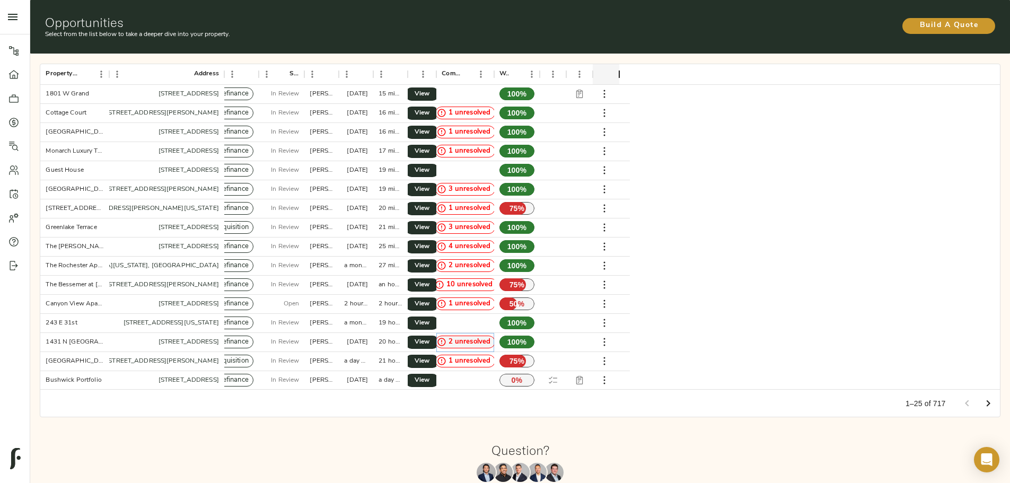
click at [495, 337] on span "2 unresolved" at bounding box center [469, 342] width 51 height 10
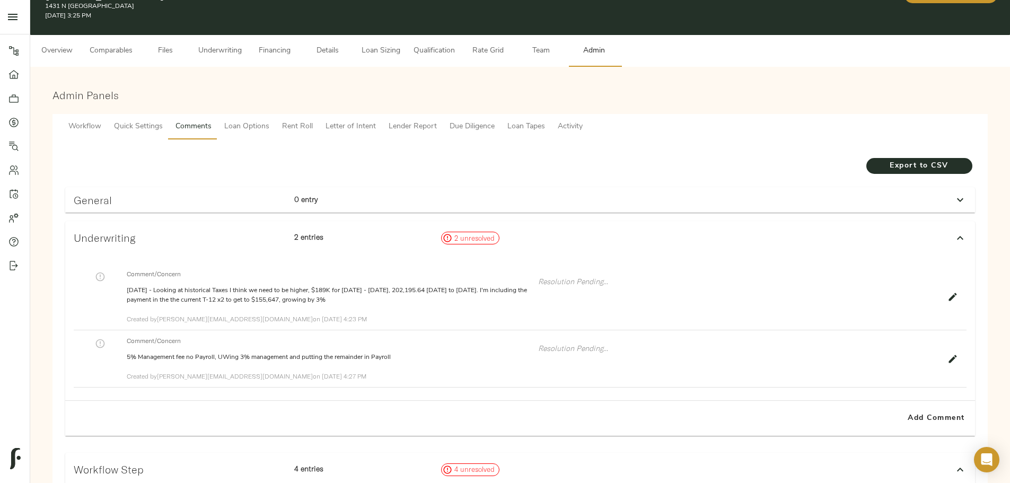
scroll to position [53, 0]
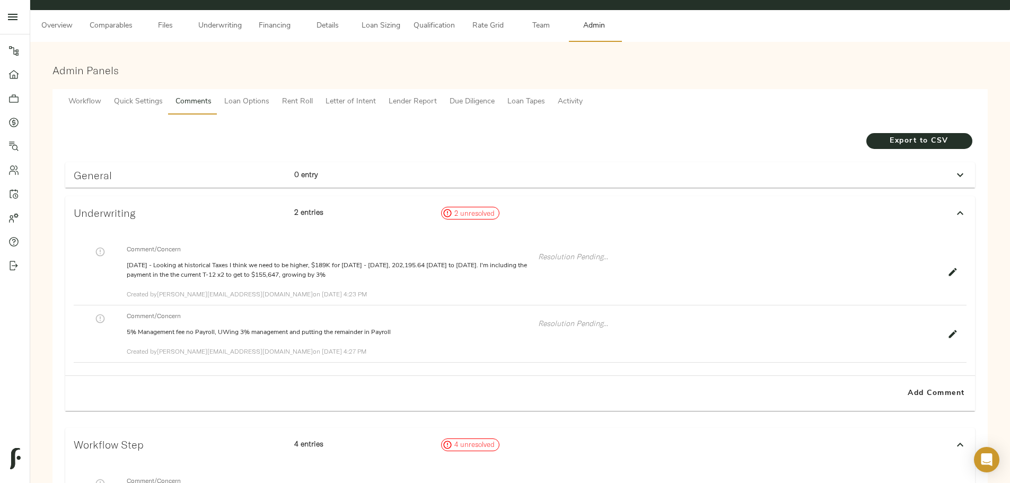
click at [949, 268] on icon "button" at bounding box center [953, 272] width 8 height 8
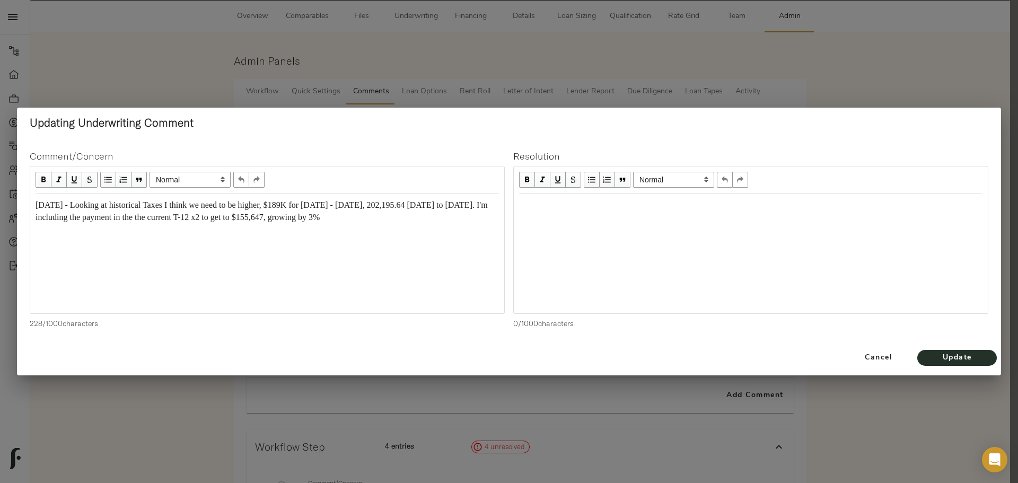
click at [567, 211] on div "Edit text" at bounding box center [750, 205] width 463 height 12
click at [557, 205] on div "Edit text" at bounding box center [750, 205] width 463 height 12
click at [957, 356] on span "Update" at bounding box center [957, 358] width 58 height 13
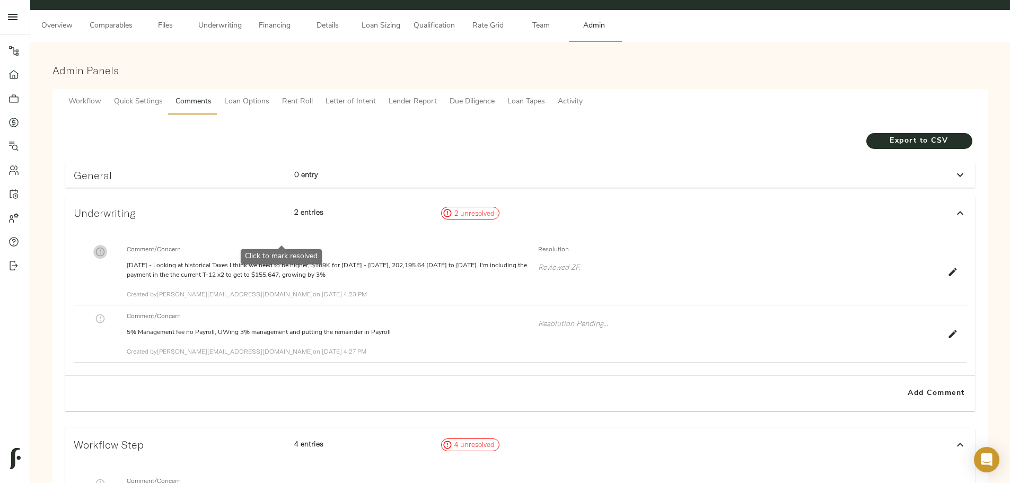
click at [106, 247] on icon "button" at bounding box center [100, 252] width 11 height 11
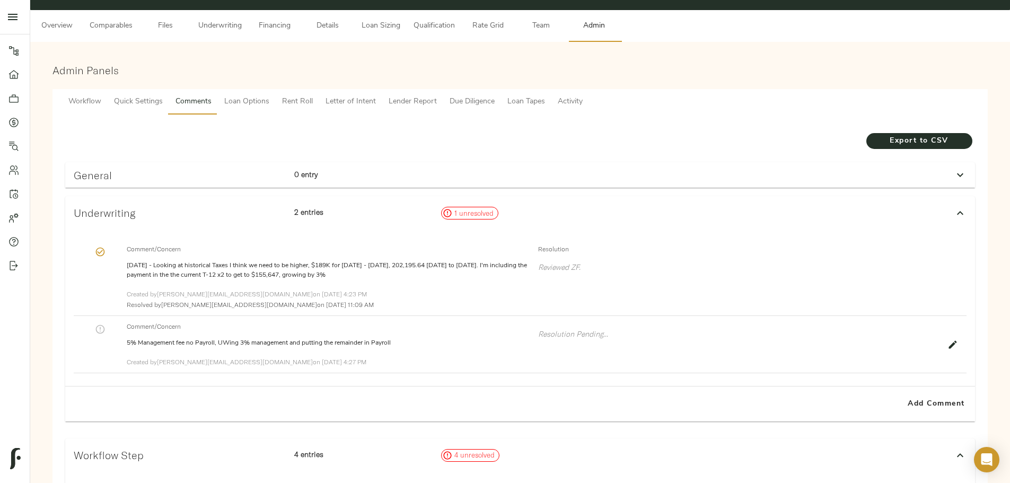
click at [948, 350] on icon "button" at bounding box center [953, 344] width 11 height 11
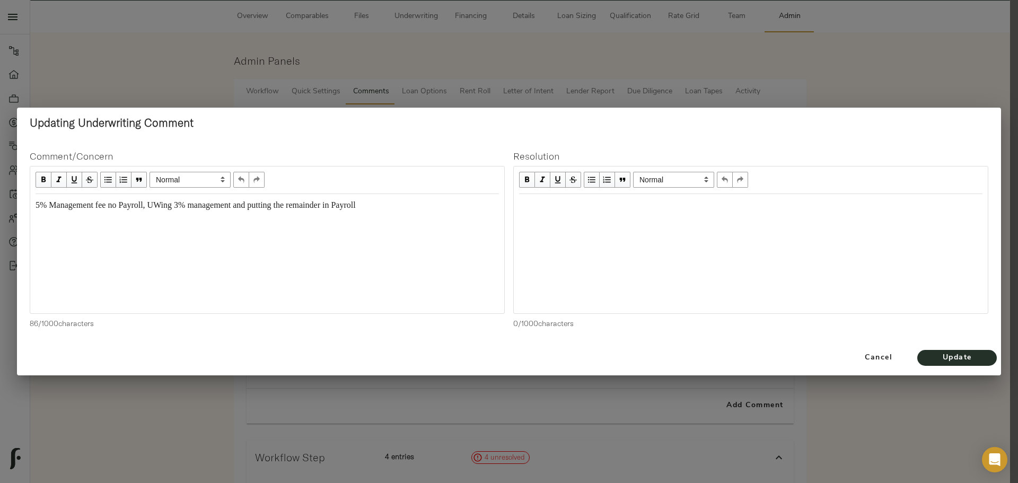
click at [576, 207] on div "Edit text" at bounding box center [750, 205] width 463 height 12
click at [941, 364] on button "Update" at bounding box center [957, 358] width 80 height 16
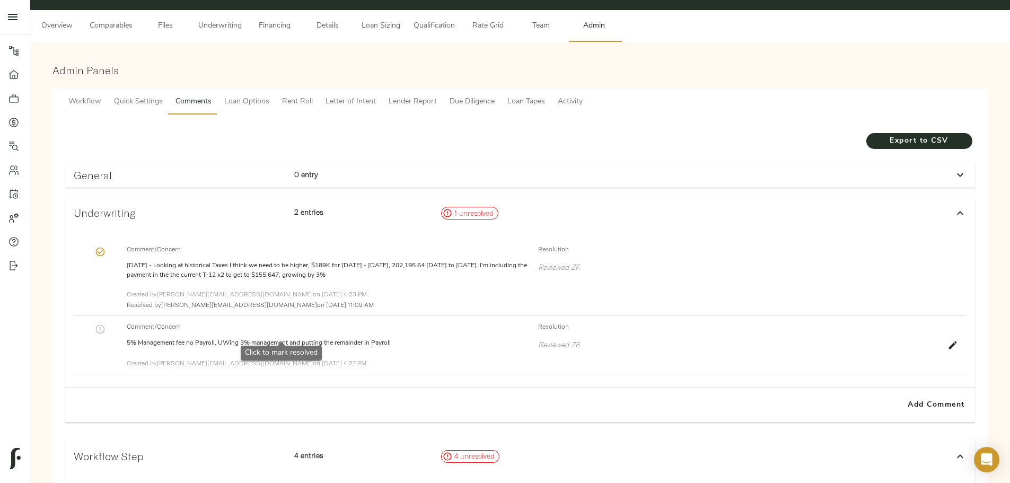
click at [106, 331] on icon "button" at bounding box center [100, 329] width 11 height 11
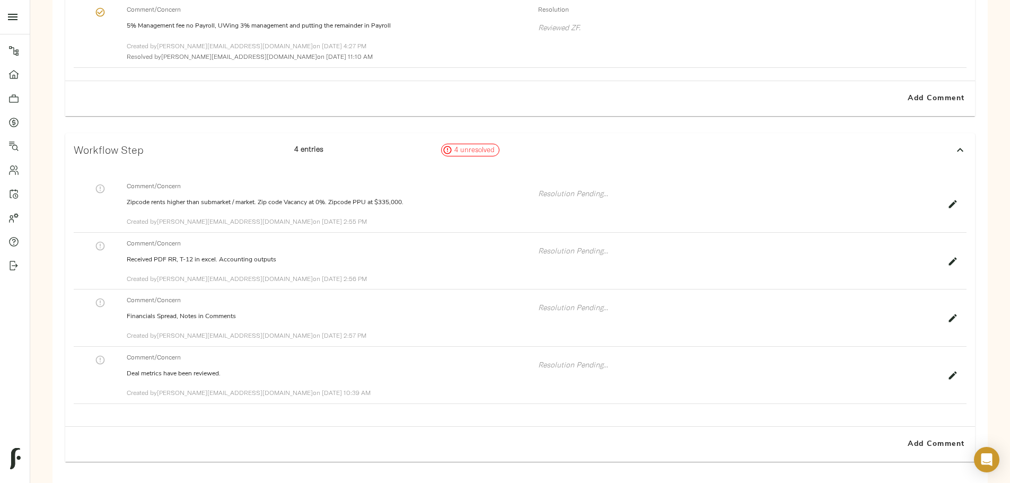
scroll to position [371, 0]
click at [946, 210] on button "button" at bounding box center [953, 203] width 14 height 14
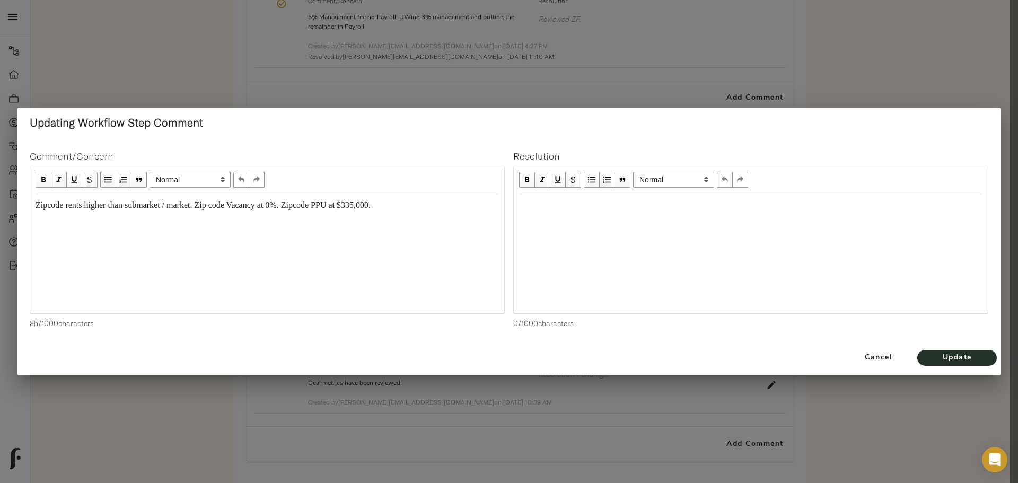
click at [599, 210] on div "Edit text" at bounding box center [750, 205] width 463 height 12
click at [922, 356] on button "Update" at bounding box center [957, 358] width 80 height 16
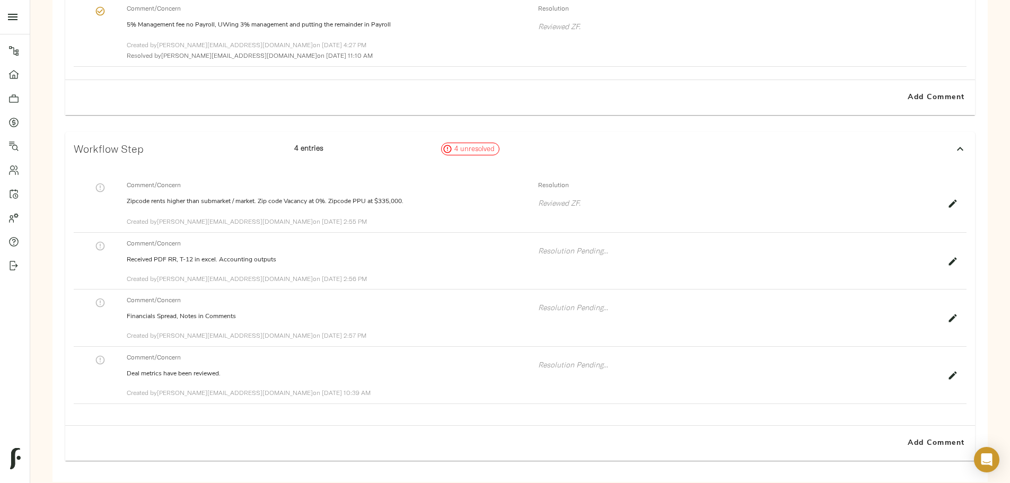
click at [106, 193] on icon "button" at bounding box center [100, 187] width 11 height 11
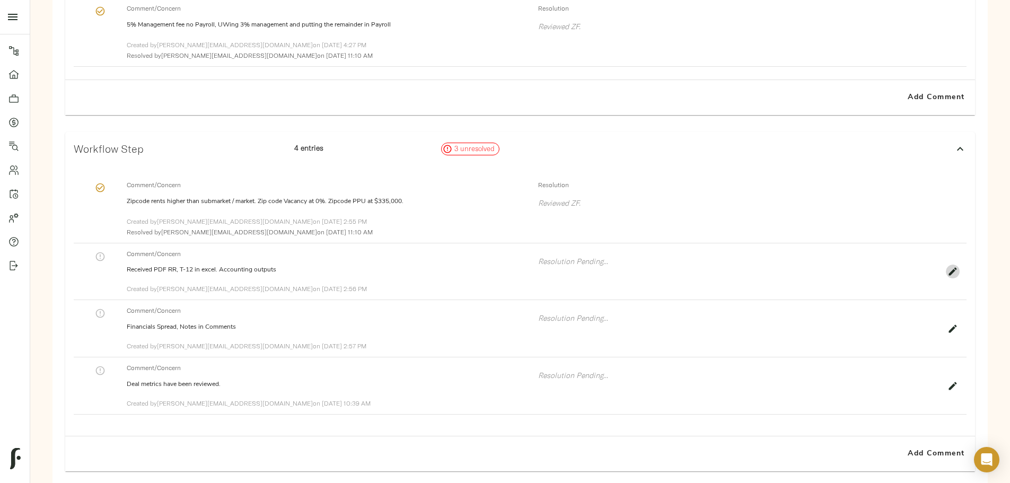
click at [946, 278] on button "button" at bounding box center [953, 272] width 14 height 14
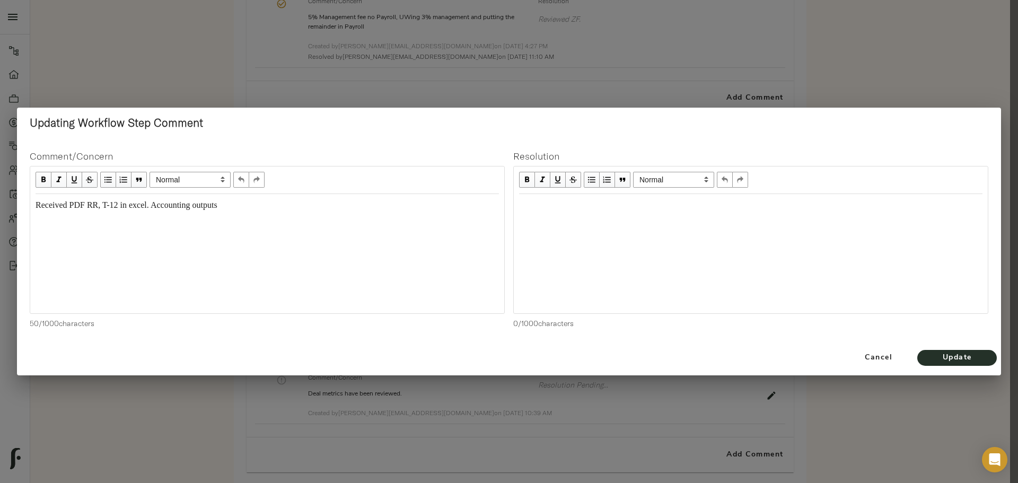
click at [590, 208] on div "Edit text" at bounding box center [750, 205] width 463 height 12
click at [925, 358] on button "Update" at bounding box center [957, 358] width 80 height 16
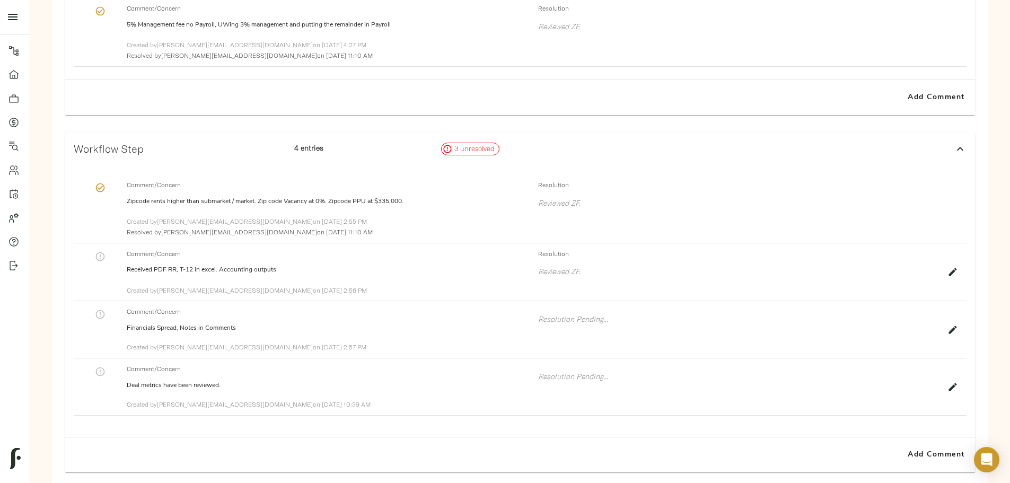
click at [107, 264] on button "button" at bounding box center [100, 257] width 14 height 14
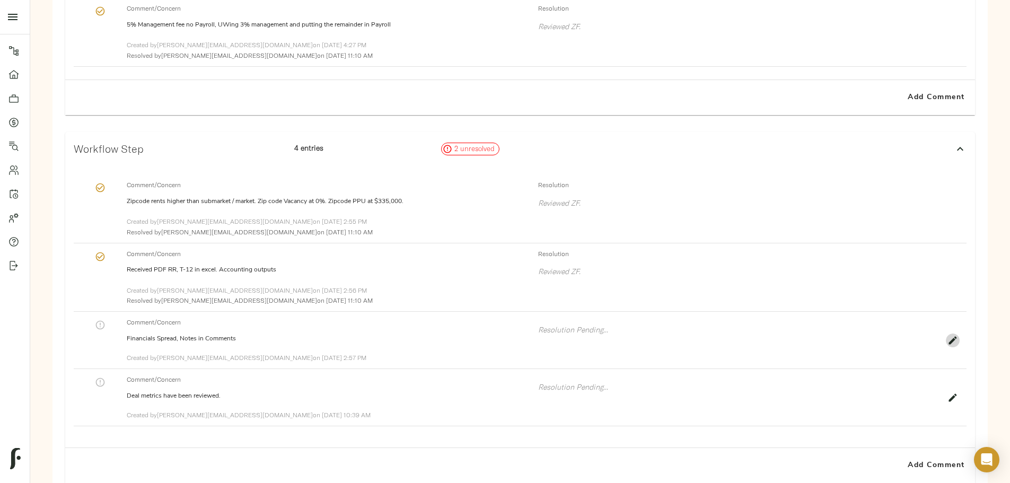
click at [948, 346] on icon "button" at bounding box center [953, 340] width 11 height 11
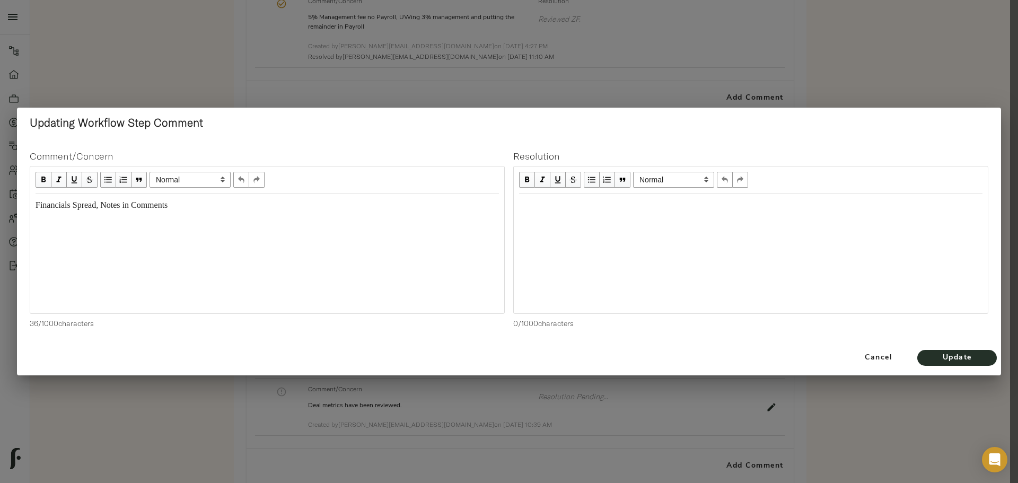
click at [597, 214] on div "Edit text" at bounding box center [750, 206] width 473 height 22
click at [934, 358] on span "Update" at bounding box center [957, 358] width 58 height 13
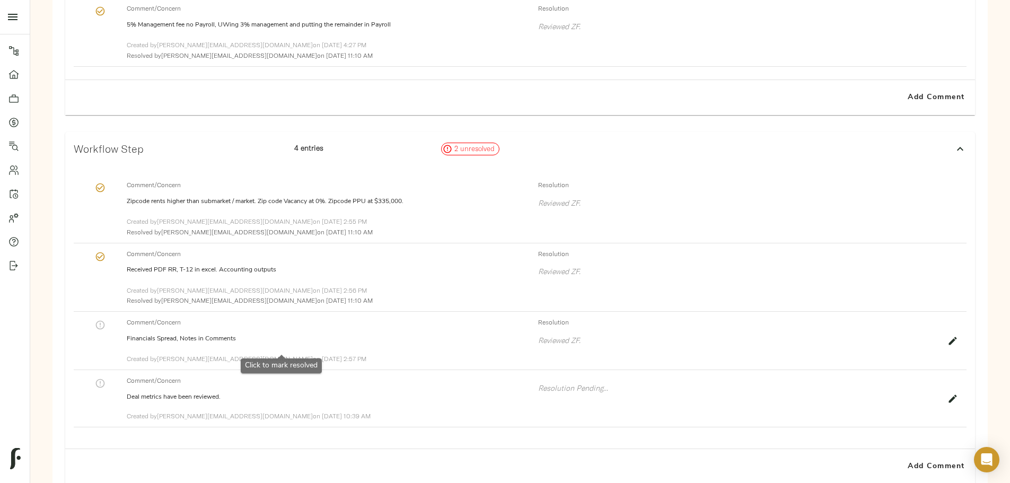
click at [106, 330] on icon "button" at bounding box center [100, 325] width 11 height 11
click at [948, 415] on icon "button" at bounding box center [953, 409] width 11 height 11
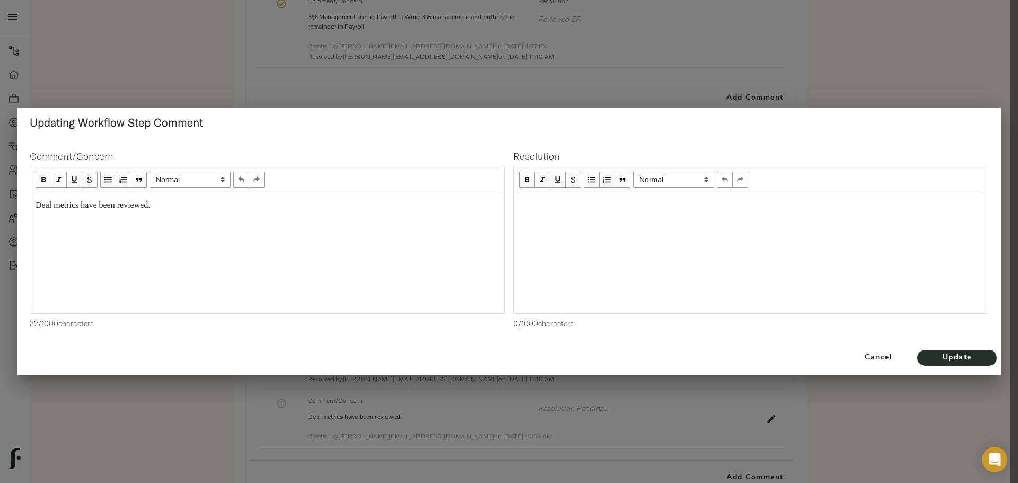
click at [555, 206] on div "Edit text" at bounding box center [750, 205] width 463 height 12
click at [546, 207] on span "Reviewed ZF." at bounding box center [542, 204] width 47 height 9
click at [954, 351] on button "Update" at bounding box center [957, 358] width 80 height 16
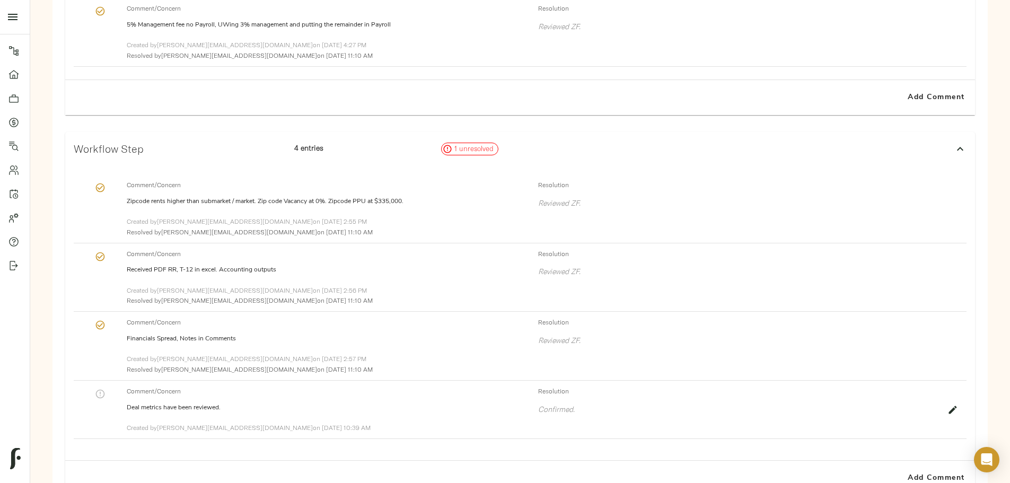
click at [106, 399] on icon "button" at bounding box center [100, 394] width 11 height 11
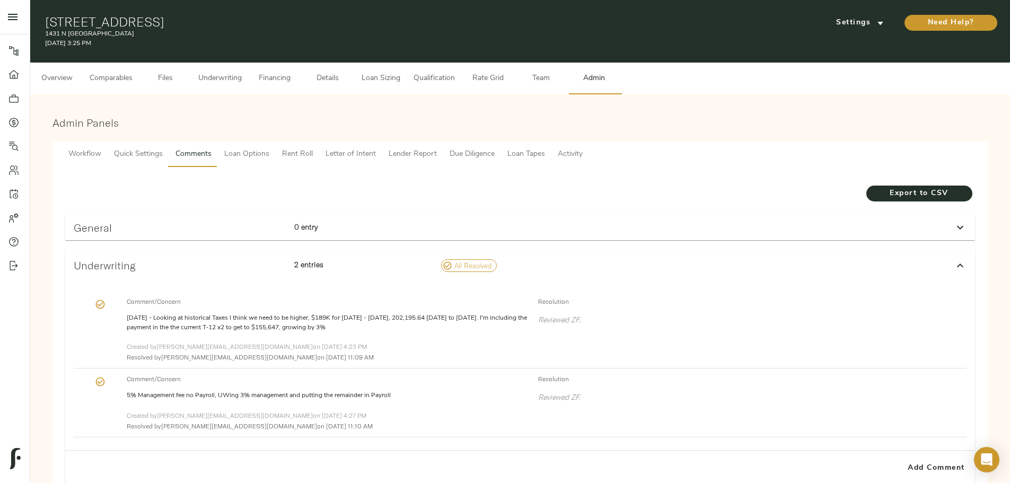
scroll to position [0, 0]
